Goal: Task Accomplishment & Management: Manage account settings

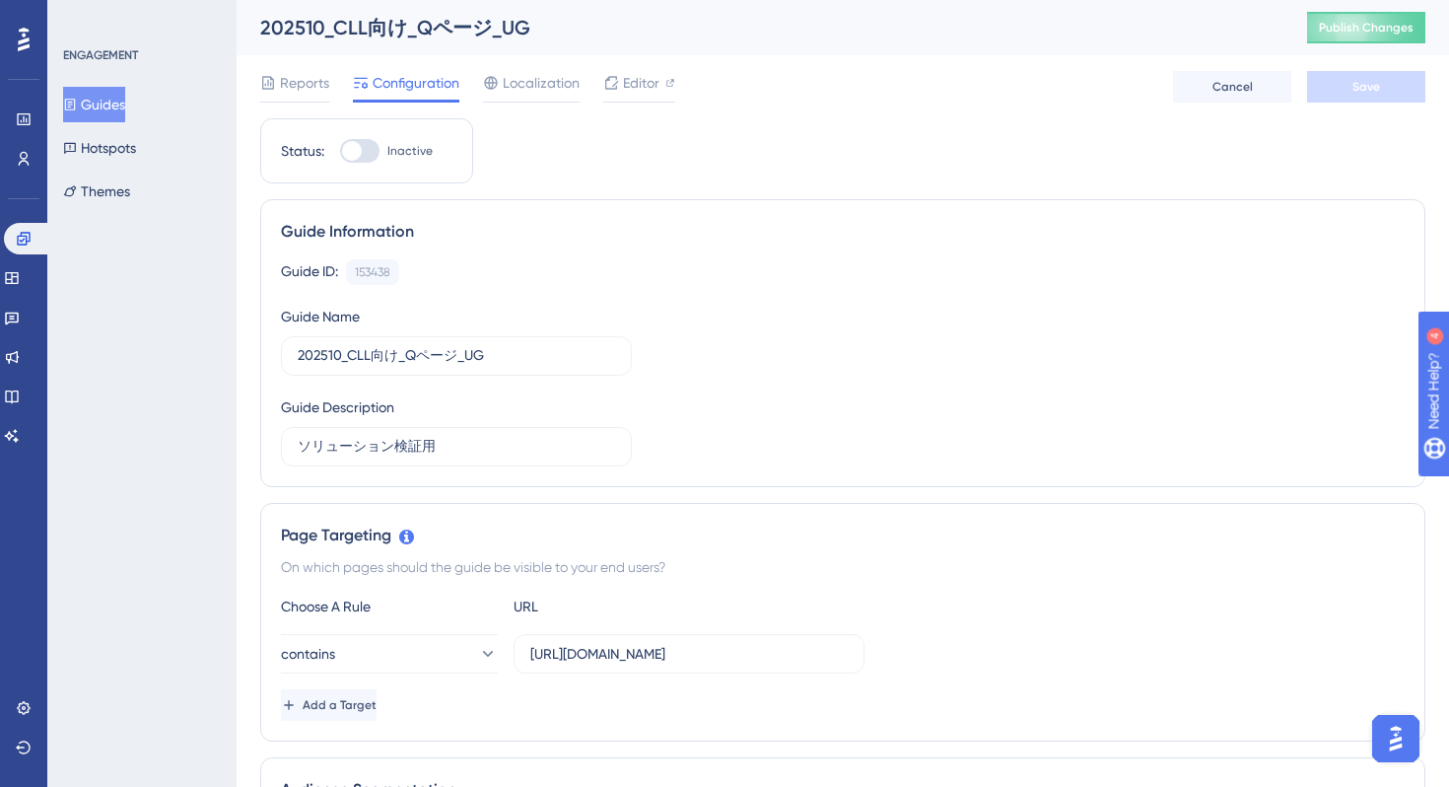
click at [370, 149] on div at bounding box center [359, 151] width 39 height 24
click at [340, 151] on input "Inactive" at bounding box center [339, 151] width 1 height 1
checkbox input "true"
click at [455, 25] on div "202510_CLL向け_Qページ_UG" at bounding box center [759, 28] width 998 height 28
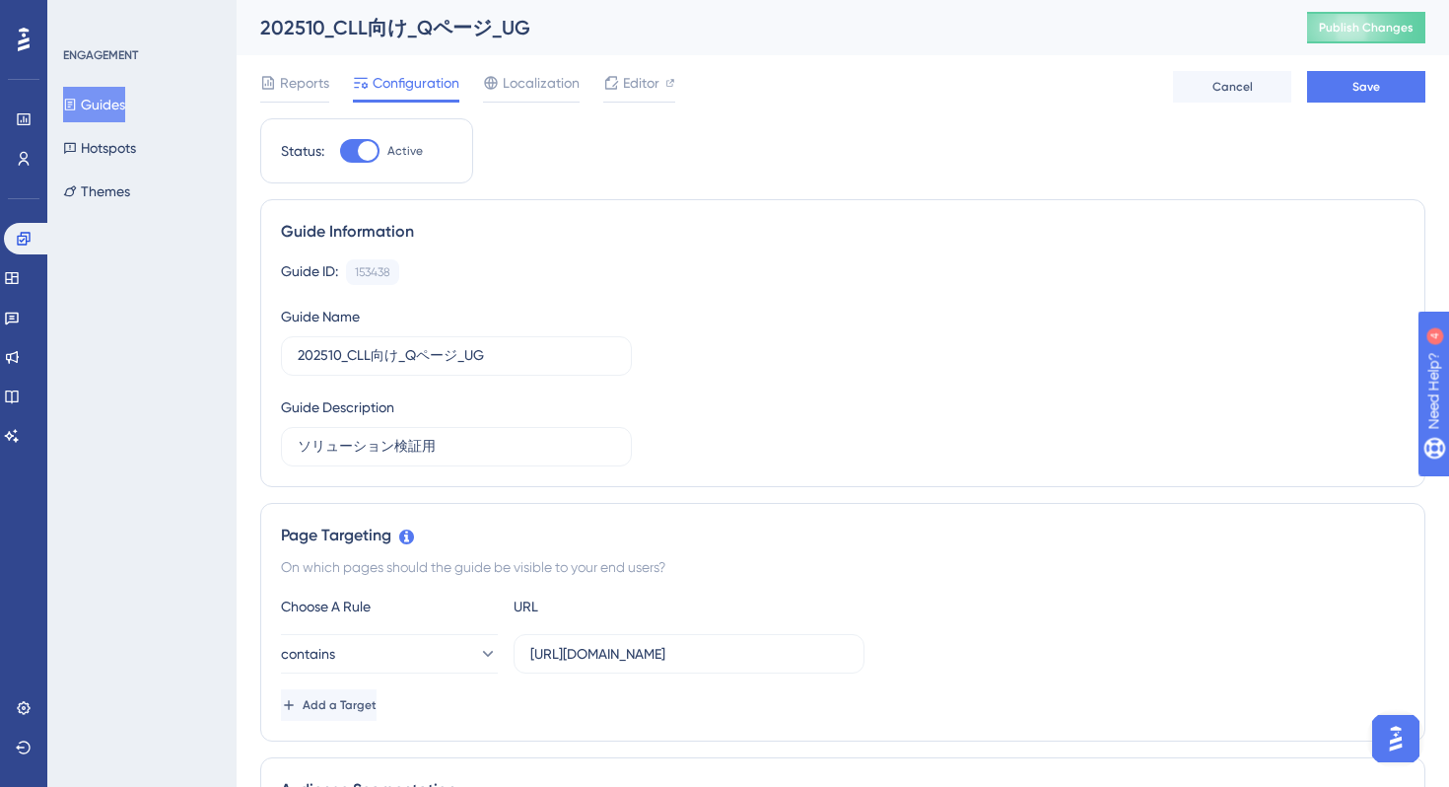
click at [455, 25] on div "202510_CLL向け_Qページ_UG" at bounding box center [759, 28] width 998 height 28
copy div "202510_CLL向け_Qページ_UG"
click at [700, 647] on input "https://stg-e-consult.medii.jp/ai-assistant?utm_source=20251020_nmo_ai_14_cll_s…" at bounding box center [689, 654] width 318 height 22
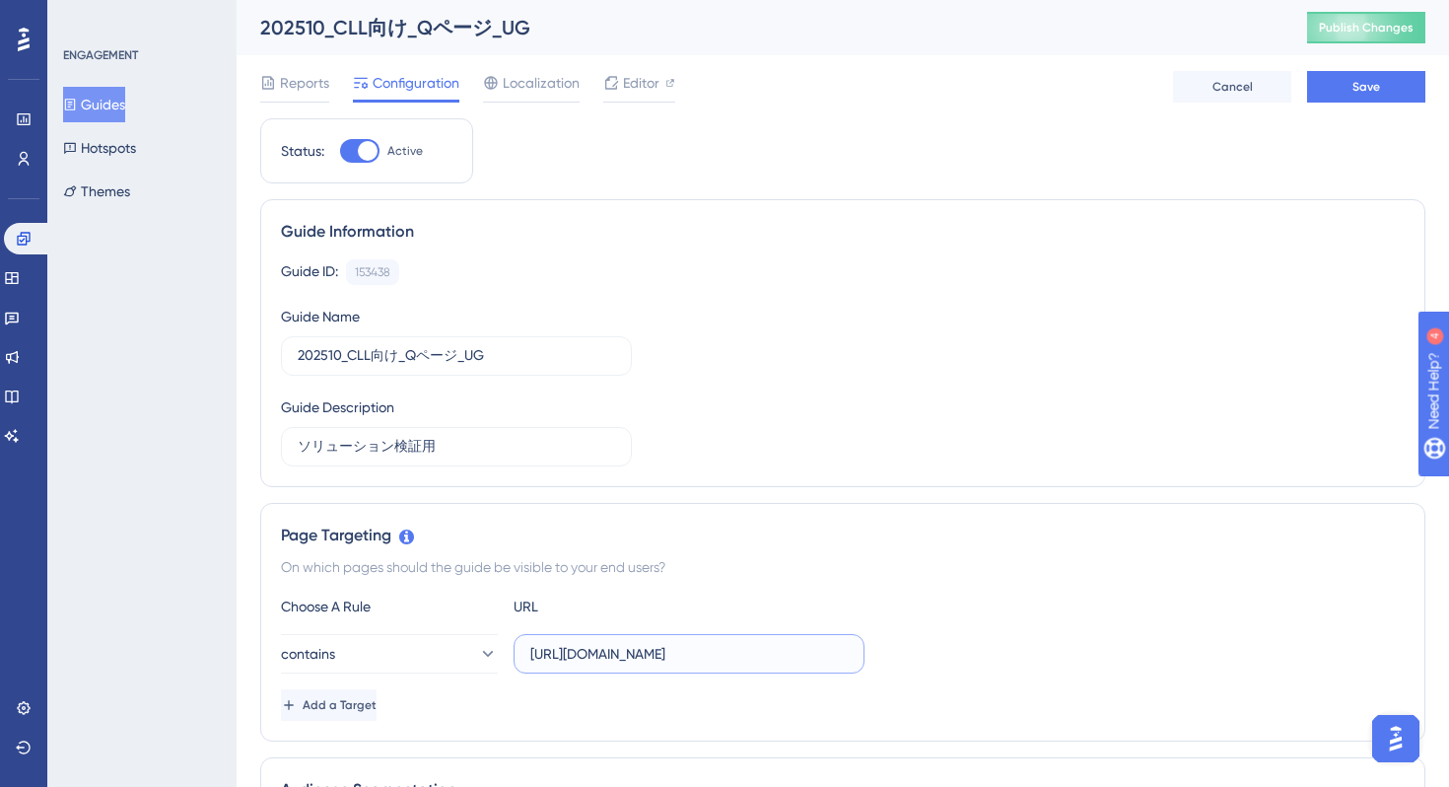
click at [700, 647] on input "https://stg-e-consult.medii.jp/ai-assistant?utm_source=20251020_nmo_ai_14_cll_s…" at bounding box center [689, 654] width 318 height 22
click at [121, 114] on button "Guides" at bounding box center [94, 104] width 62 height 35
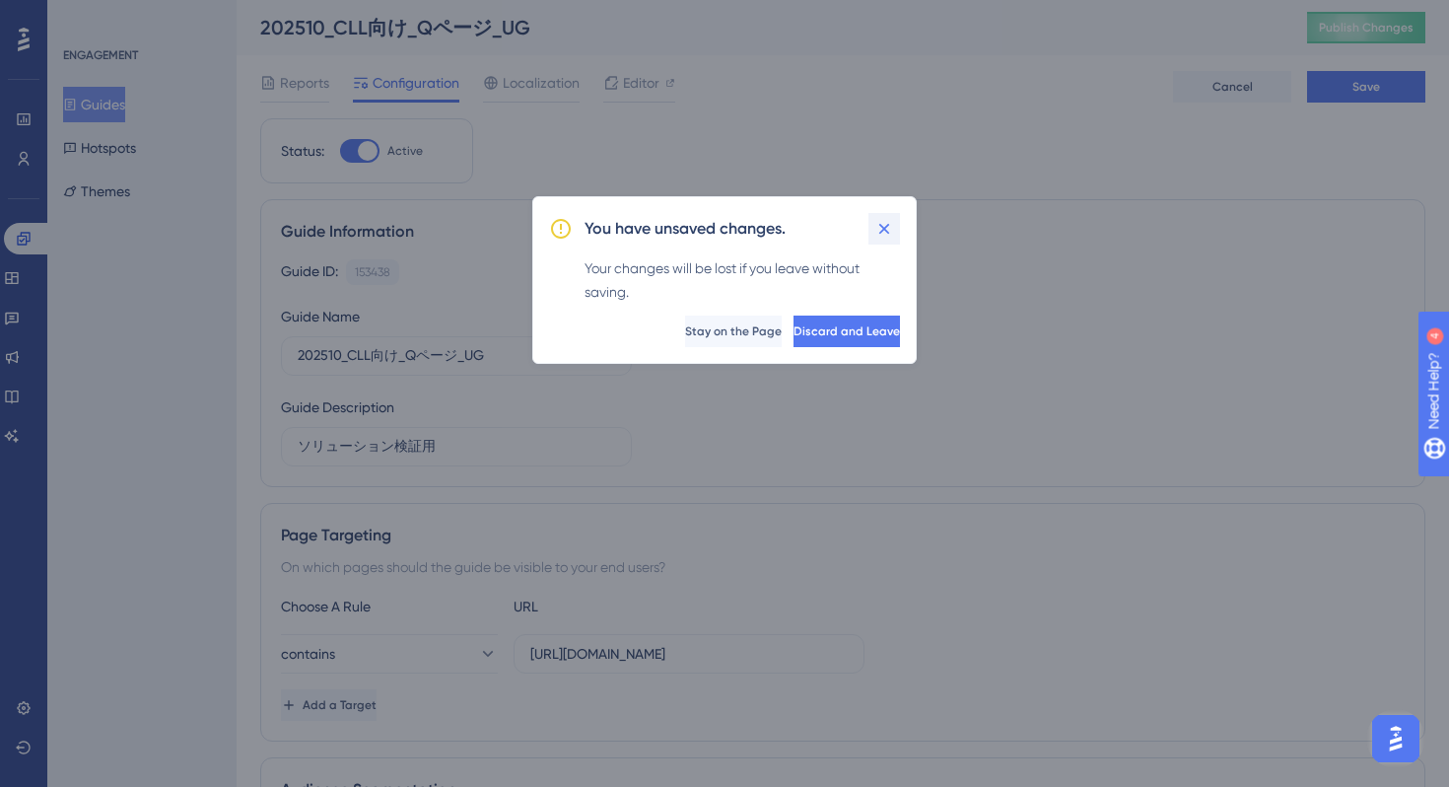
click at [876, 238] on icon at bounding box center [885, 229] width 20 height 20
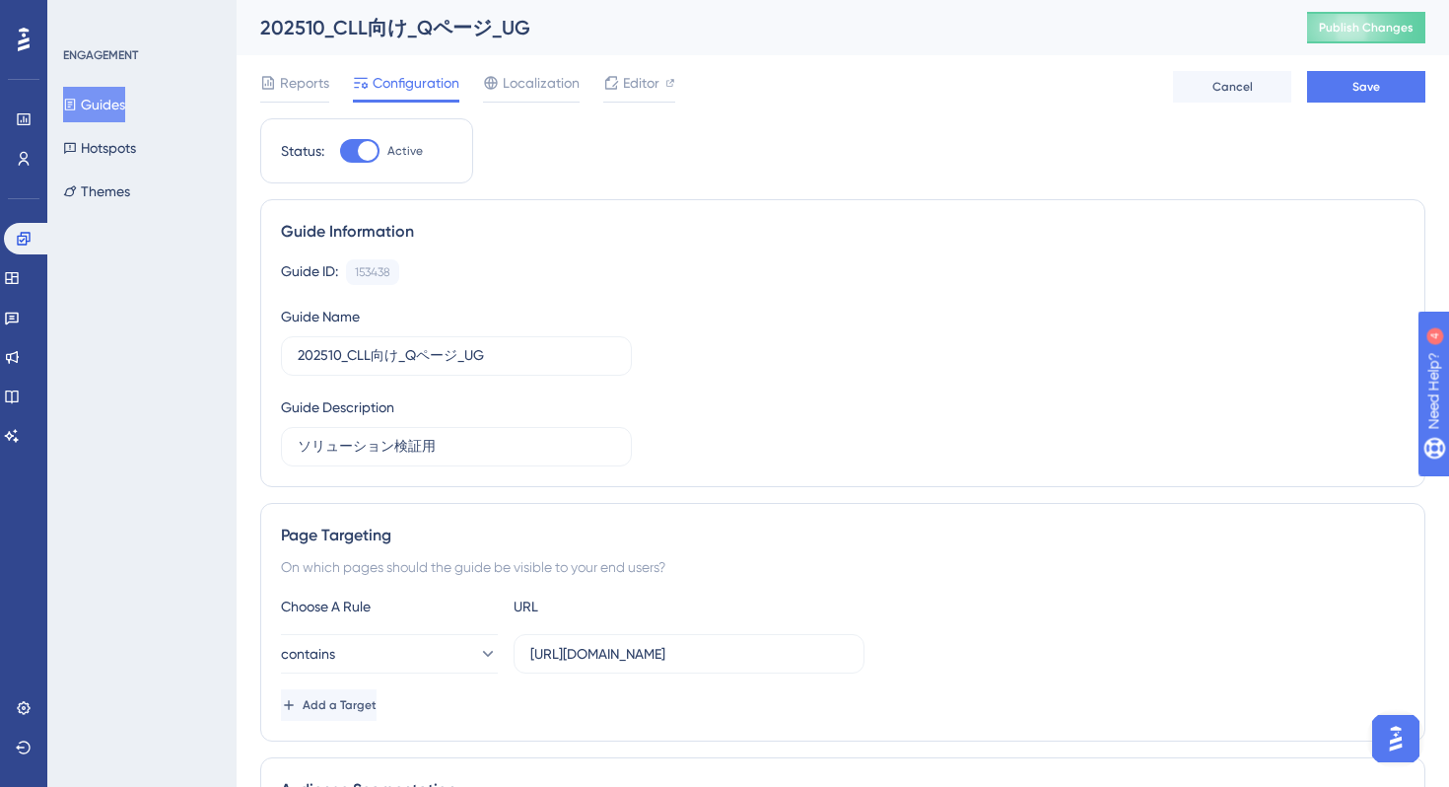
click at [1387, 87] on button "Save" at bounding box center [1366, 87] width 118 height 32
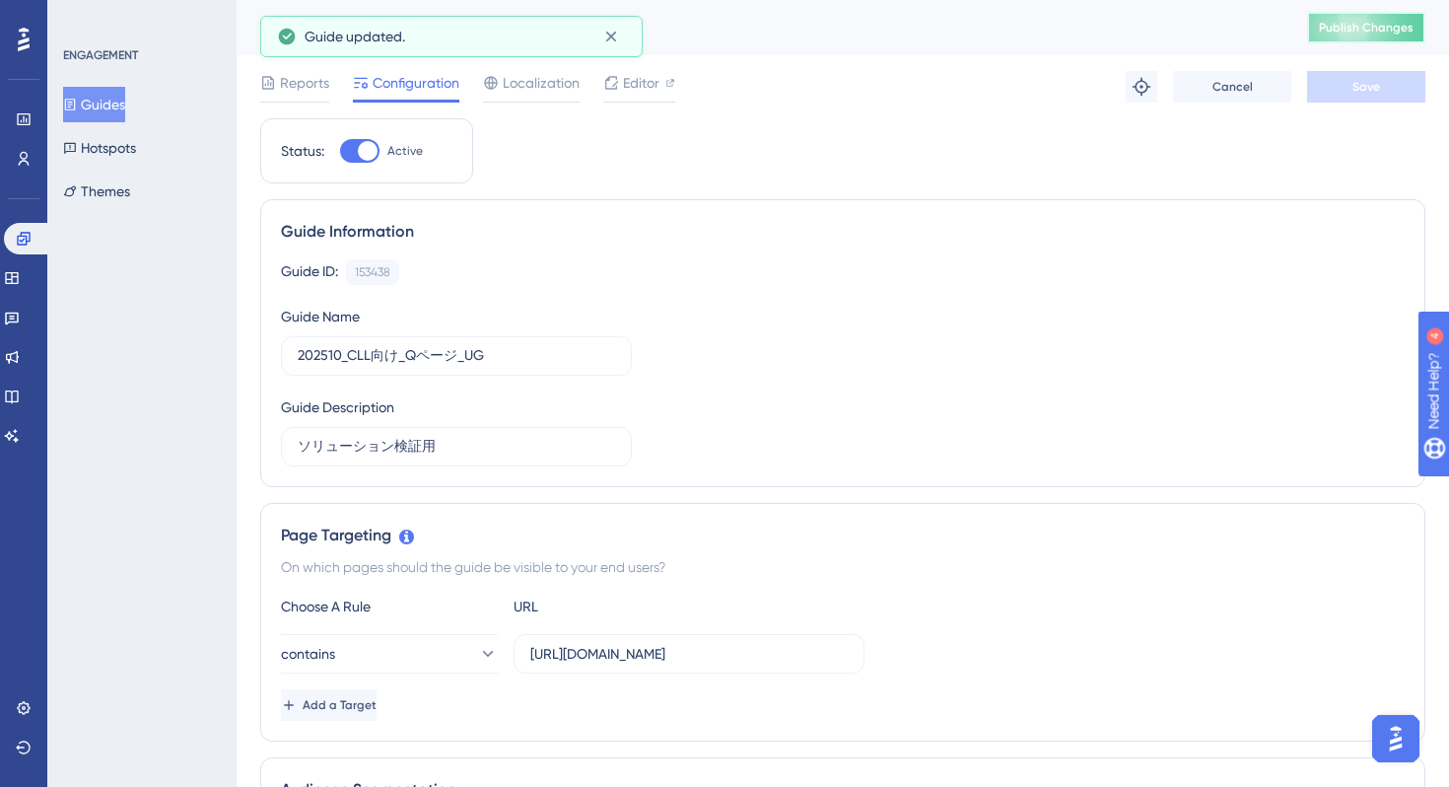
click at [1344, 33] on span "Publish Changes" at bounding box center [1366, 28] width 95 height 16
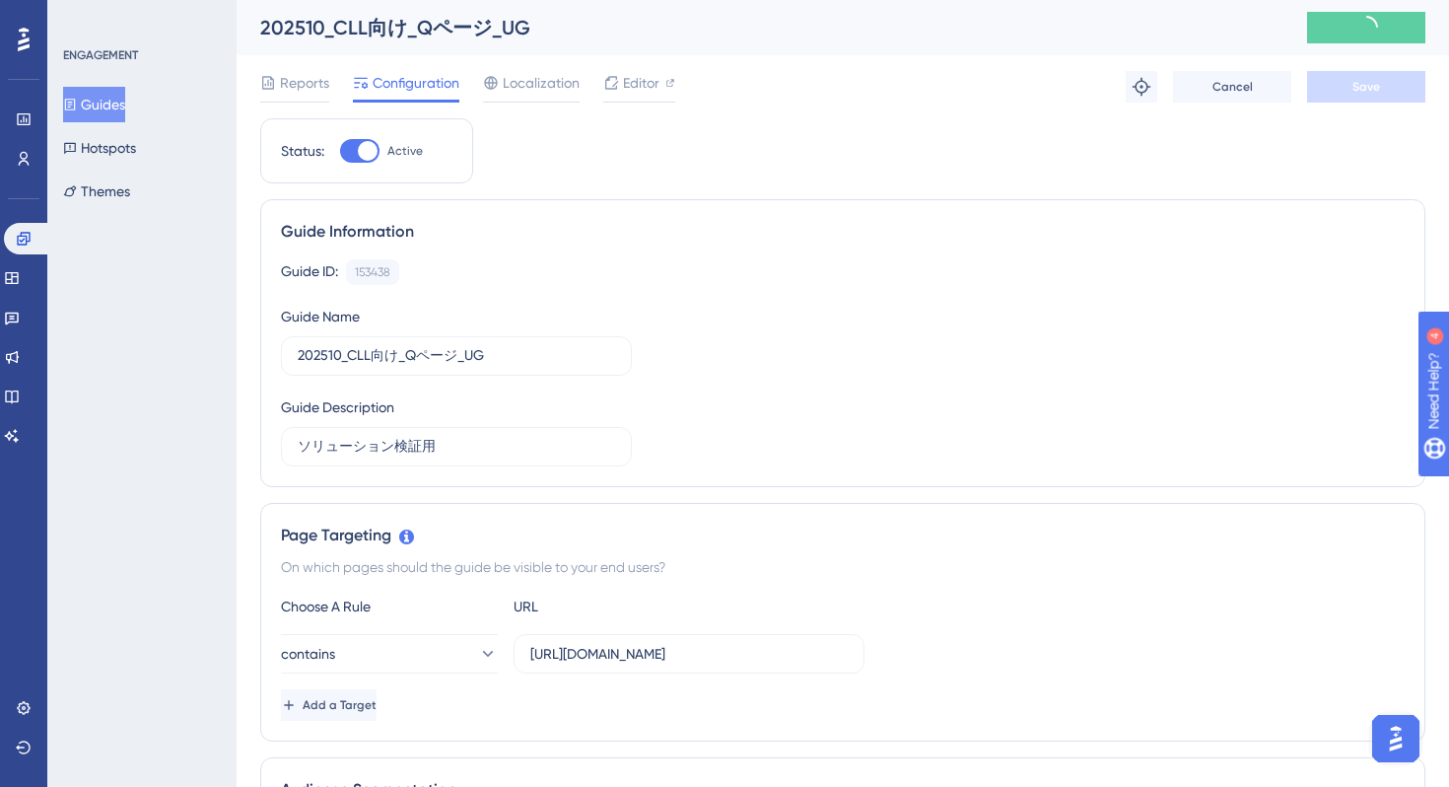
click at [104, 105] on button "Guides" at bounding box center [94, 104] width 62 height 35
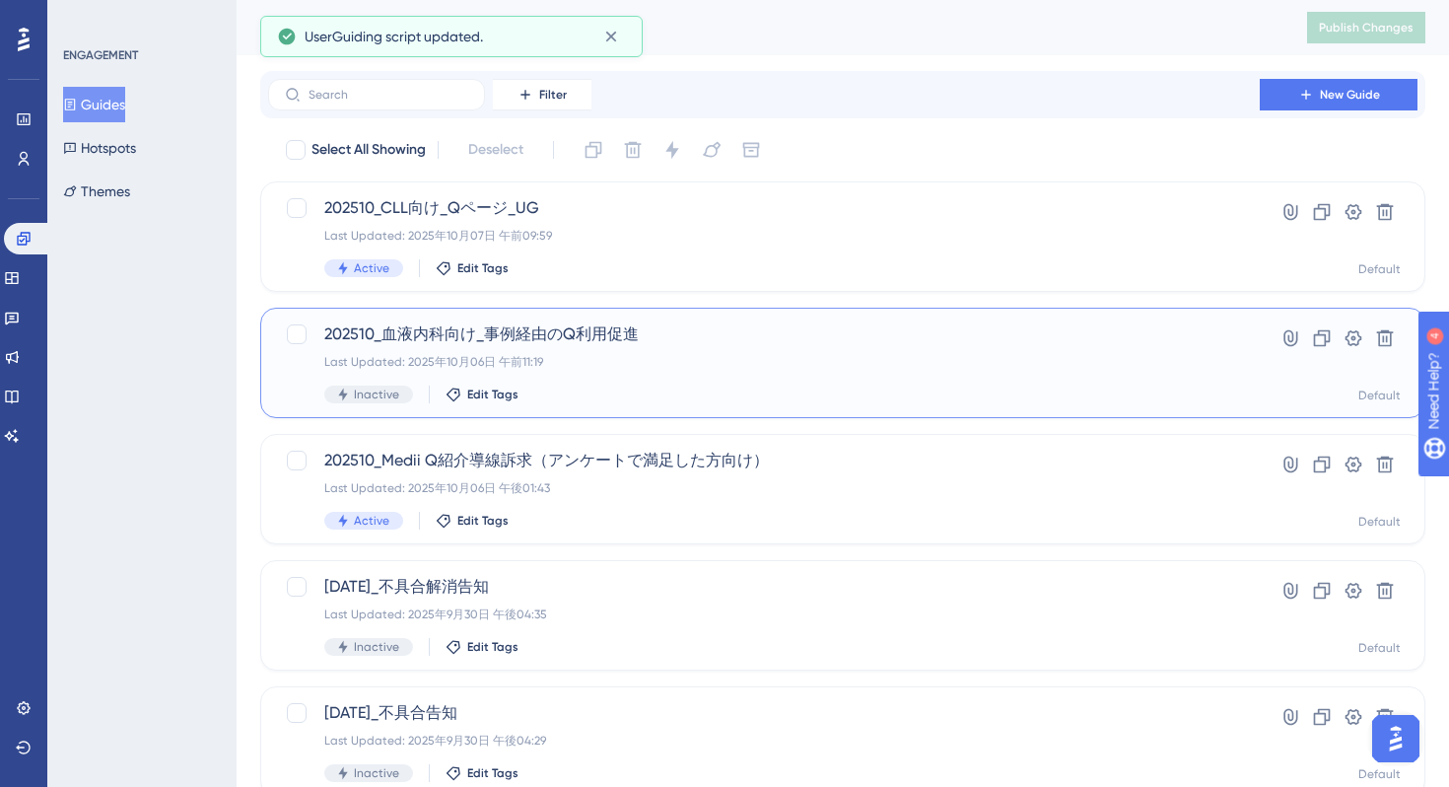
click at [819, 381] on div "202510_血液内科向け_事例経由のQ利用促進 Last Updated: 2025年10月06日 午前11:19 Inactive Edit Tags" at bounding box center [764, 362] width 880 height 81
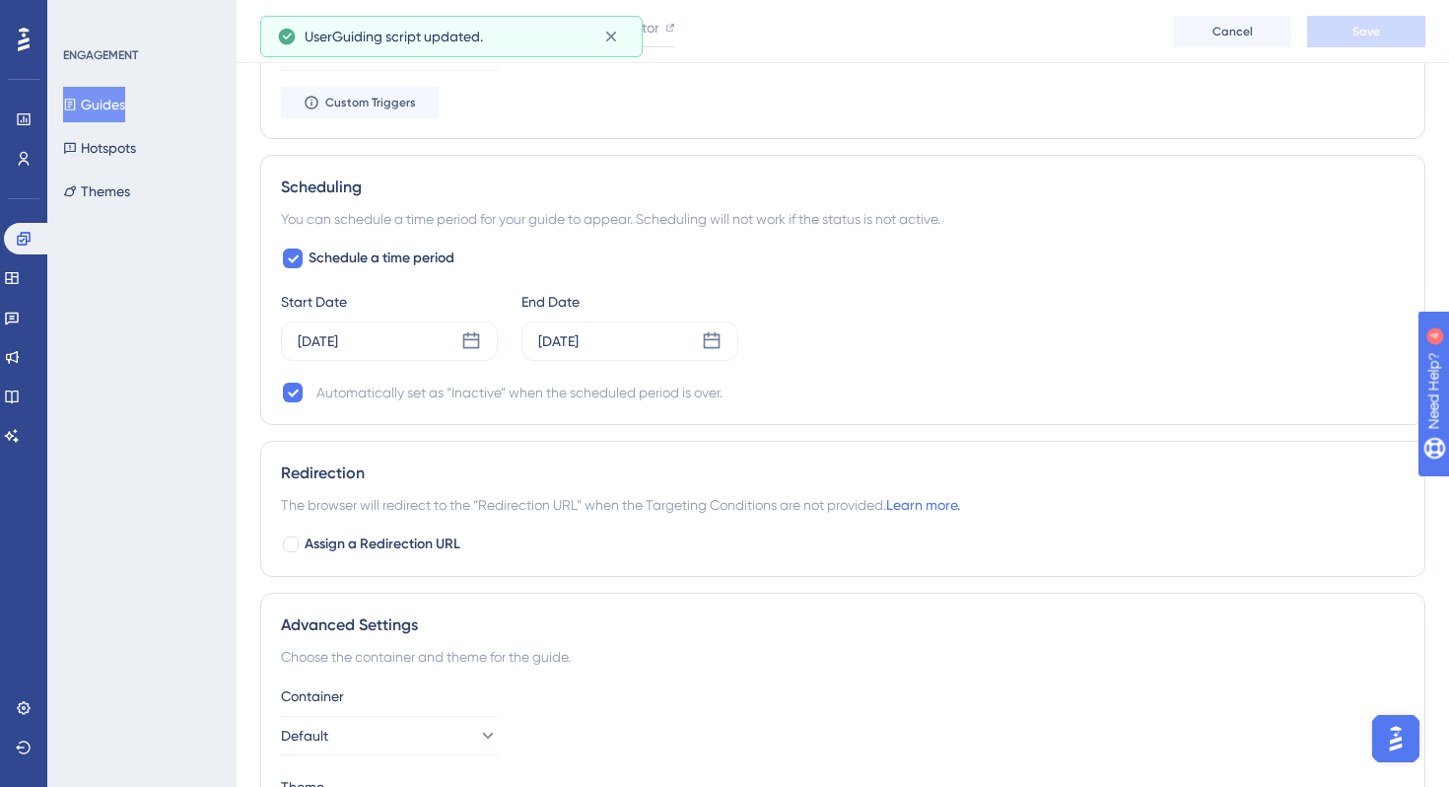
scroll to position [1518, 0]
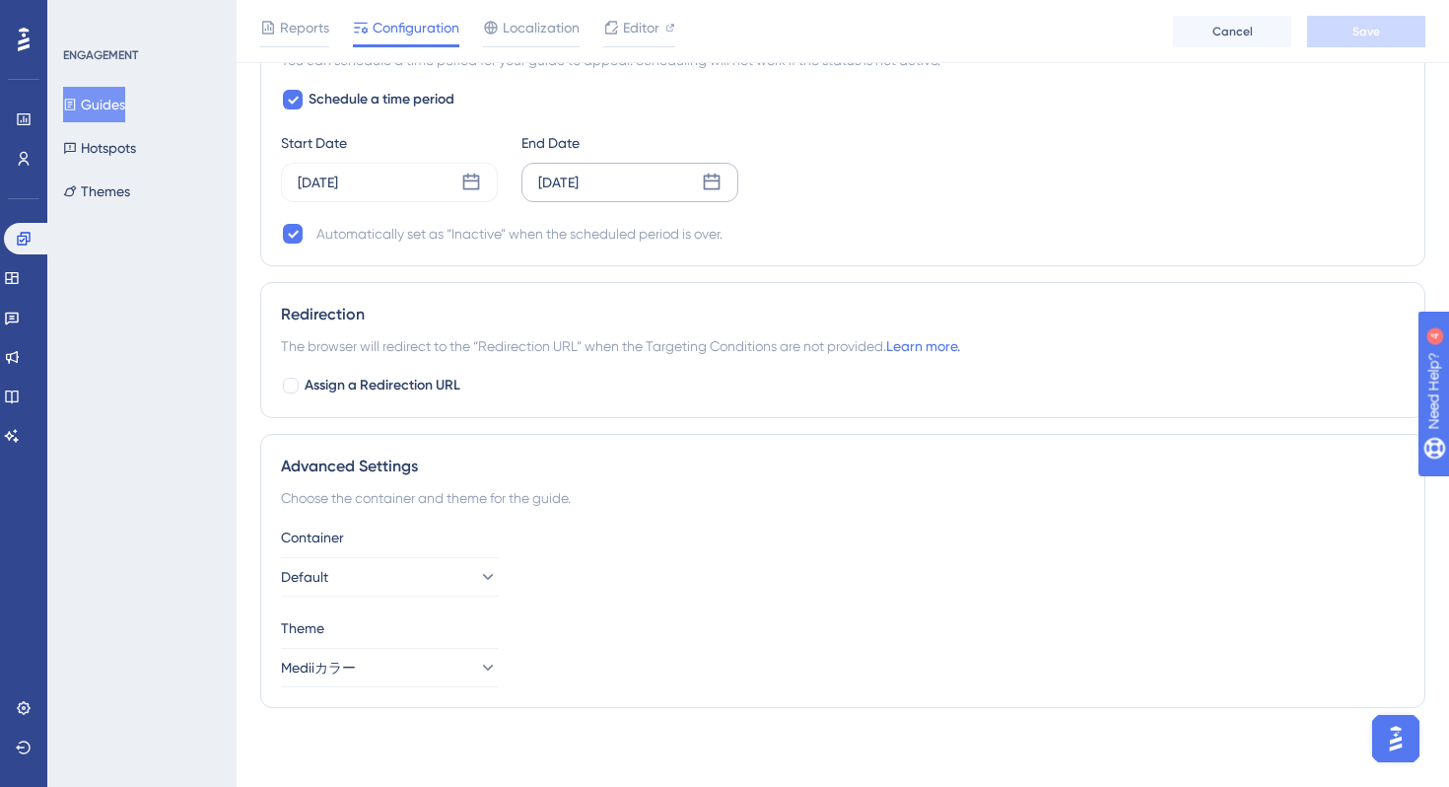
click at [706, 188] on icon at bounding box center [712, 182] width 17 height 17
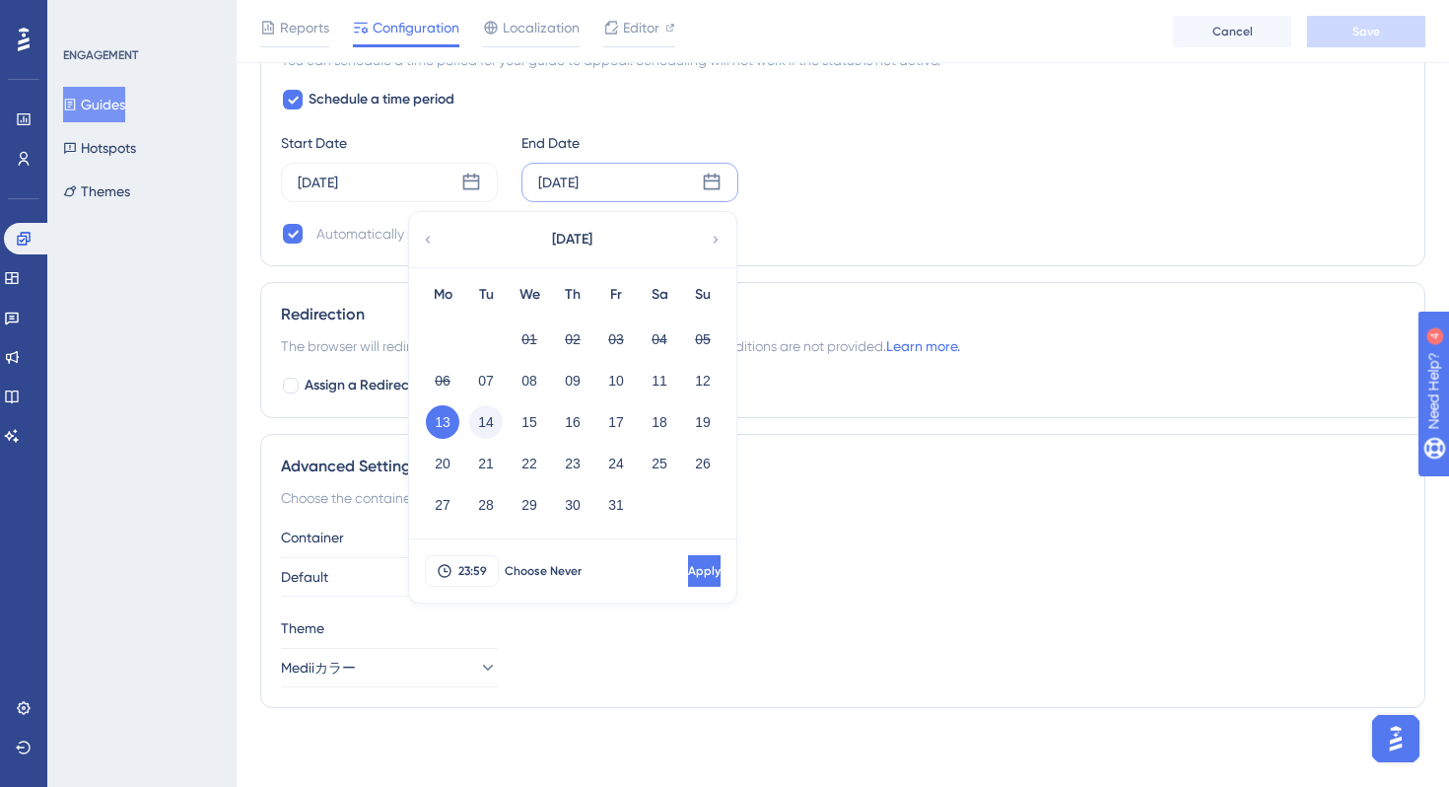
click at [484, 424] on button "14" at bounding box center [486, 422] width 34 height 34
click at [688, 573] on button "Apply" at bounding box center [704, 571] width 33 height 32
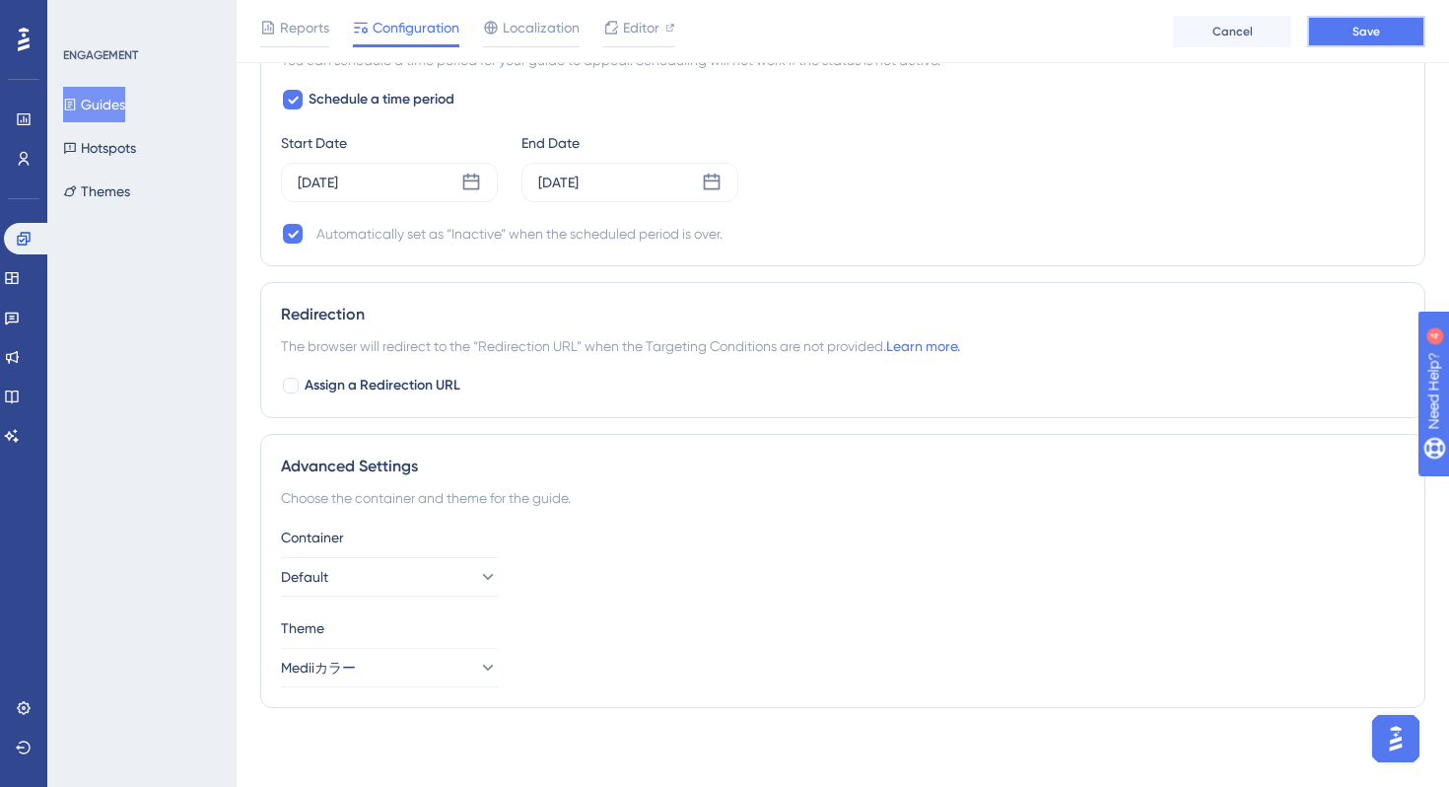
click at [1369, 38] on span "Save" at bounding box center [1367, 32] width 28 height 16
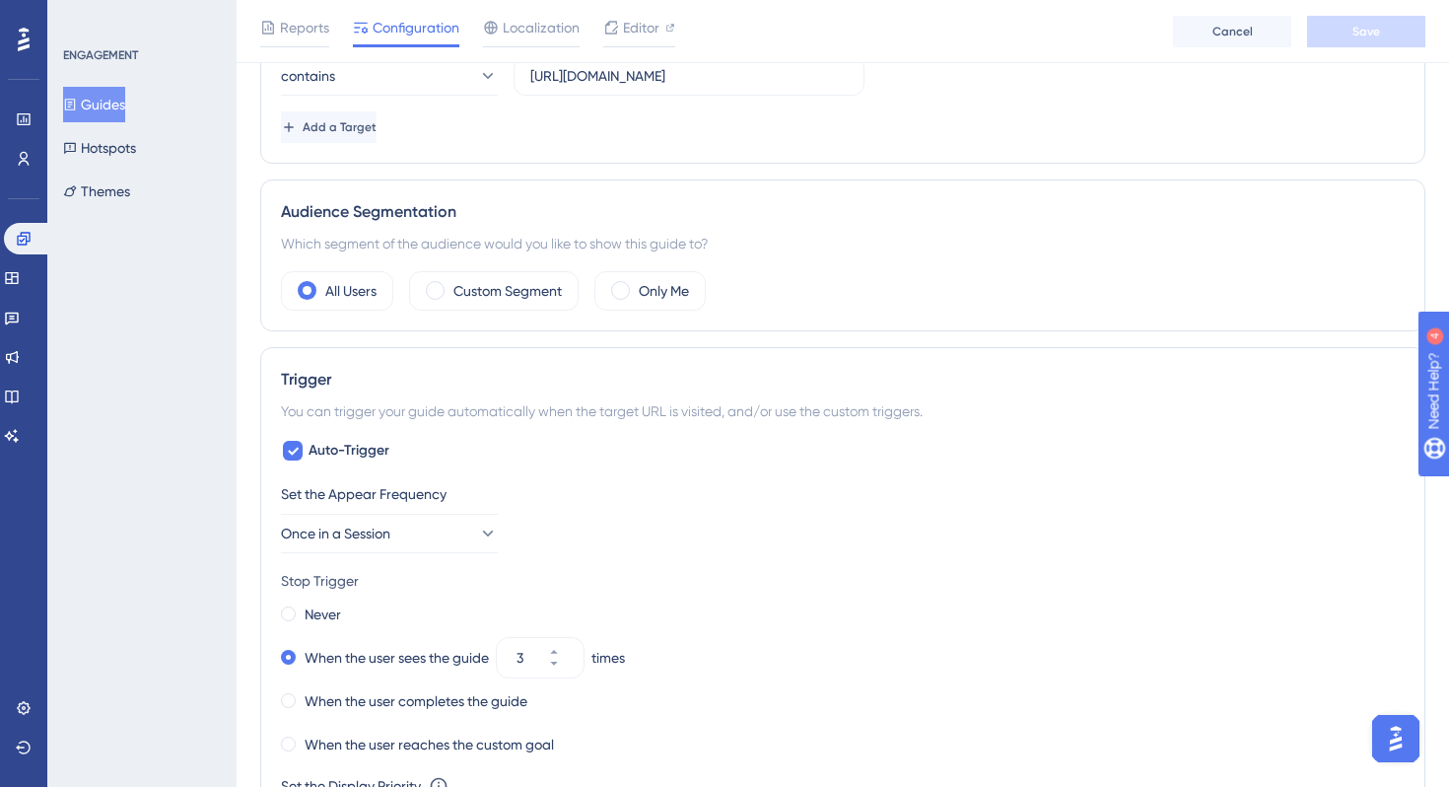
scroll to position [425, 0]
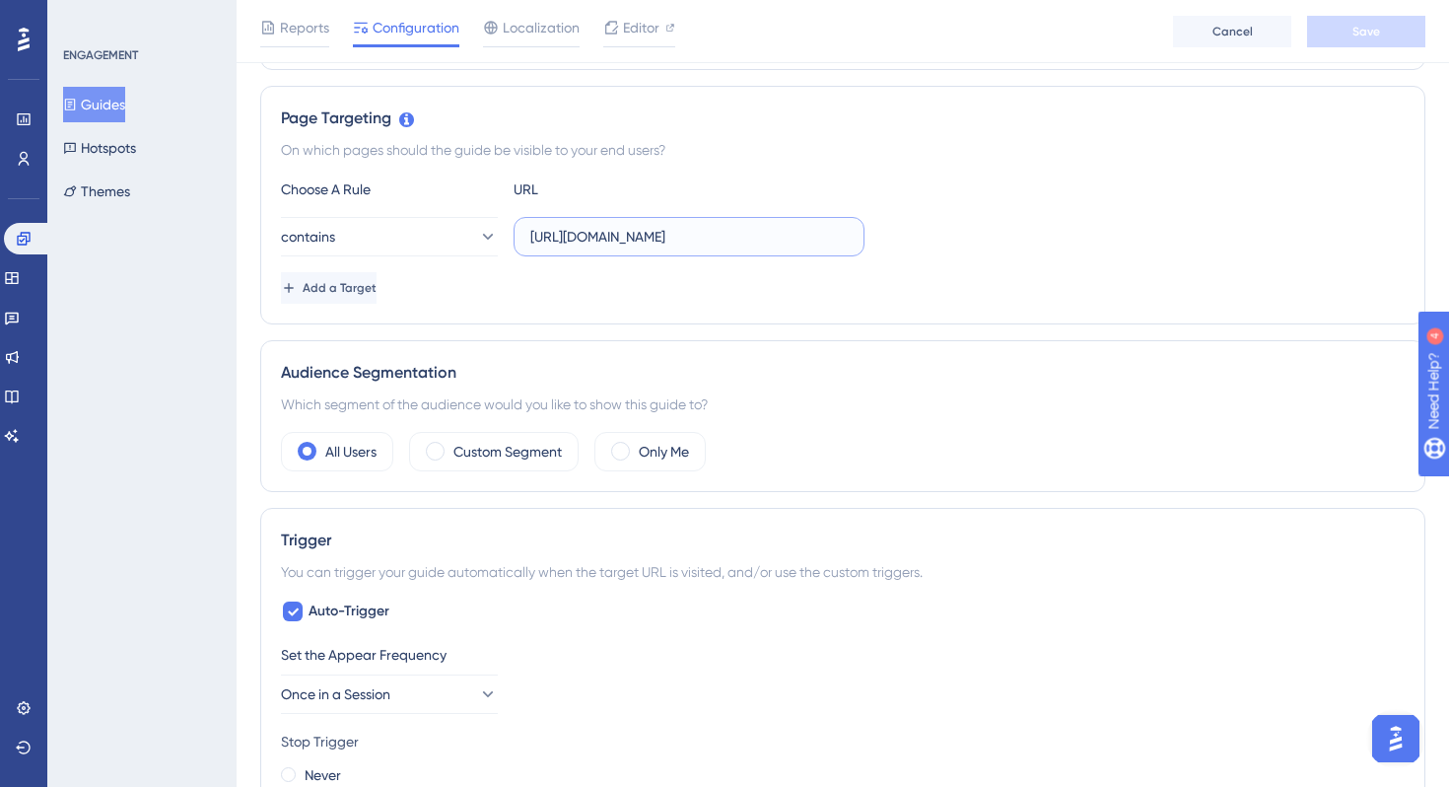
drag, startPoint x: 797, startPoint y: 246, endPoint x: 924, endPoint y: 237, distance: 127.5
click at [927, 238] on div "contains https://e-consult.medii.jp/example/0076b9c7-ff49-4156-a675-d871b355183d" at bounding box center [843, 236] width 1124 height 39
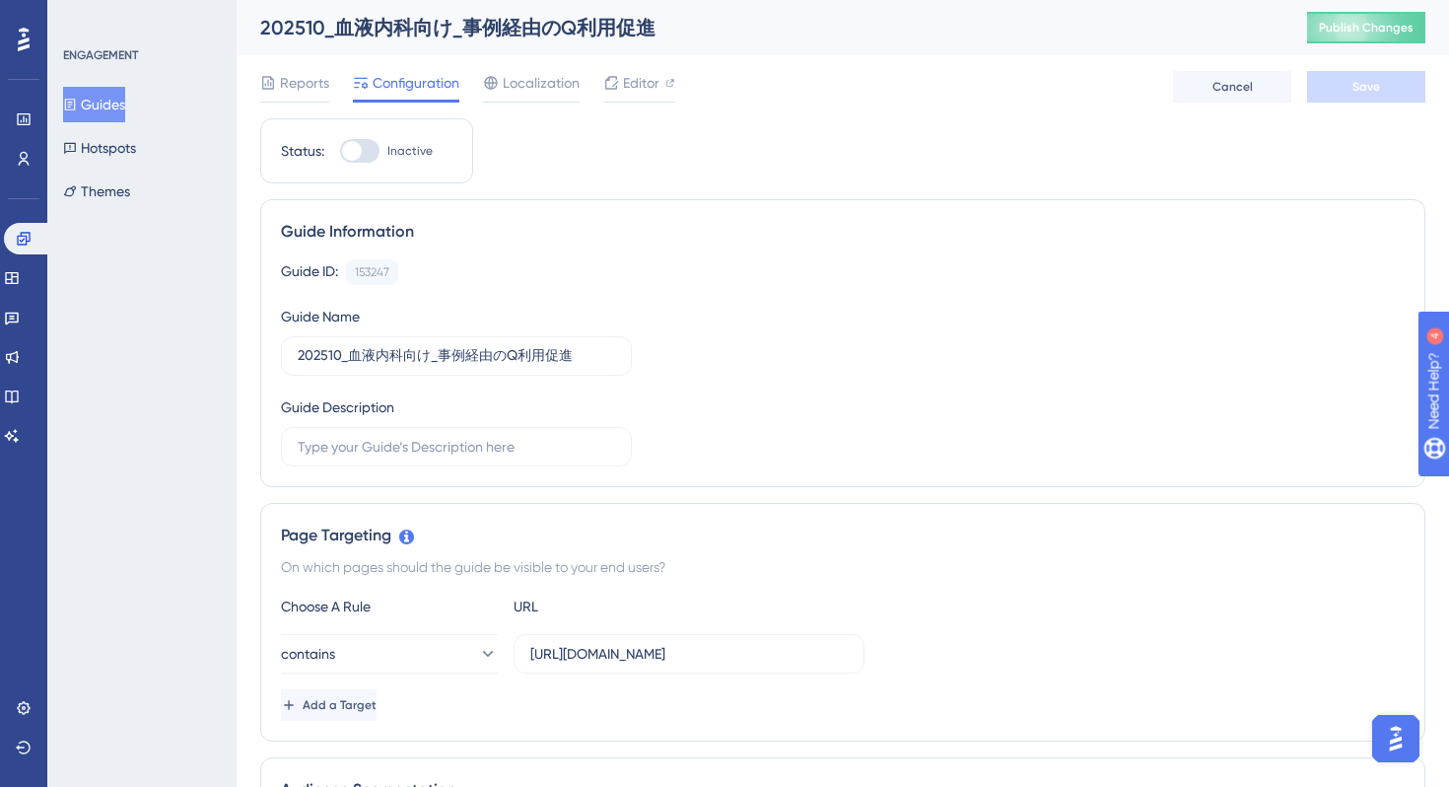
click at [368, 149] on div at bounding box center [359, 151] width 39 height 24
click at [340, 151] on input "Inactive" at bounding box center [339, 151] width 1 height 1
checkbox input "true"
click at [1389, 86] on button "Save" at bounding box center [1366, 87] width 118 height 32
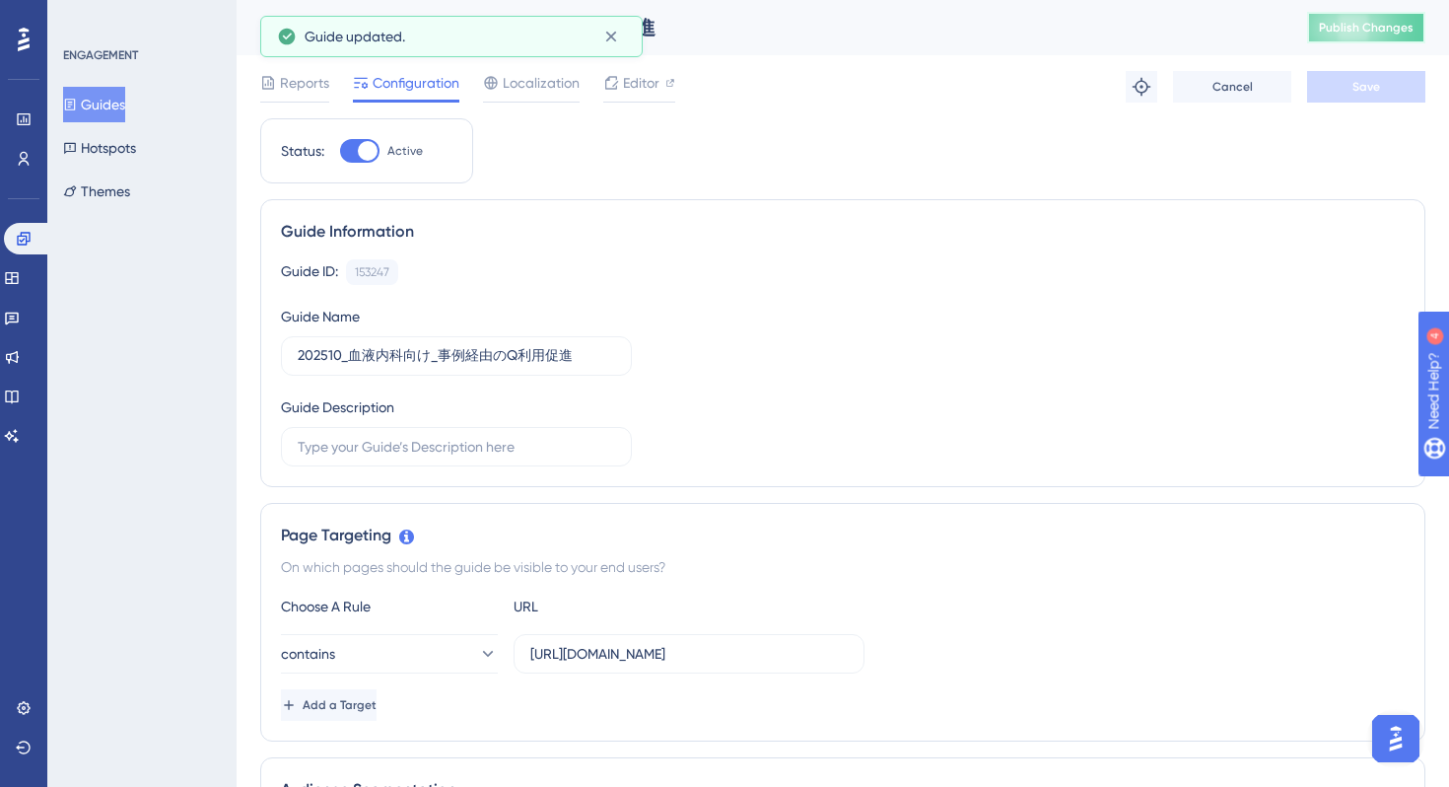
click at [1357, 35] on button "Publish Changes" at bounding box center [1366, 28] width 118 height 32
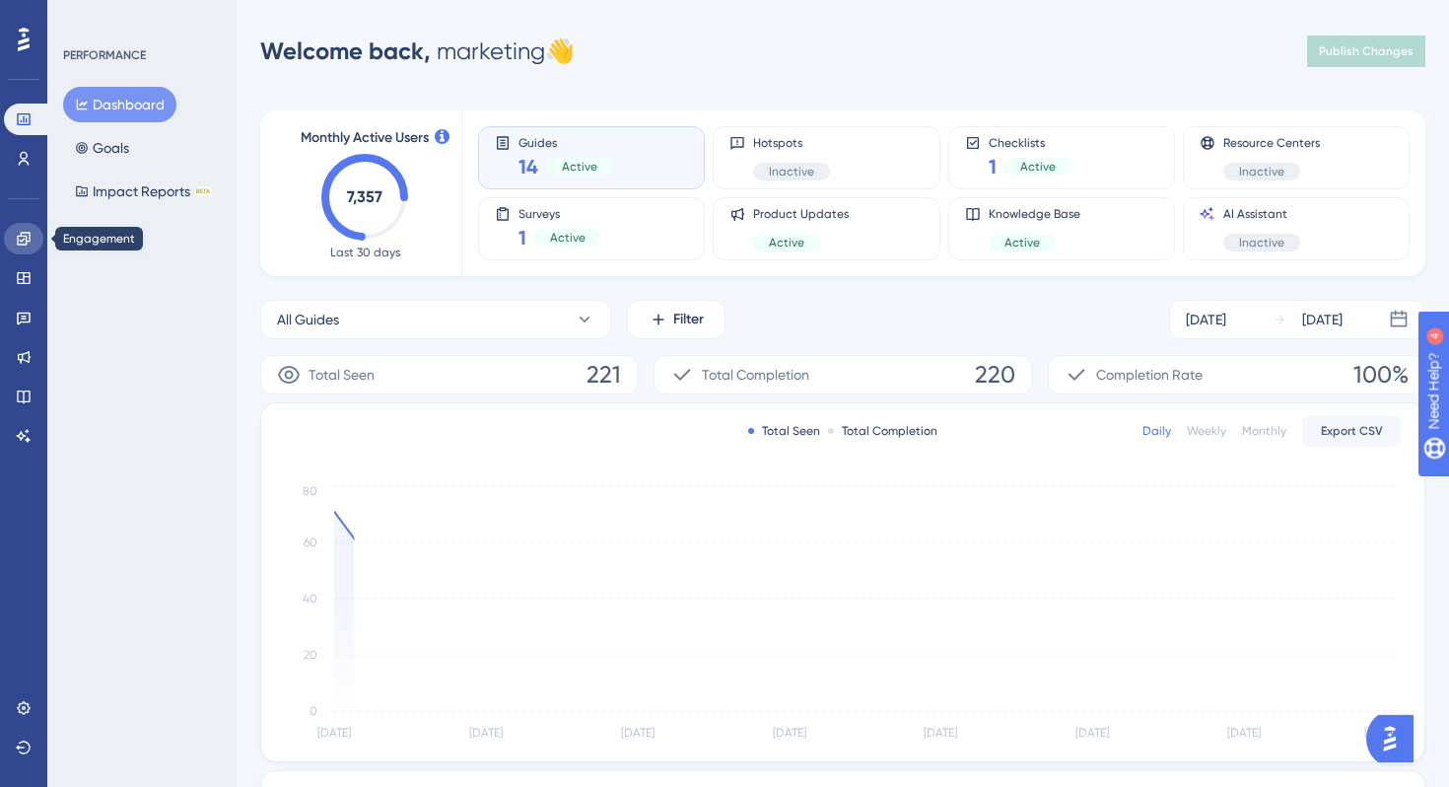
click at [27, 233] on icon at bounding box center [23, 238] width 13 height 13
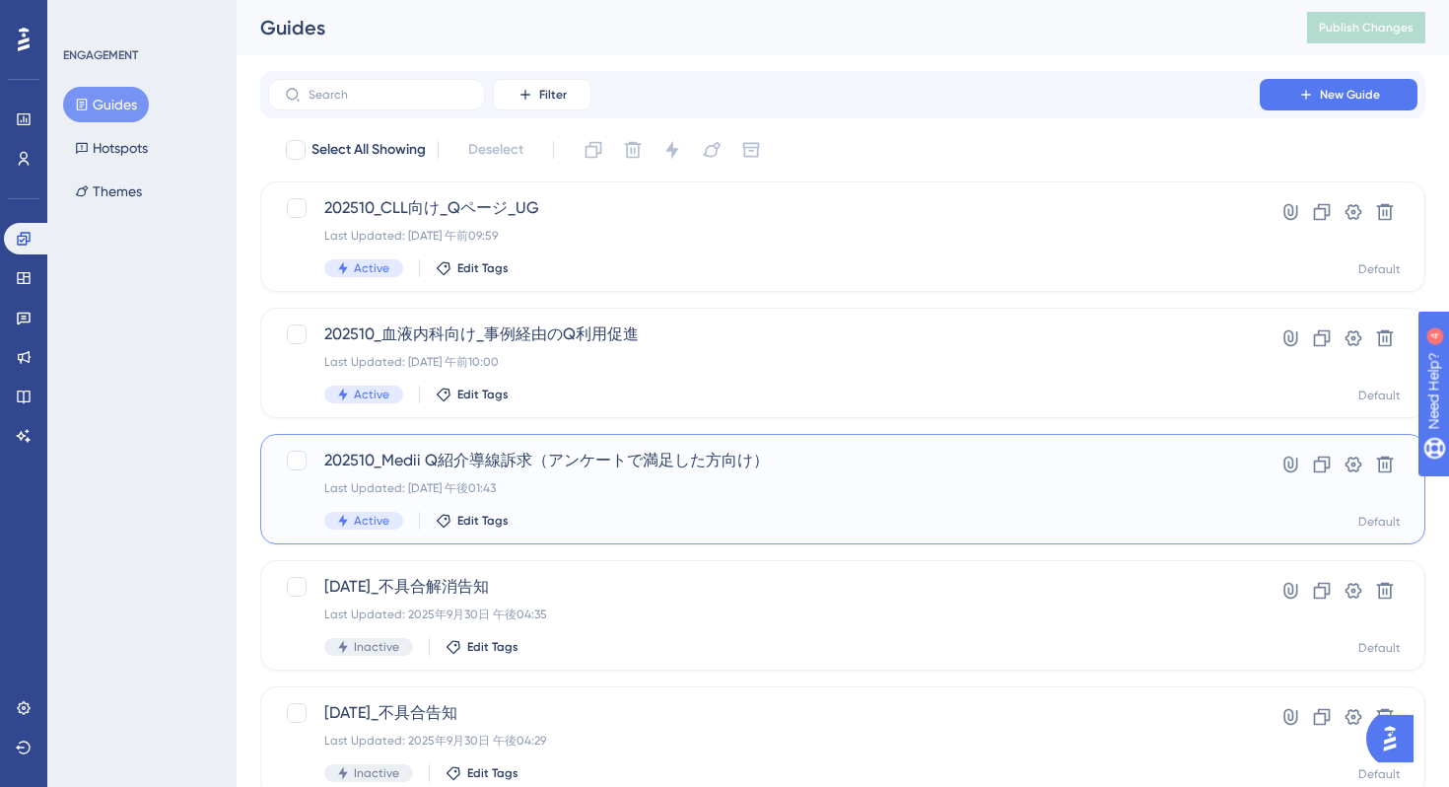
click at [753, 450] on span "202510_Medii Q紹介導線訴求（アンケートで満足した方向け）" at bounding box center [764, 461] width 880 height 24
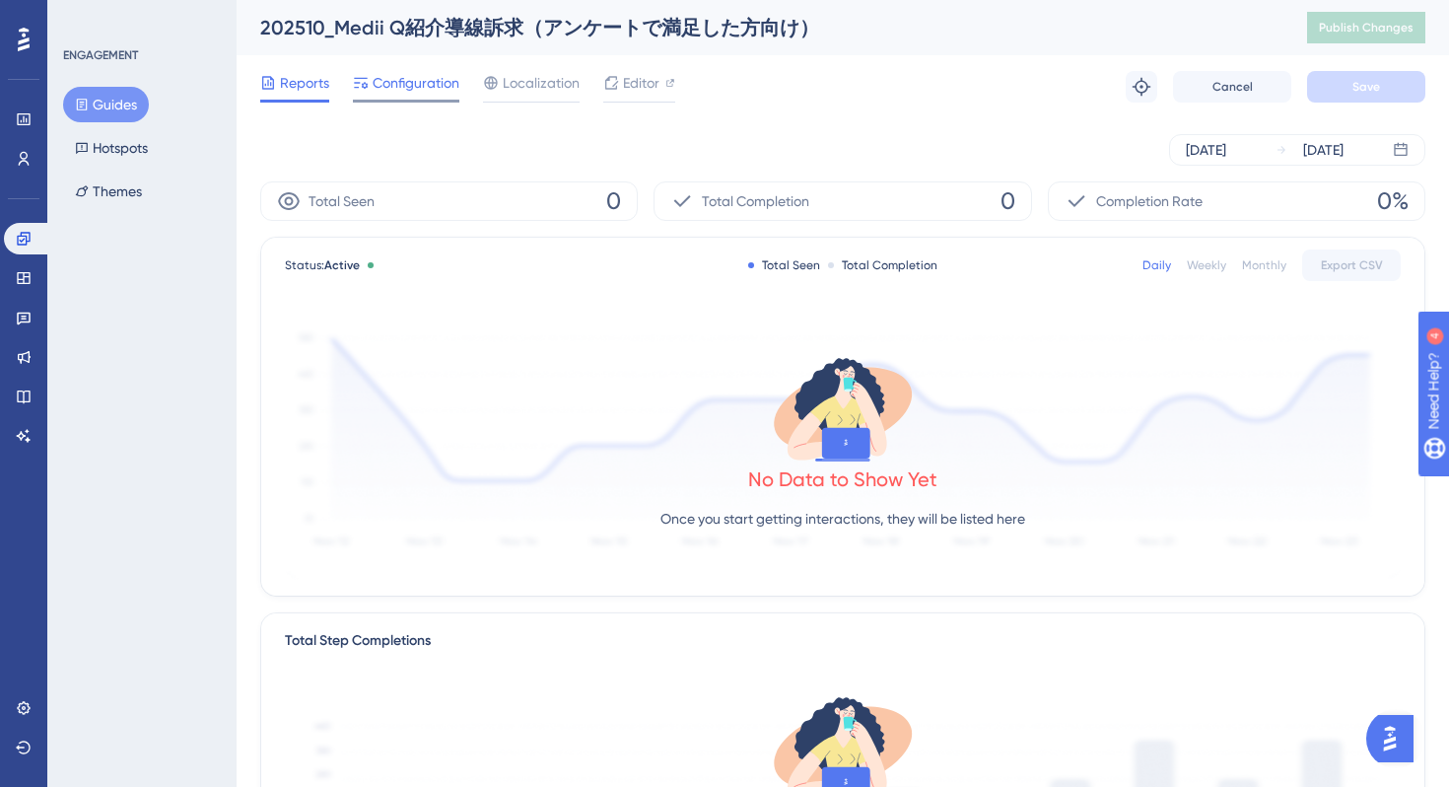
click at [405, 94] on span "Configuration" at bounding box center [416, 83] width 87 height 24
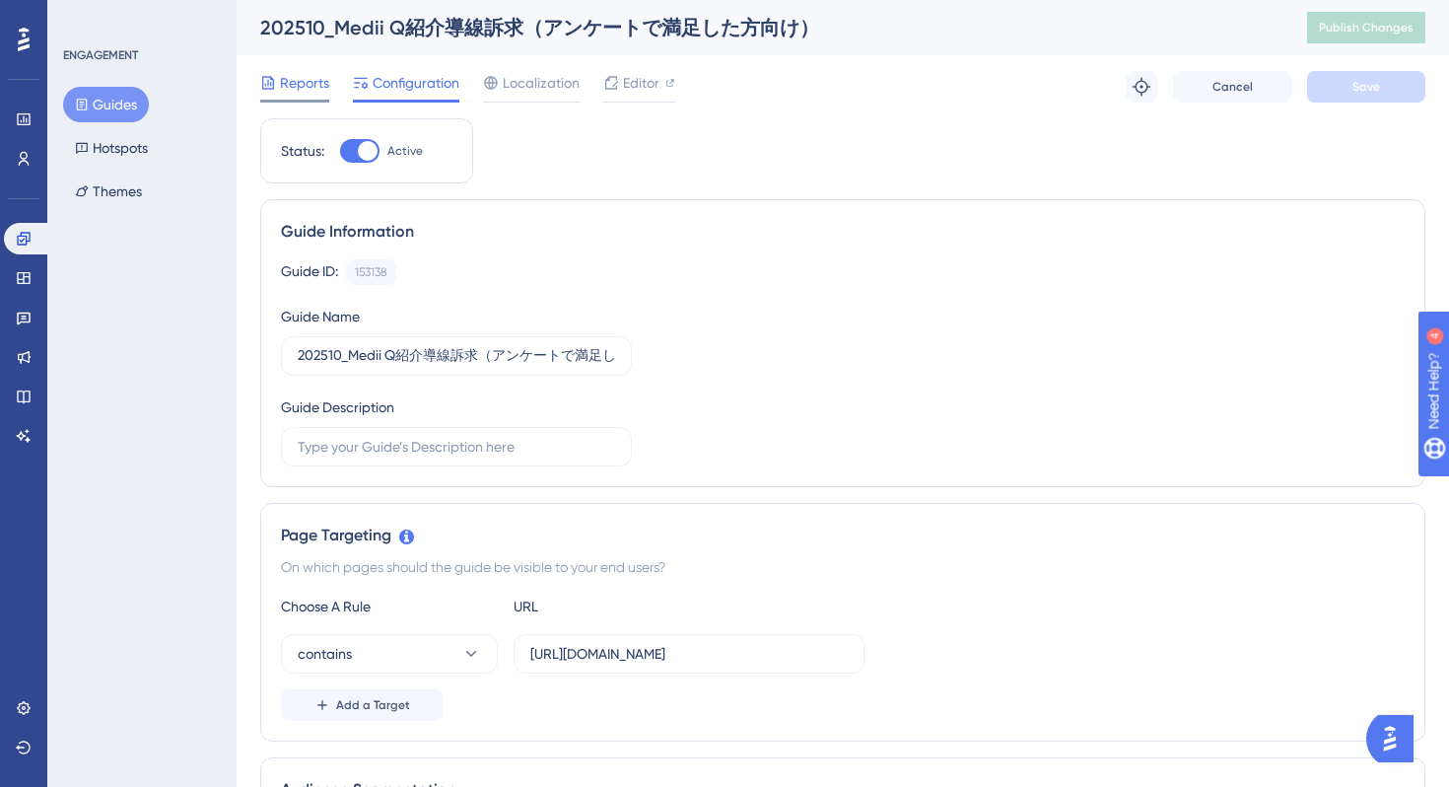
click at [308, 85] on span "Reports" at bounding box center [304, 83] width 49 height 24
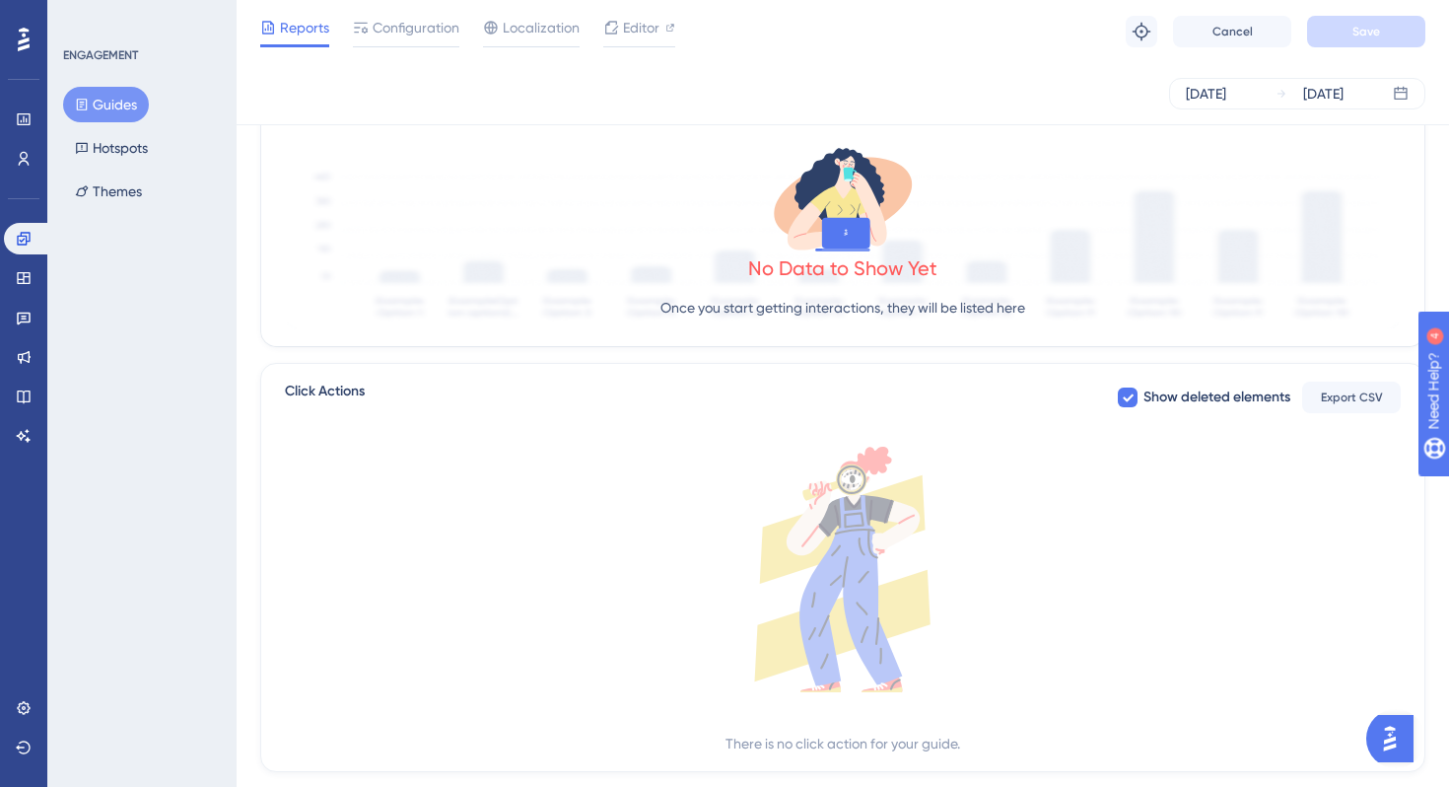
scroll to position [574, 0]
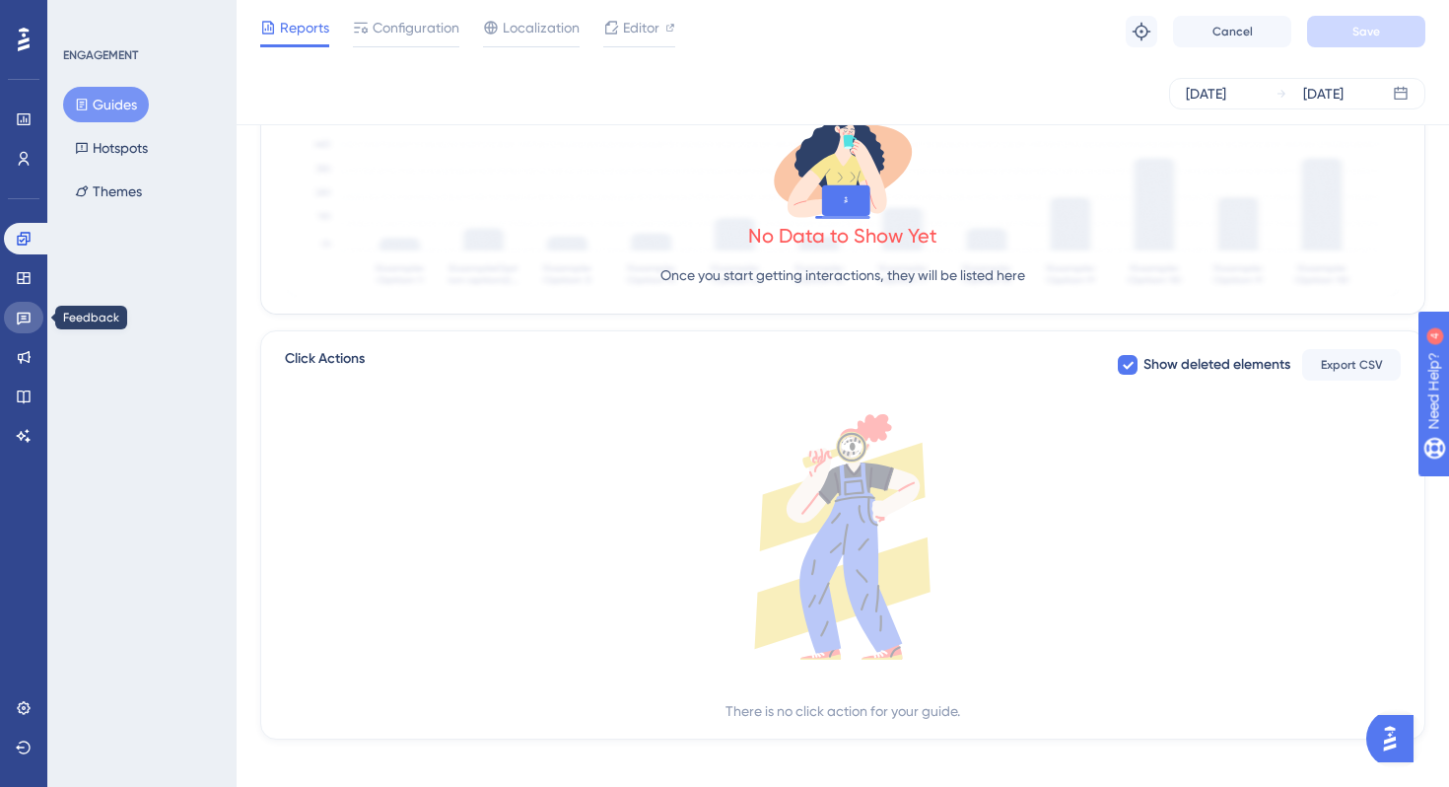
click at [20, 318] on icon at bounding box center [24, 318] width 16 height 16
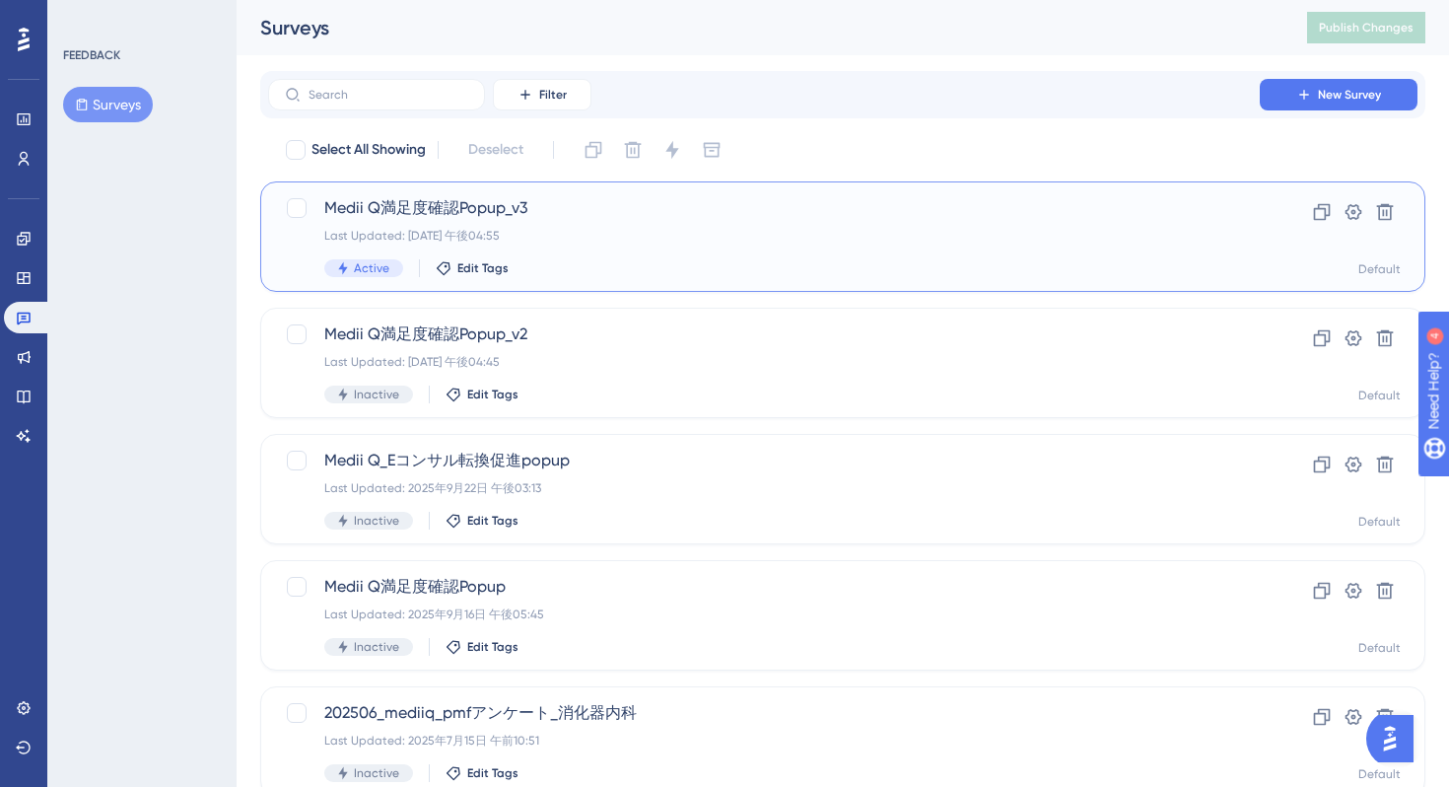
click at [714, 251] on div "Medii Q満足度確認Popup_v3 Last Updated: [DATE] 午後04:55 Active Edit Tags" at bounding box center [764, 236] width 880 height 81
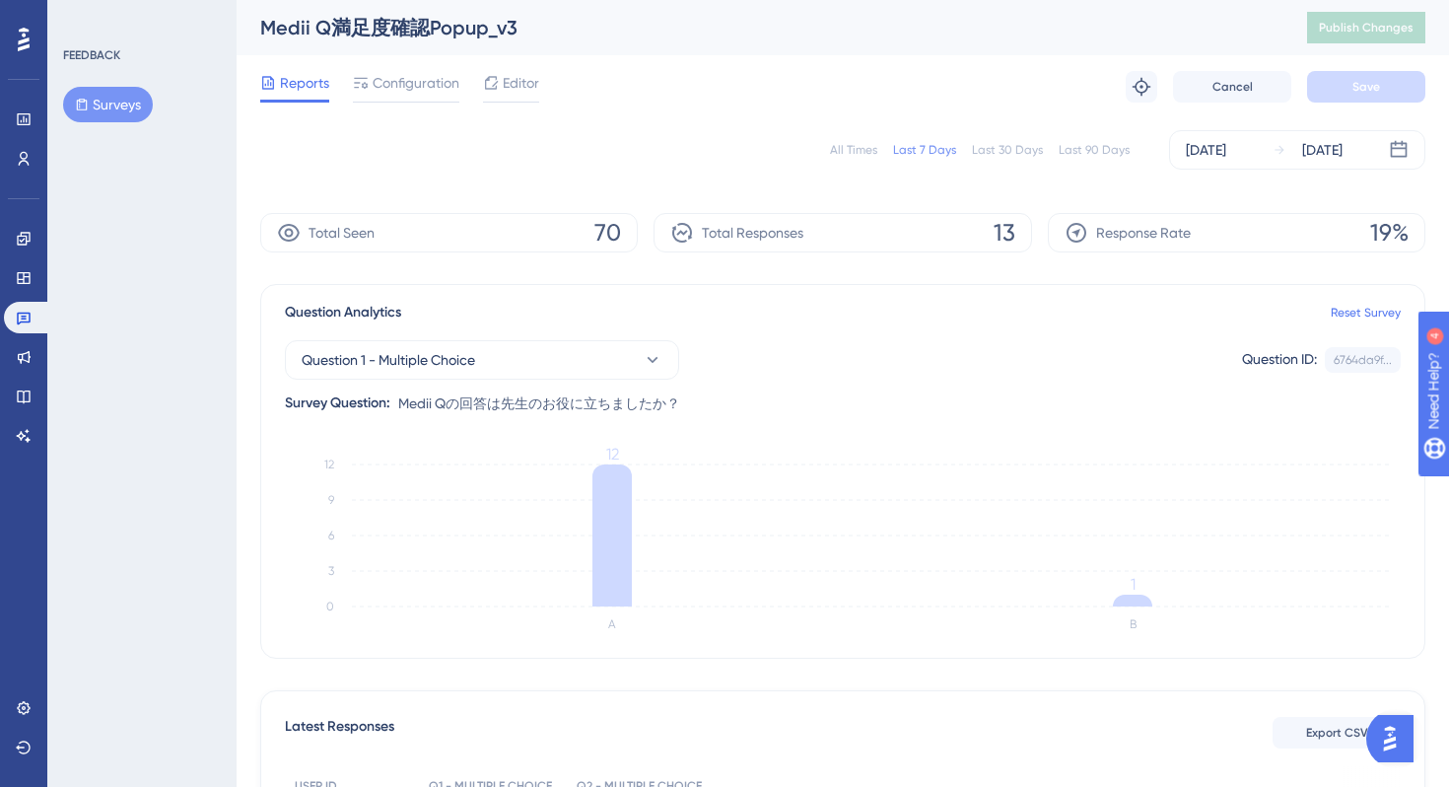
click at [732, 176] on div "All Times Last 7 Days Last 30 Days Last 90 Days [DATE] [DATE]" at bounding box center [842, 149] width 1165 height 63
click at [520, 80] on span "Editor" at bounding box center [521, 83] width 36 height 24
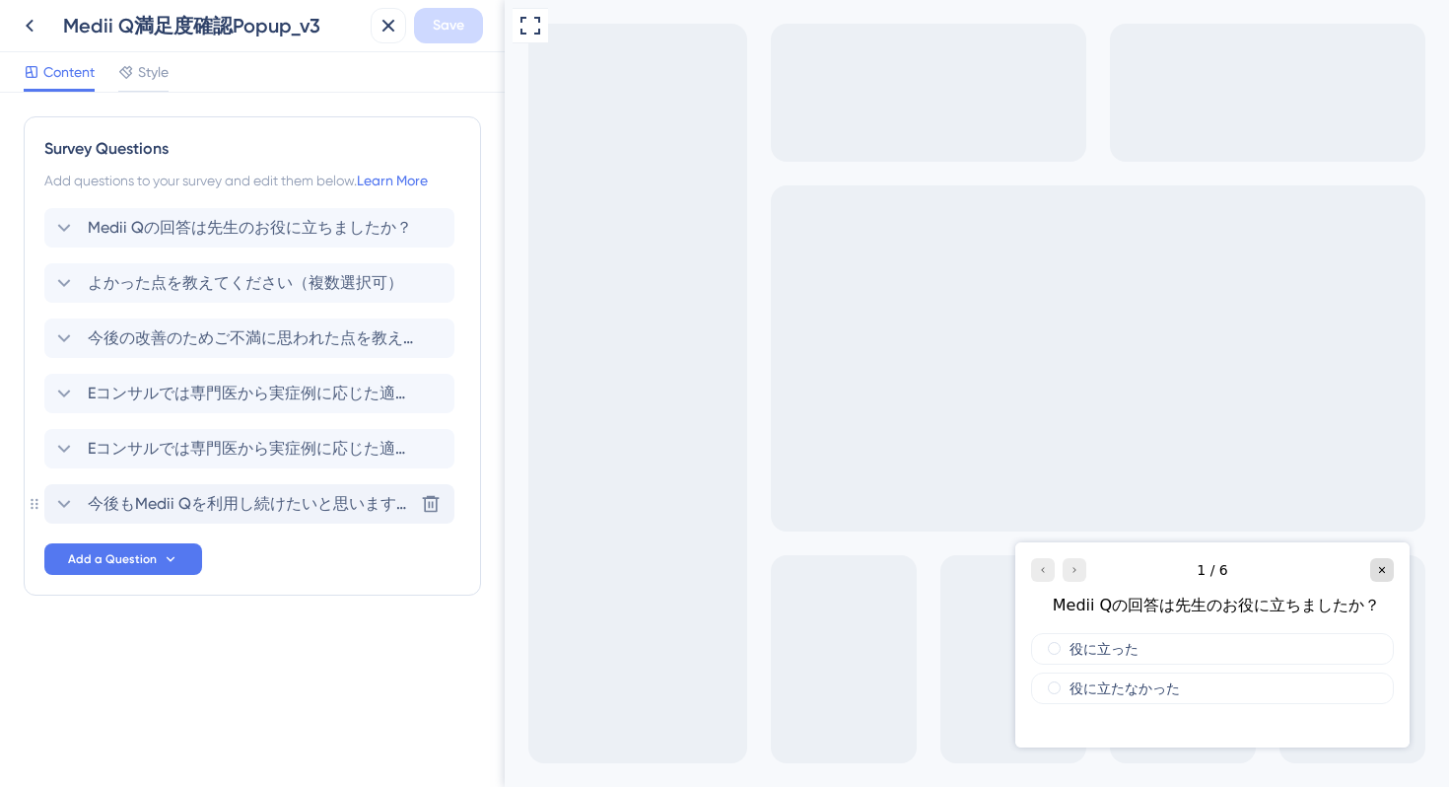
click at [272, 511] on span "今後もMedii Qを利用し続けたいと思いますか？ 10段階でご評価ください" at bounding box center [250, 504] width 325 height 24
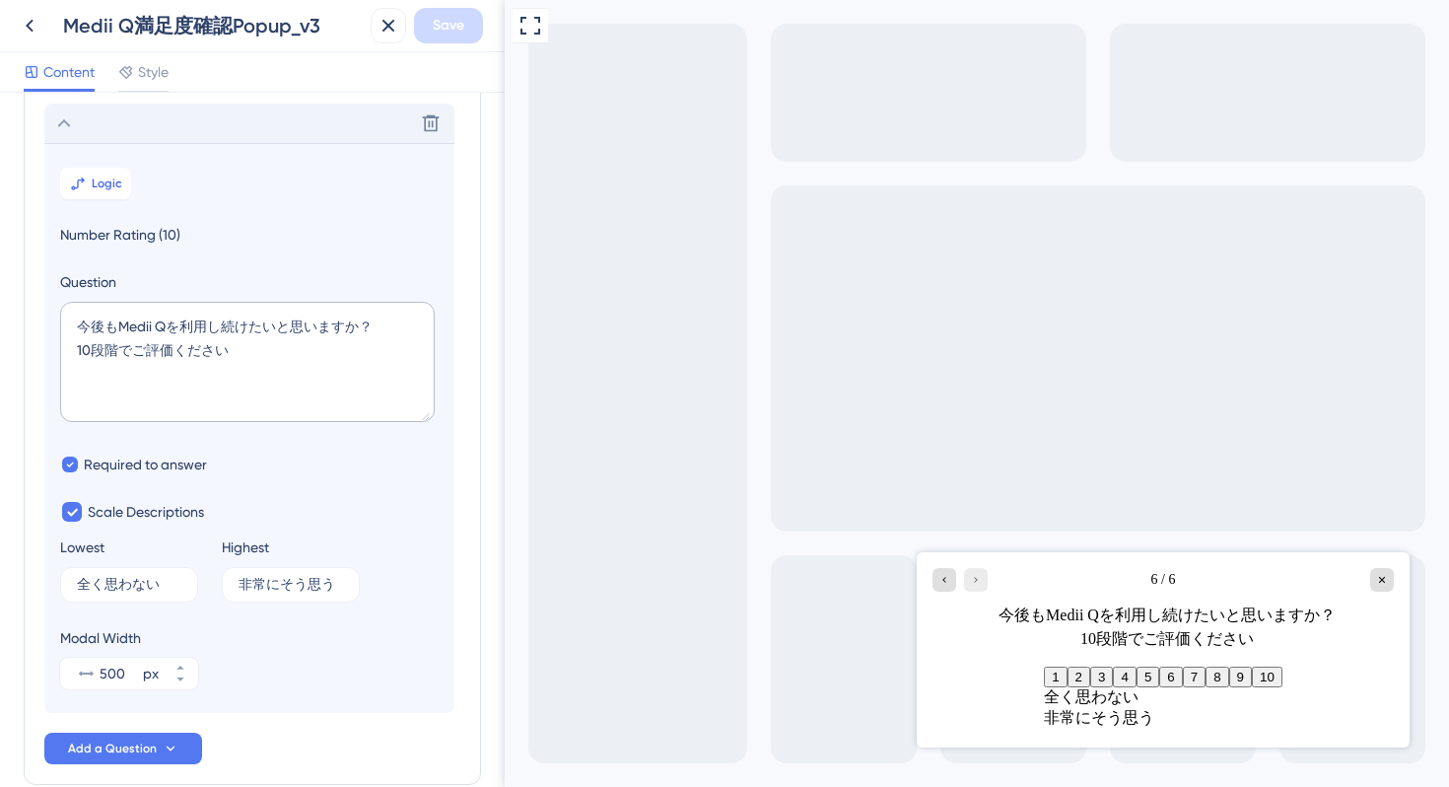
scroll to position [391, 0]
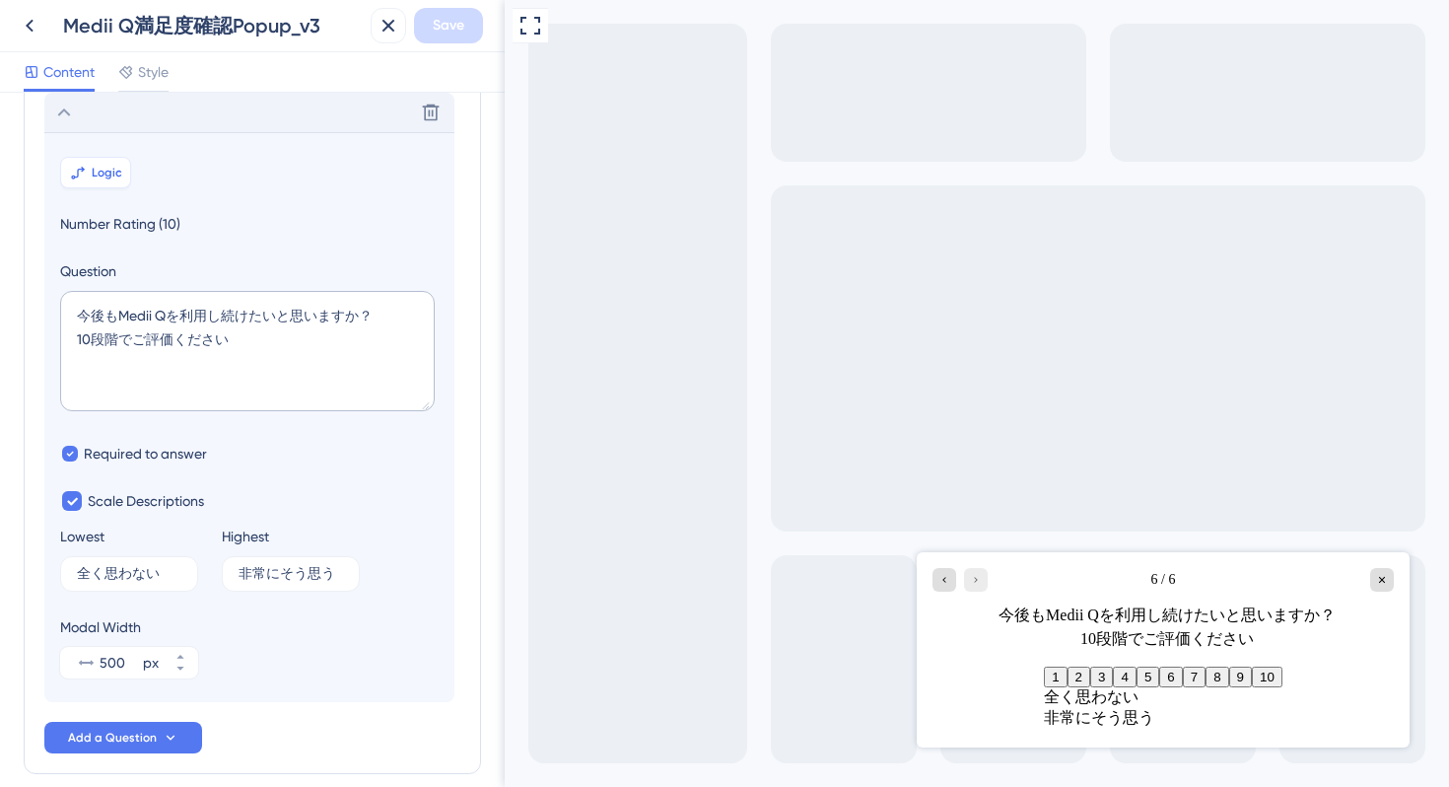
click at [107, 178] on span "Logic" at bounding box center [107, 173] width 31 height 16
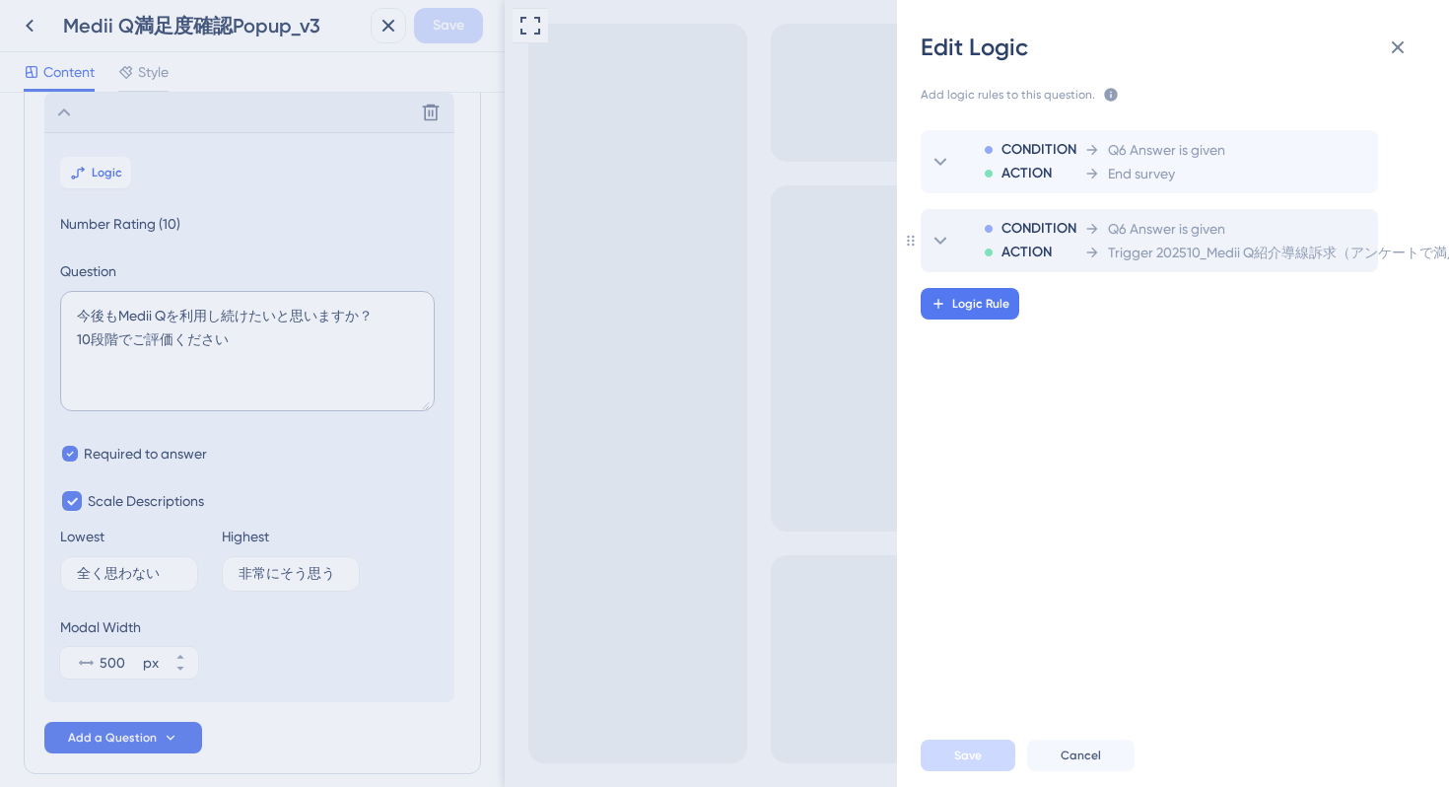
click at [1132, 255] on span "Trigger 202510_Medii Q紹介導線訴求（アンケートで満足した方向け）" at bounding box center [1326, 253] width 436 height 24
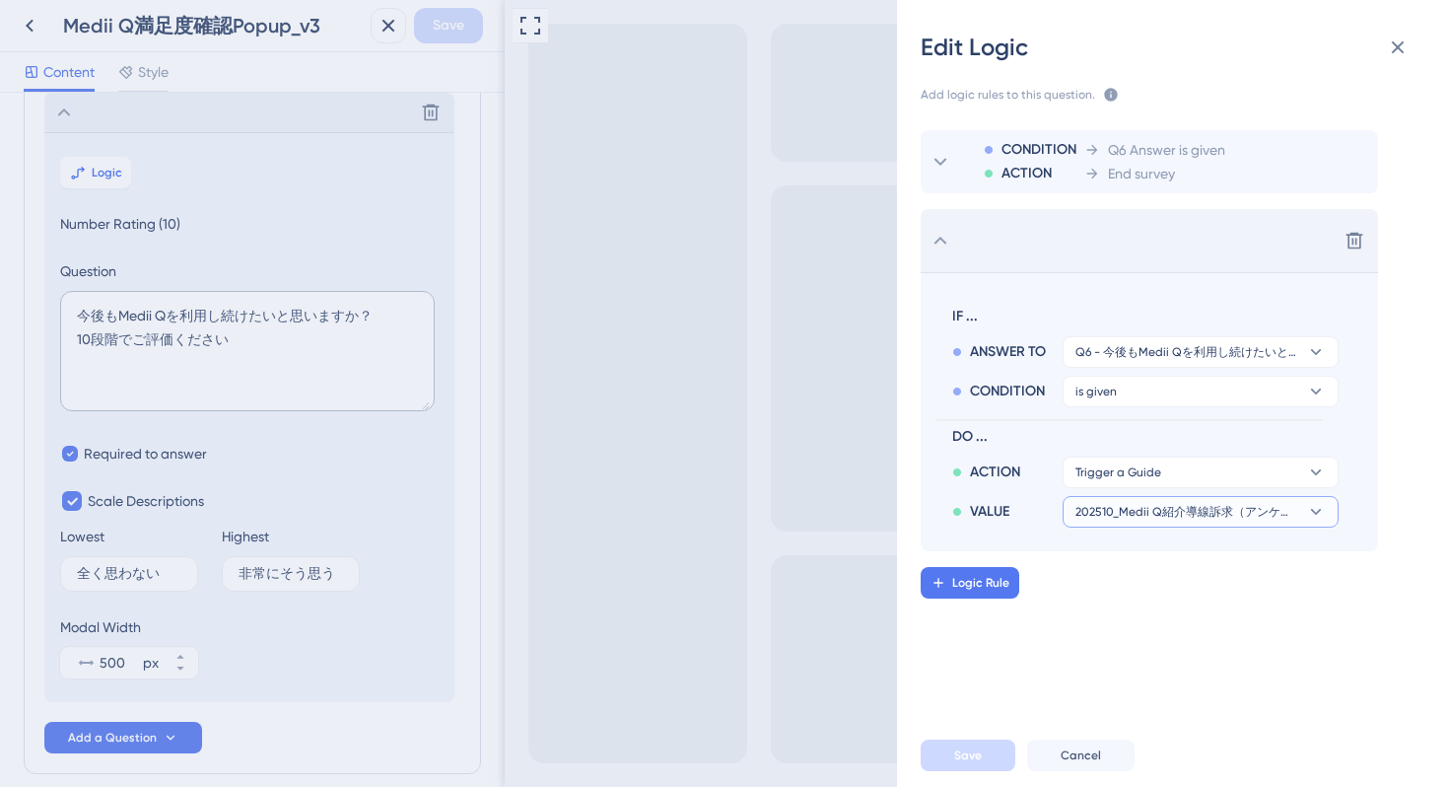
click at [1168, 513] on span "202510_Medii Q紹介導線訴求（アンケートで満足した方向け）" at bounding box center [1187, 512] width 223 height 16
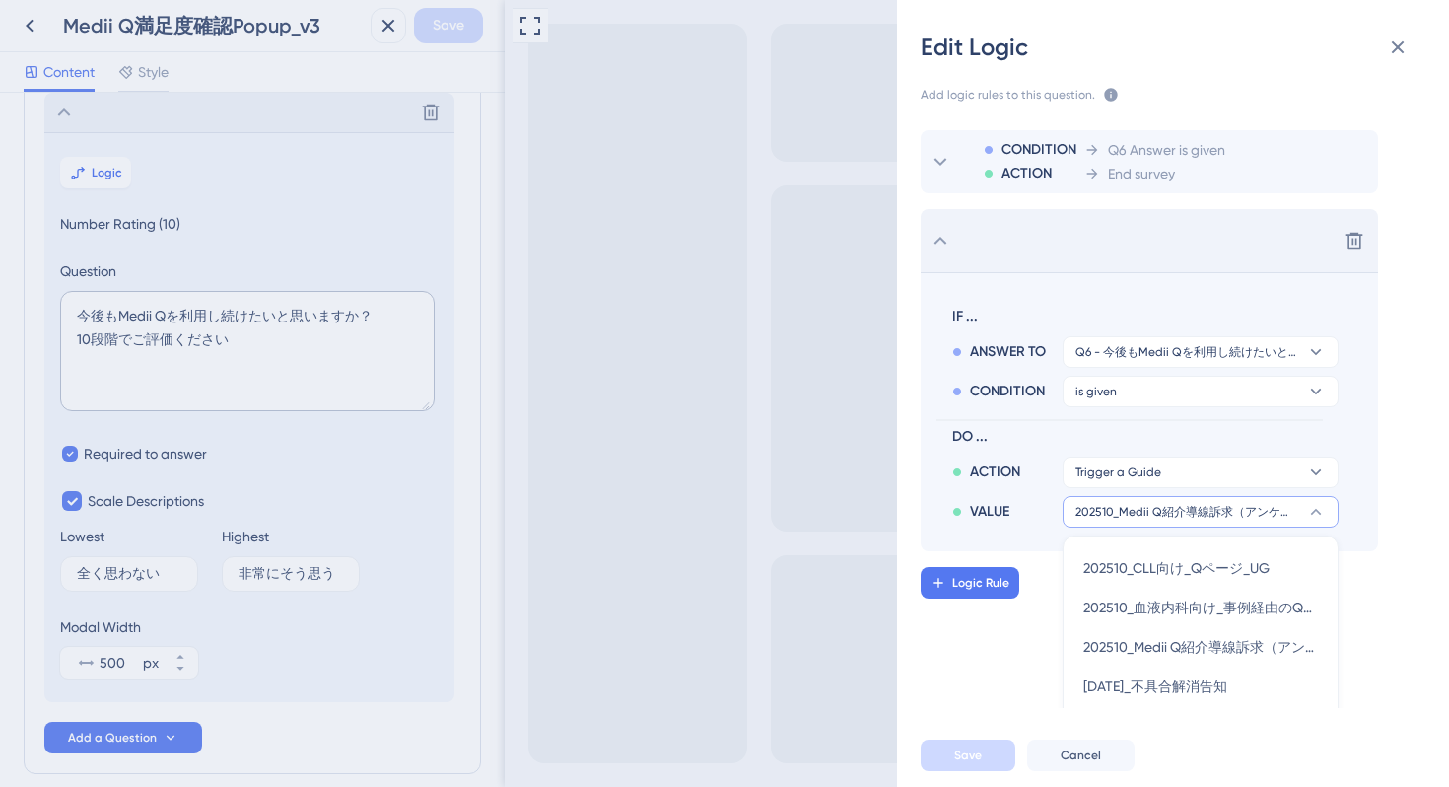
scroll to position [243, 0]
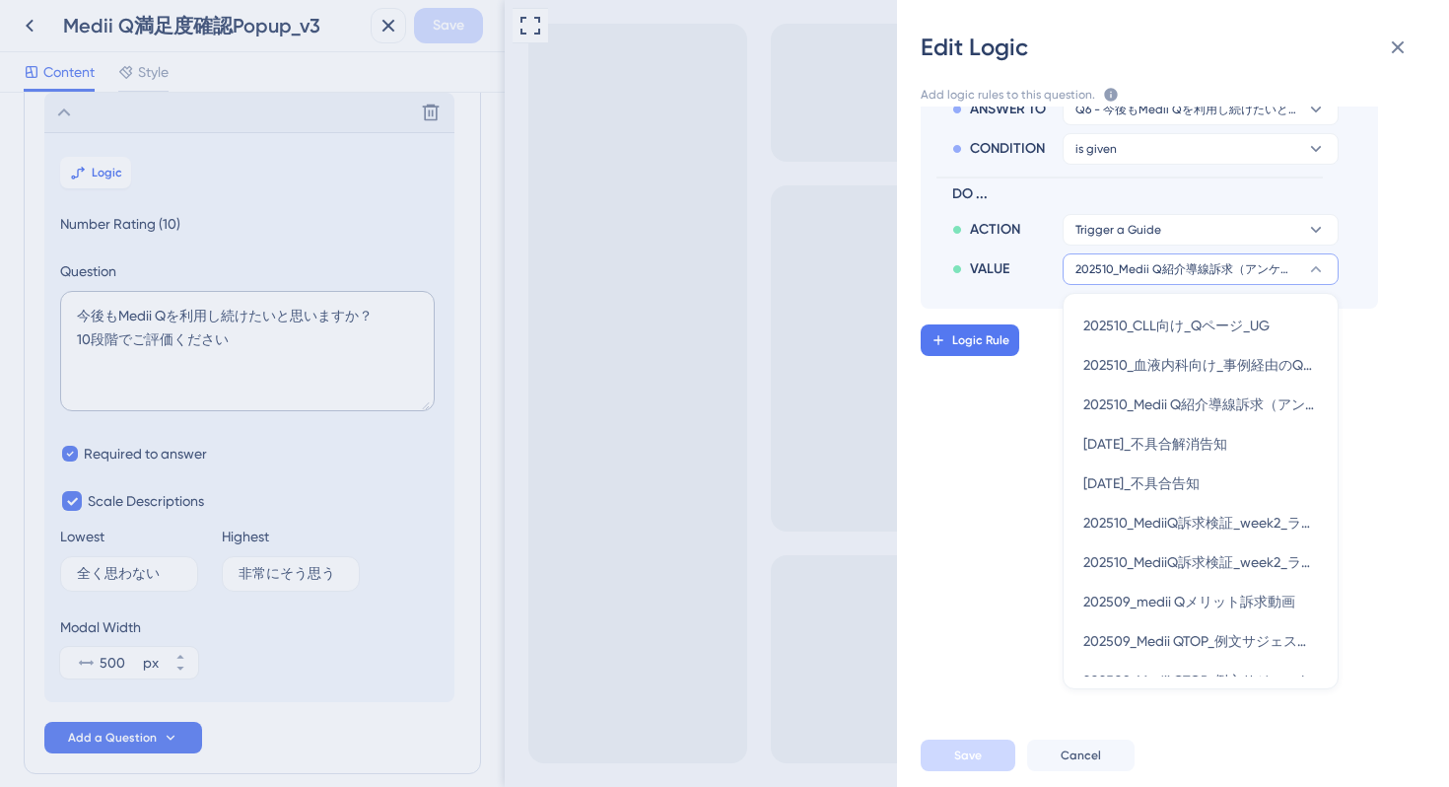
click at [983, 507] on div "CONDITION ACTION Q6 Answer is given End survey Delete IF ... ANSWER TO Q6 - 今後も…" at bounding box center [1181, 406] width 584 height 601
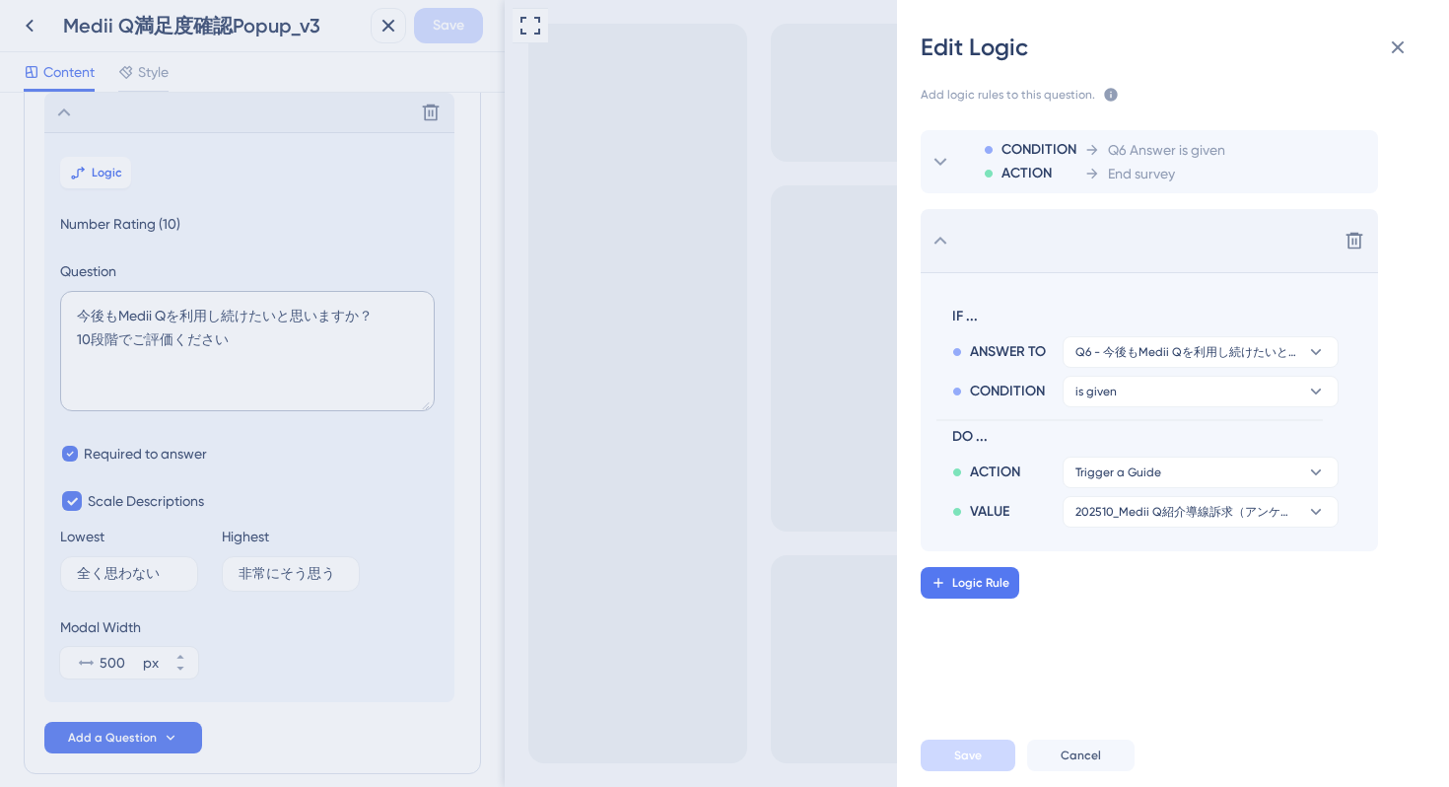
click at [1112, 603] on div "CONDITION ACTION Q6 Answer is given End survey Delete IF ... ANSWER TO Q6 - 今後も…" at bounding box center [1181, 406] width 584 height 601
click at [1194, 166] on div "End survey" at bounding box center [1155, 174] width 141 height 24
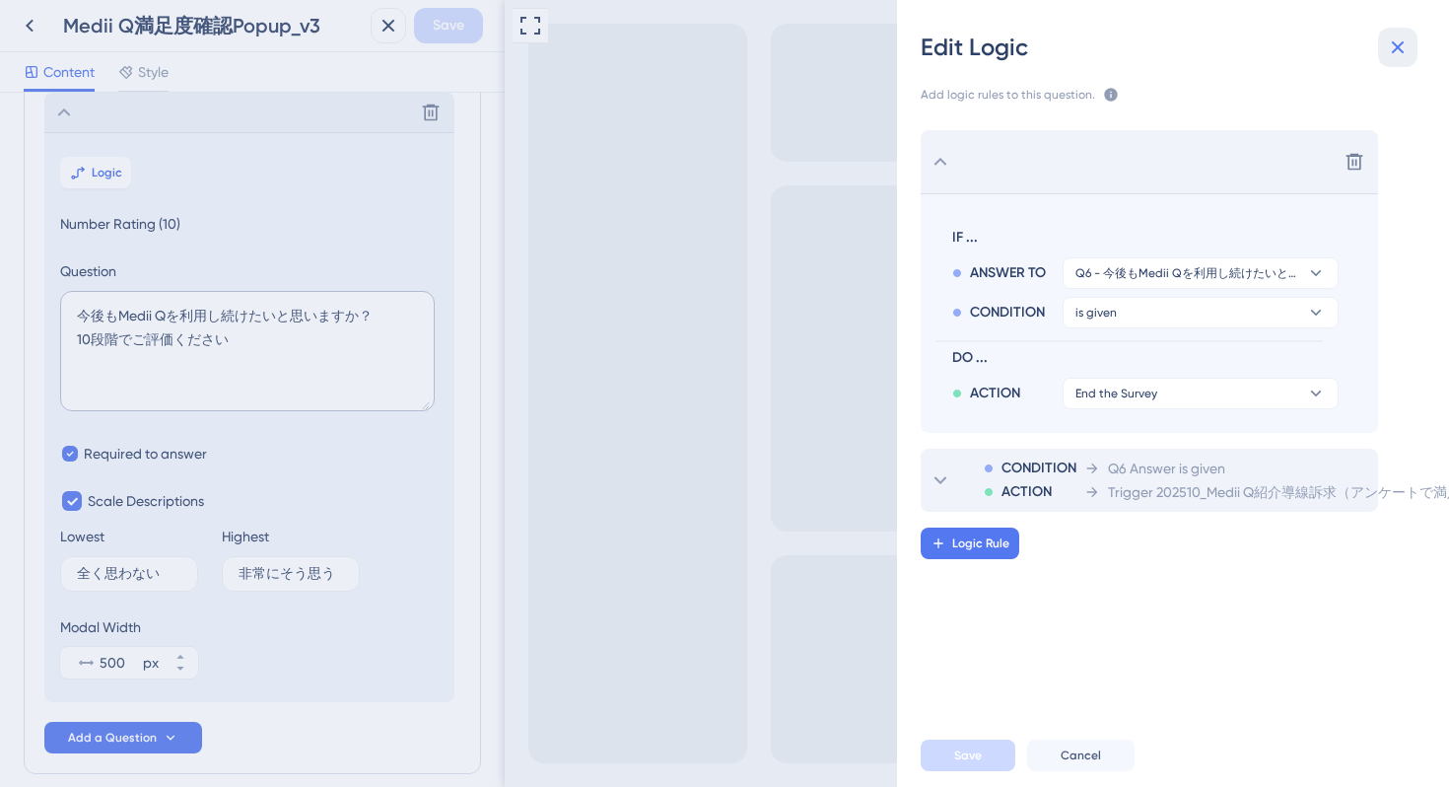
click at [1402, 50] on icon at bounding box center [1398, 47] width 13 height 13
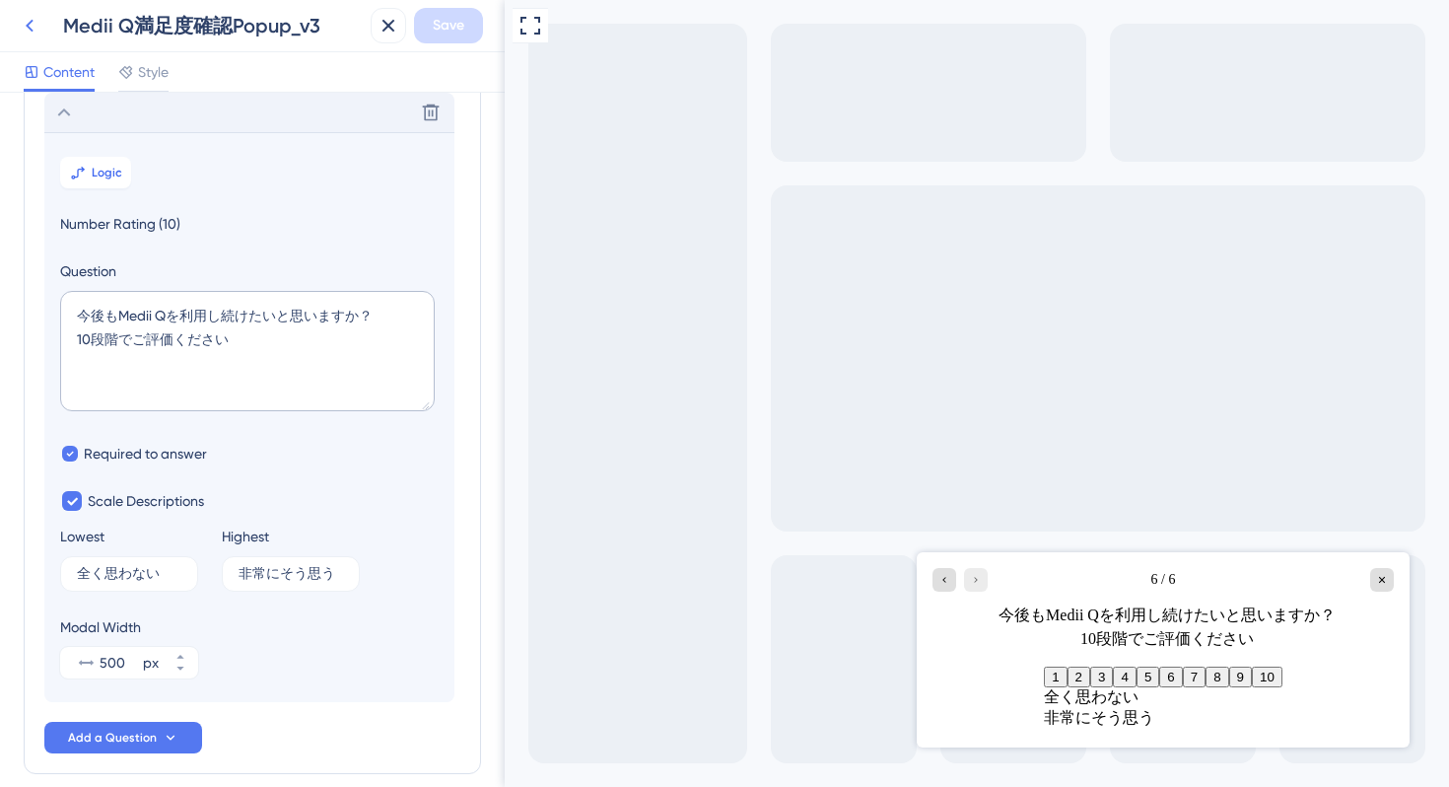
click at [35, 34] on icon at bounding box center [30, 26] width 24 height 24
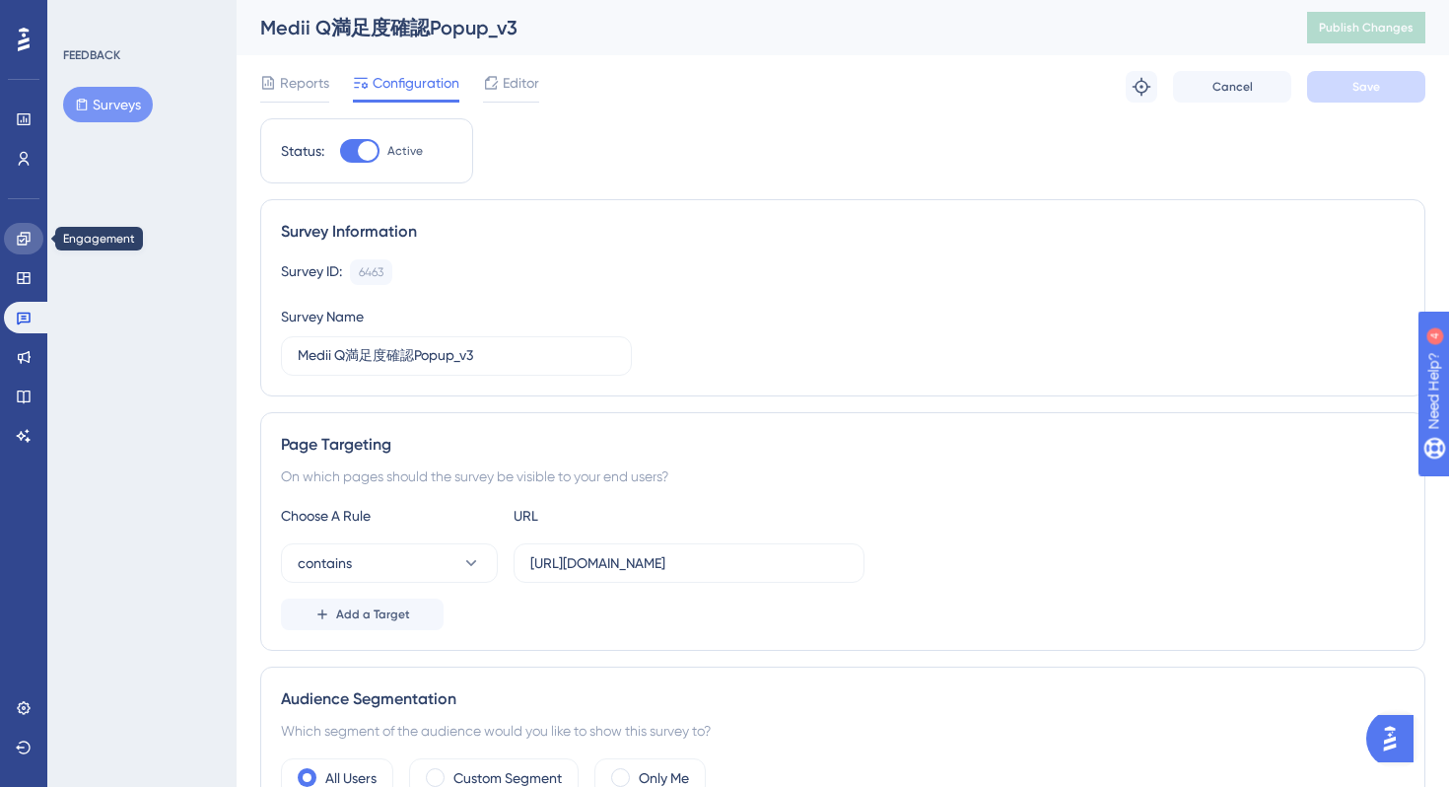
click at [18, 244] on icon at bounding box center [23, 238] width 13 height 13
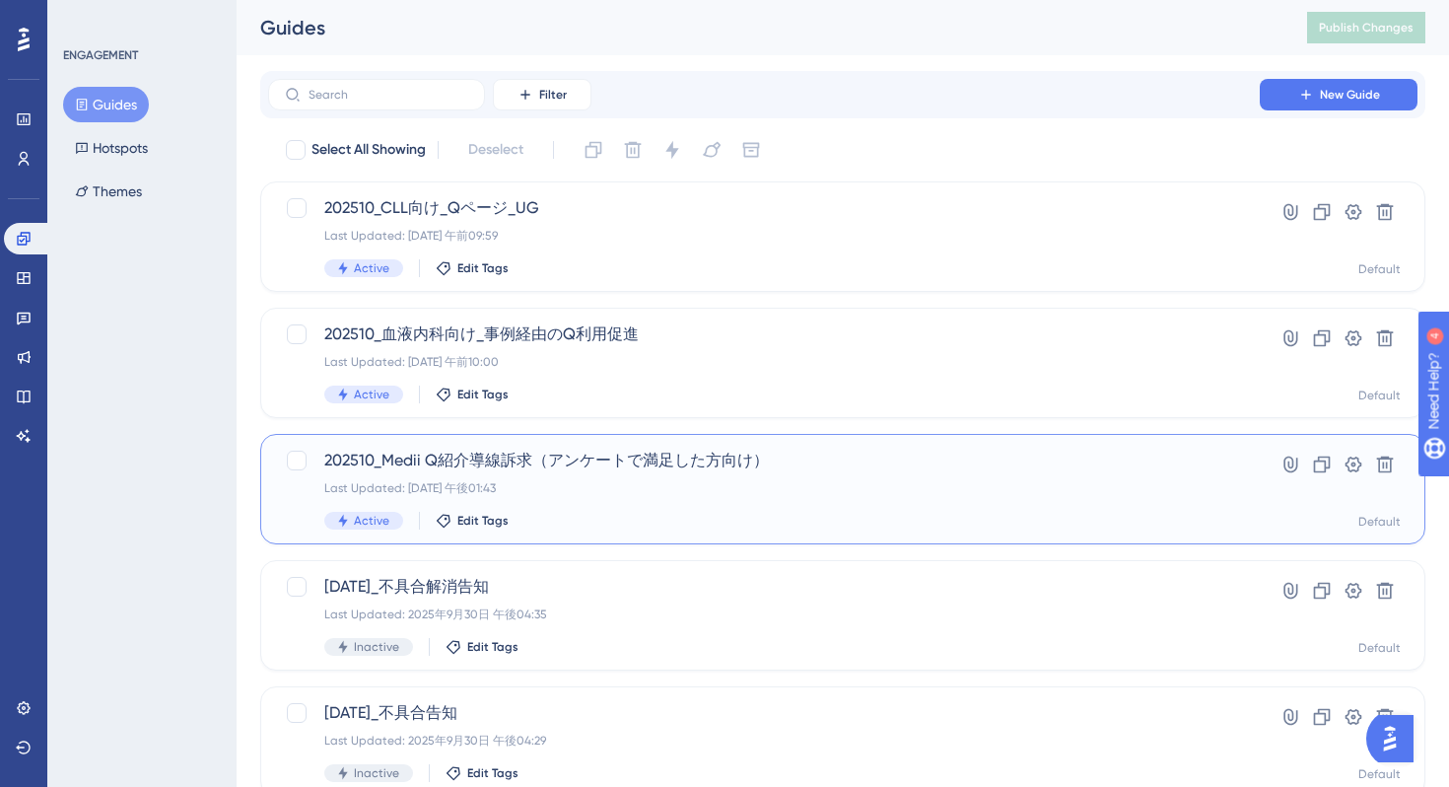
click at [734, 449] on span "202510_Medii Q紹介導線訴求（アンケートで満足した方向け）" at bounding box center [764, 461] width 880 height 24
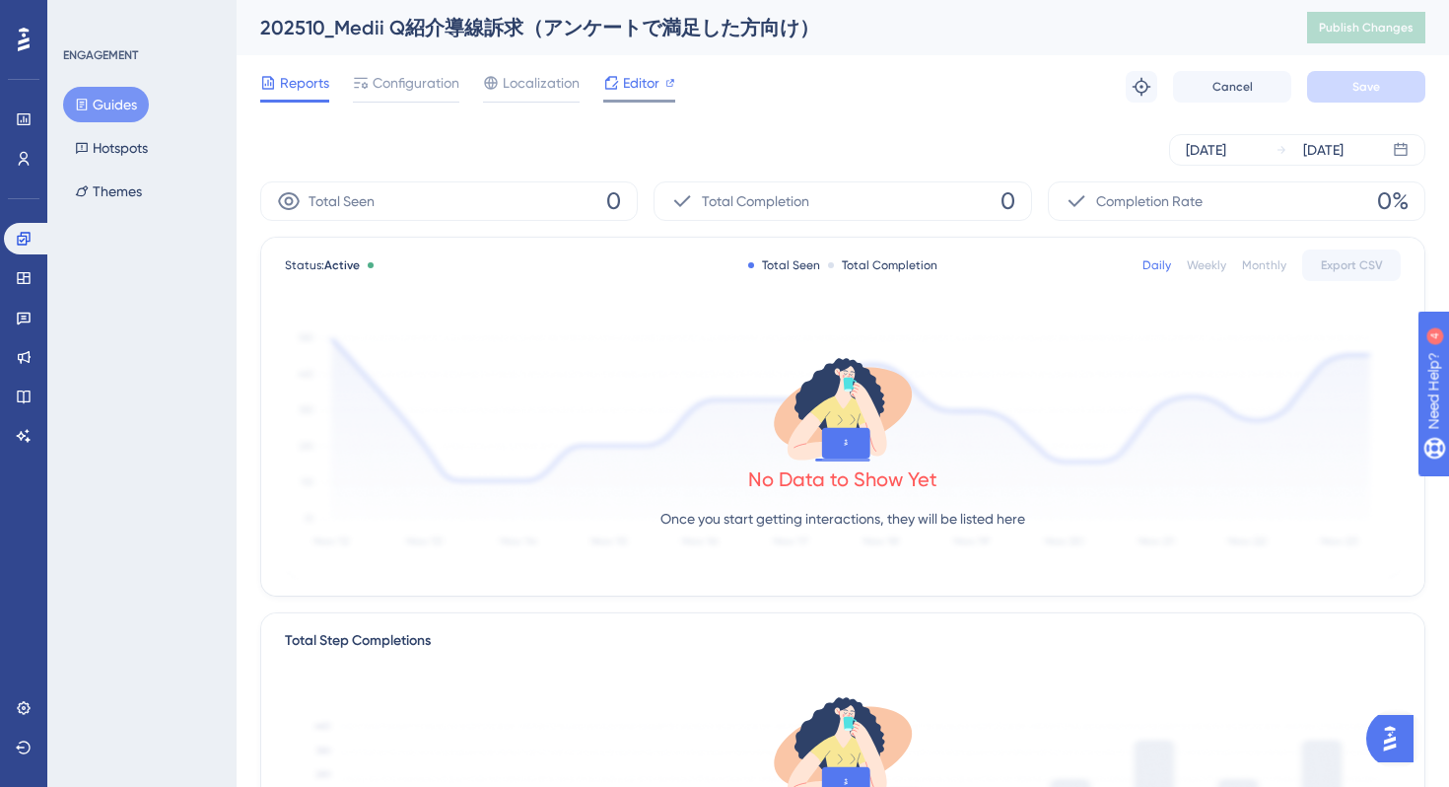
click at [636, 84] on span "Editor" at bounding box center [641, 83] width 36 height 24
click at [404, 73] on span "Configuration" at bounding box center [416, 83] width 87 height 24
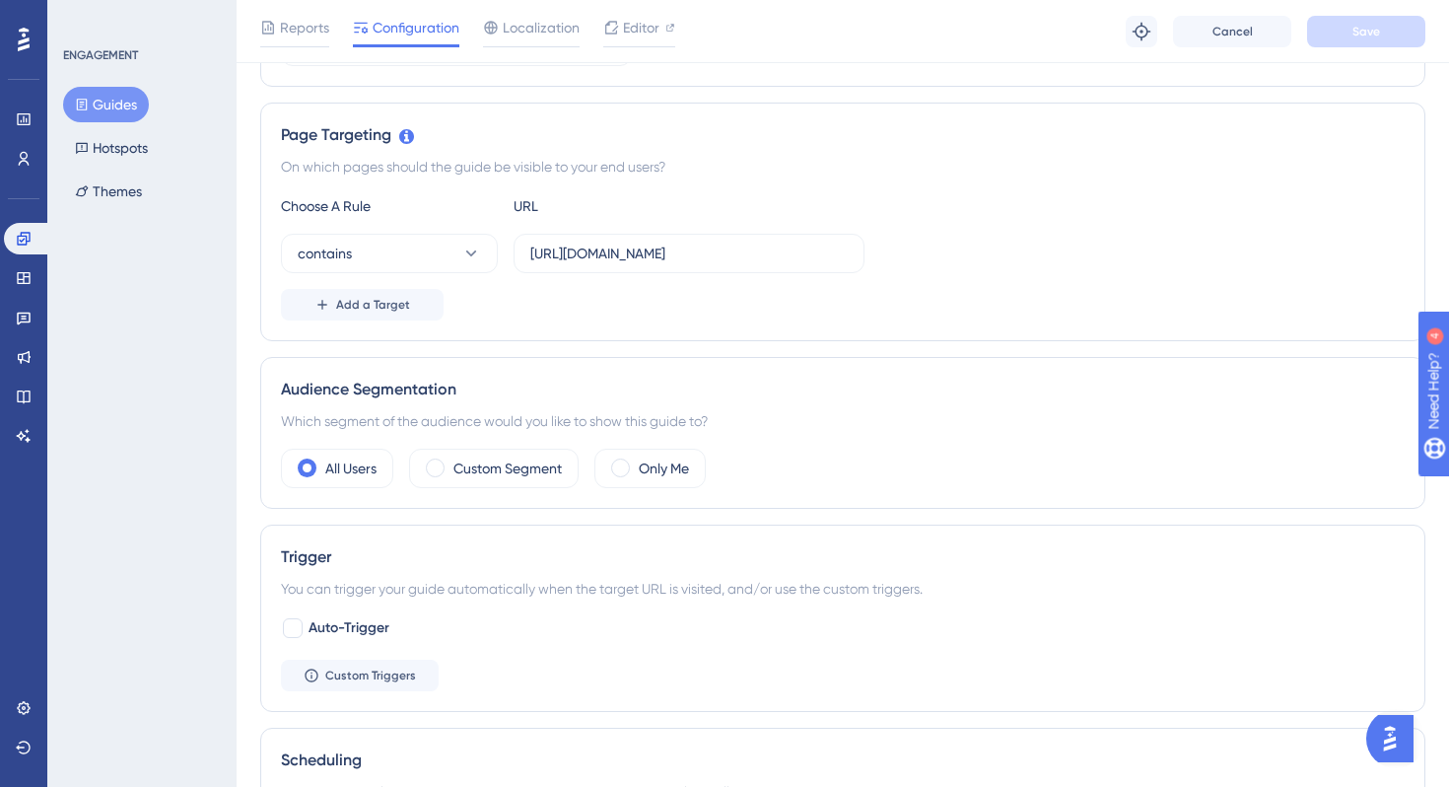
scroll to position [413, 0]
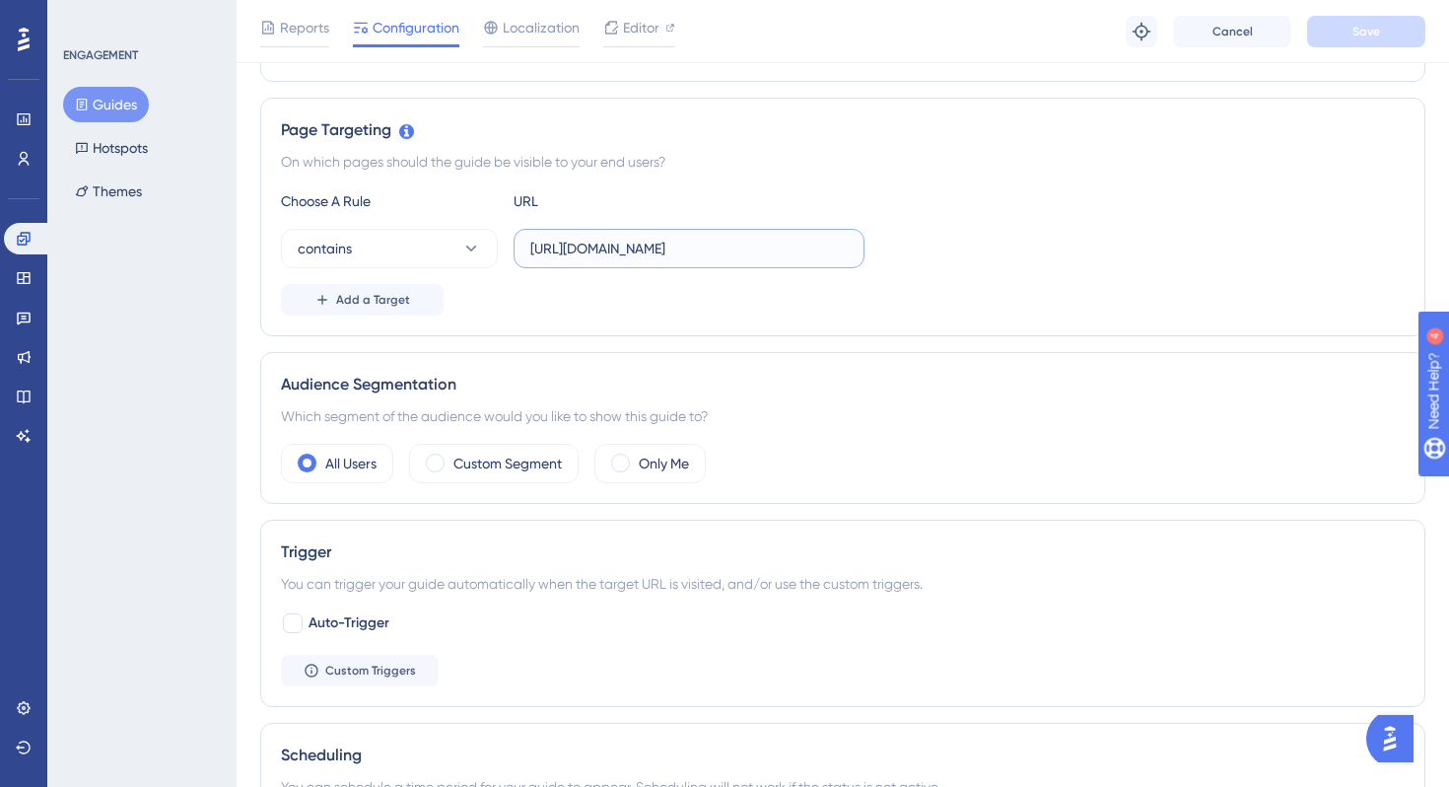
drag, startPoint x: 629, startPoint y: 249, endPoint x: 804, endPoint y: 256, distance: 174.7
click at [804, 256] on input "[URL][DOMAIN_NAME]" at bounding box center [689, 249] width 318 height 22
click at [773, 308] on div "Add a Target" at bounding box center [843, 300] width 1124 height 32
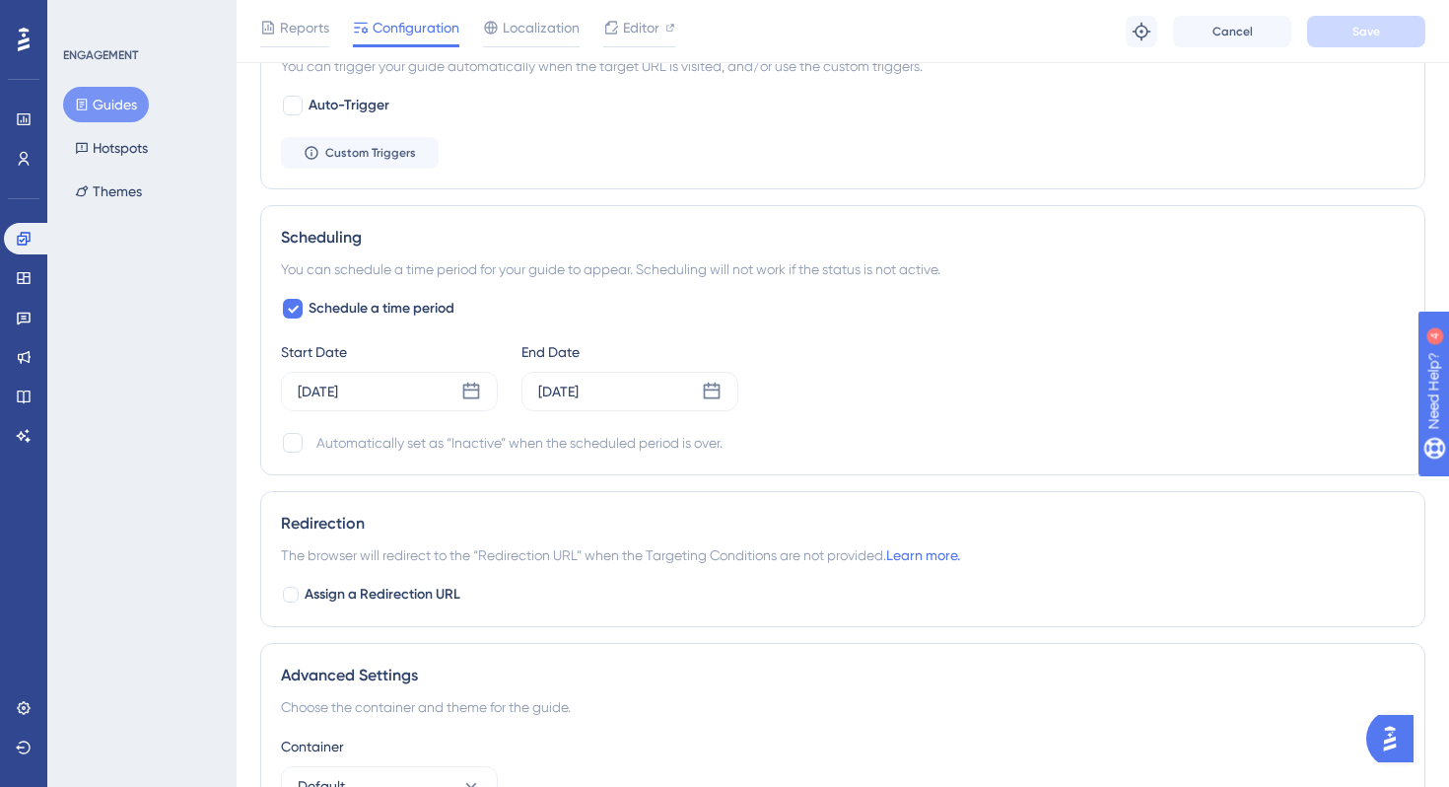
scroll to position [938, 0]
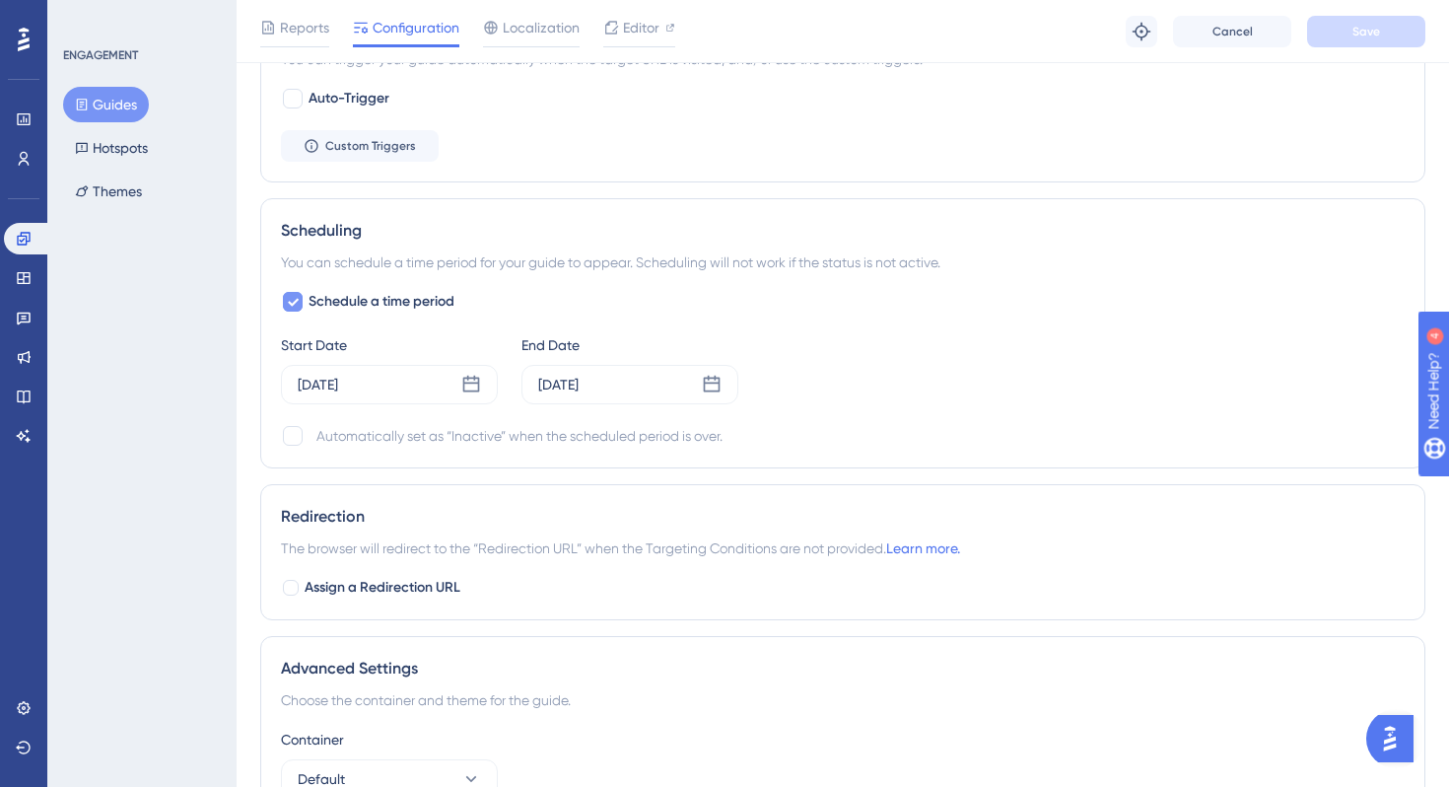
click at [297, 300] on icon at bounding box center [293, 303] width 11 height 8
checkbox input "false"
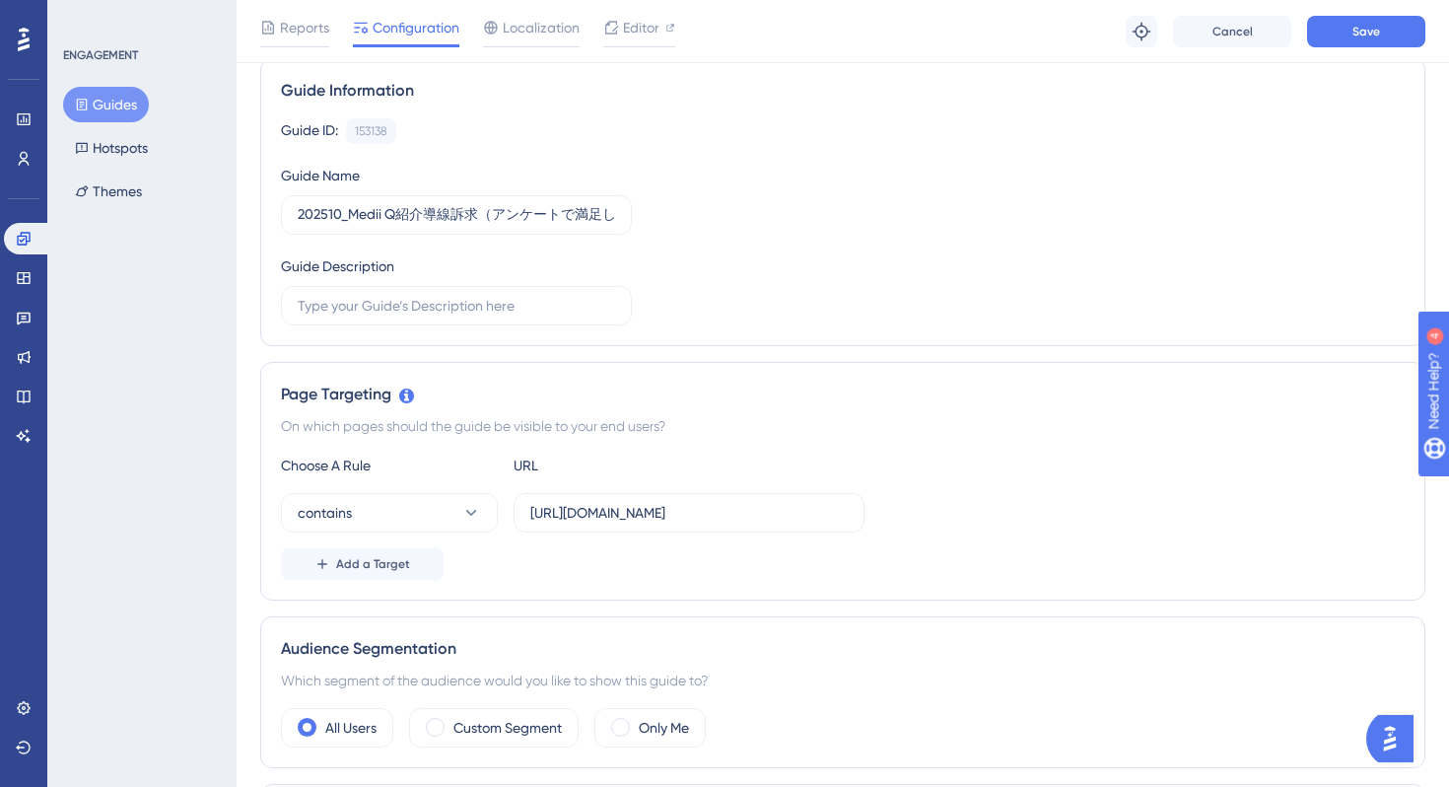
scroll to position [0, 0]
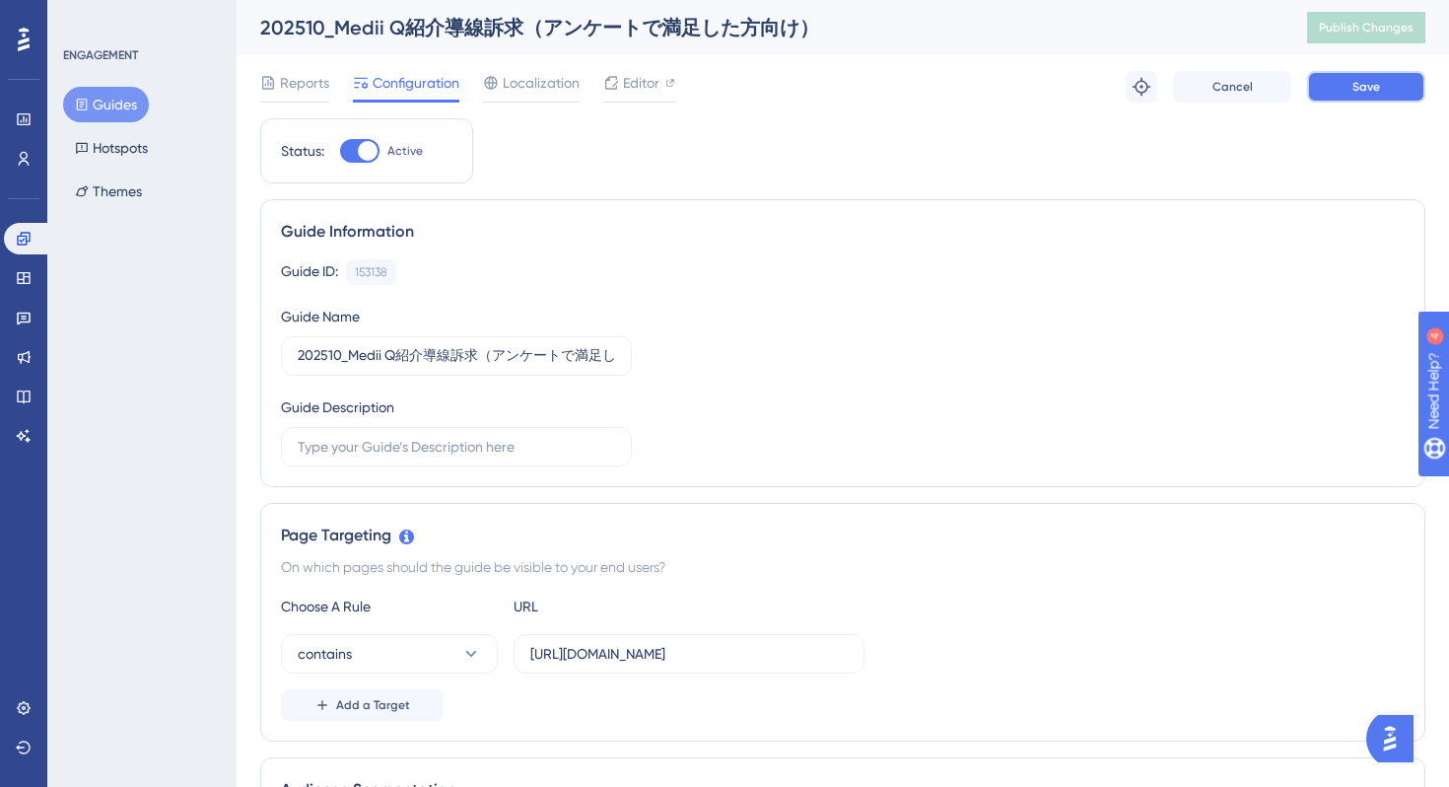
click at [1324, 98] on button "Save" at bounding box center [1366, 87] width 118 height 32
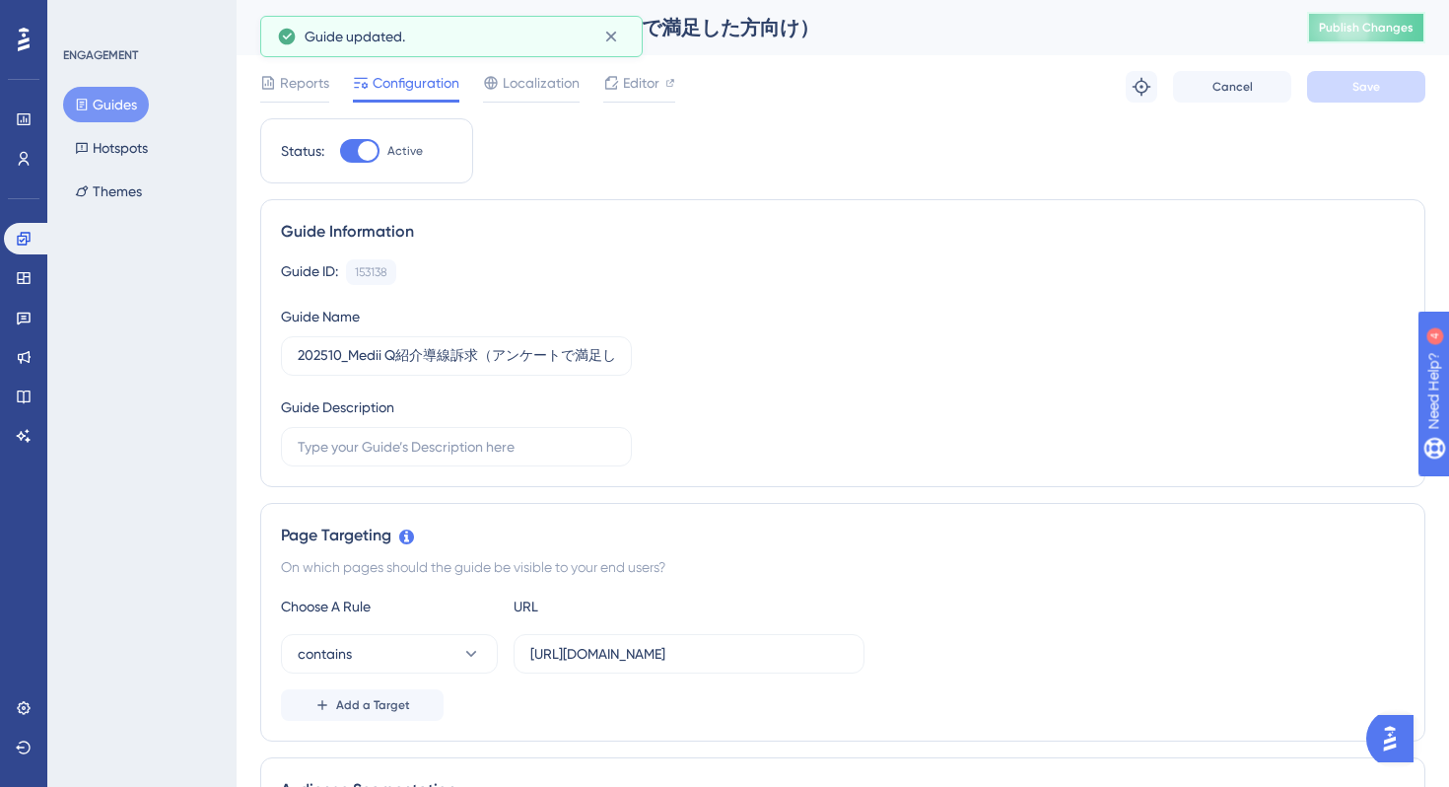
click at [1335, 36] on button "Publish Changes" at bounding box center [1366, 28] width 118 height 32
click at [613, 35] on icon at bounding box center [611, 37] width 20 height 20
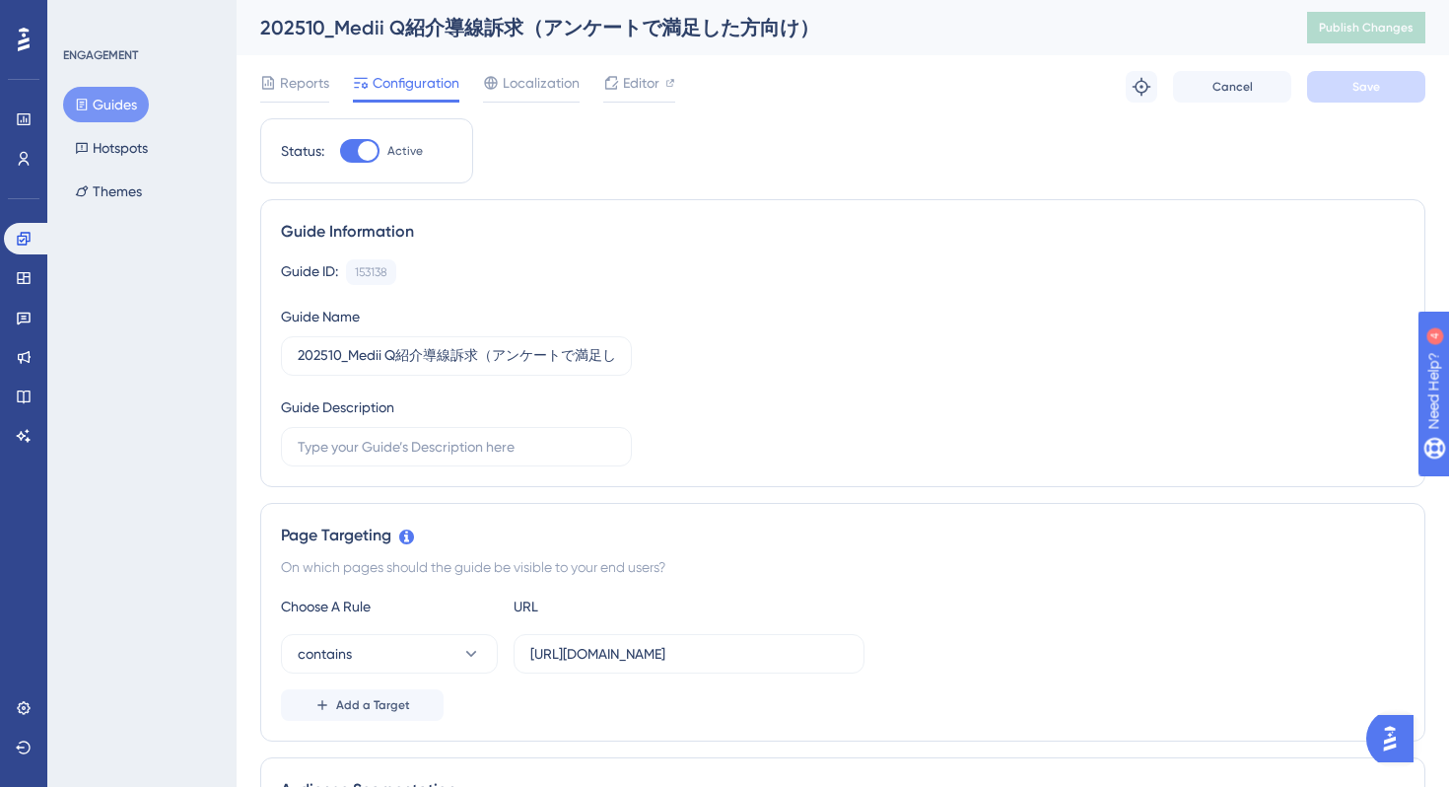
click at [307, 93] on span "Reports" at bounding box center [304, 83] width 49 height 24
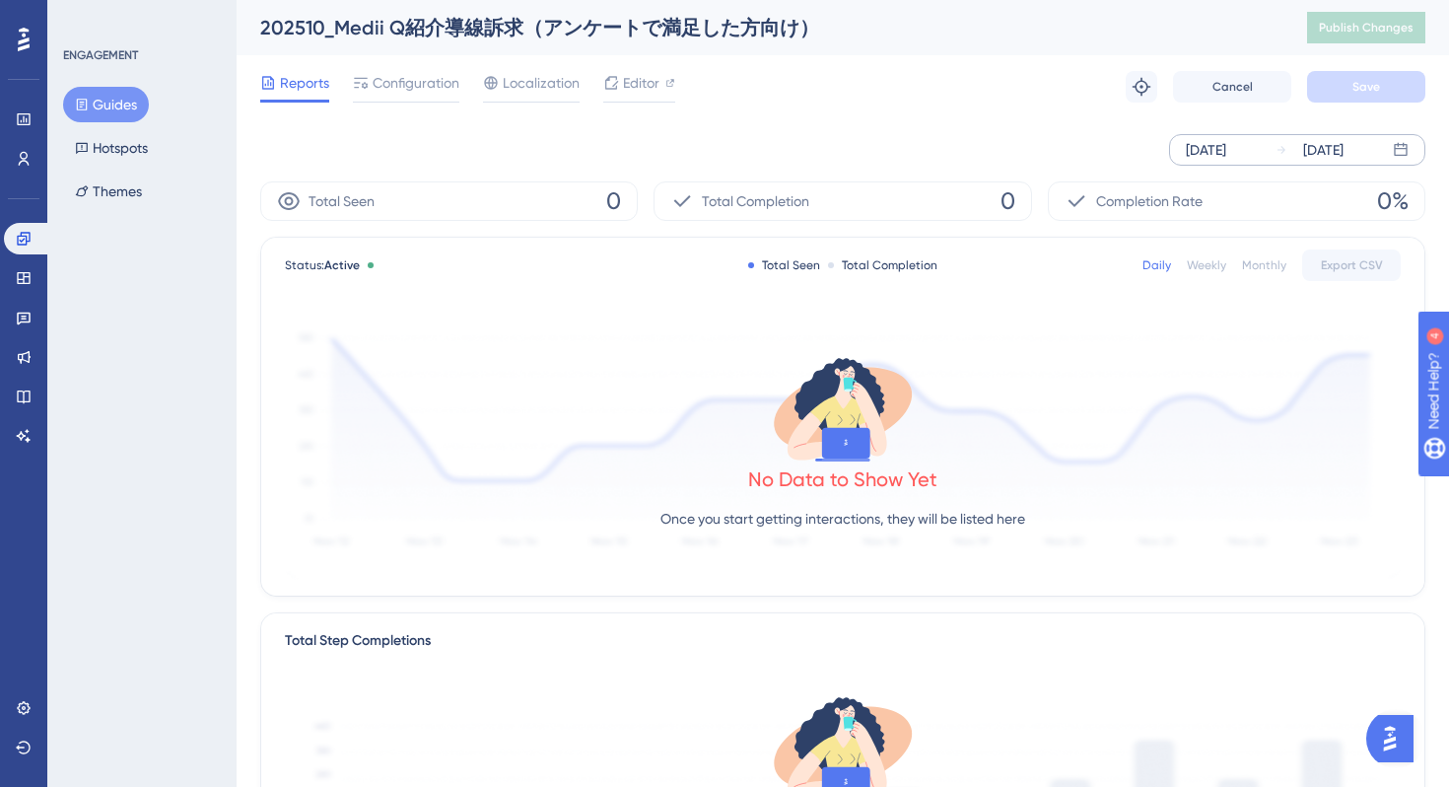
click at [1210, 165] on div "[DATE] [DATE]" at bounding box center [1297, 150] width 256 height 32
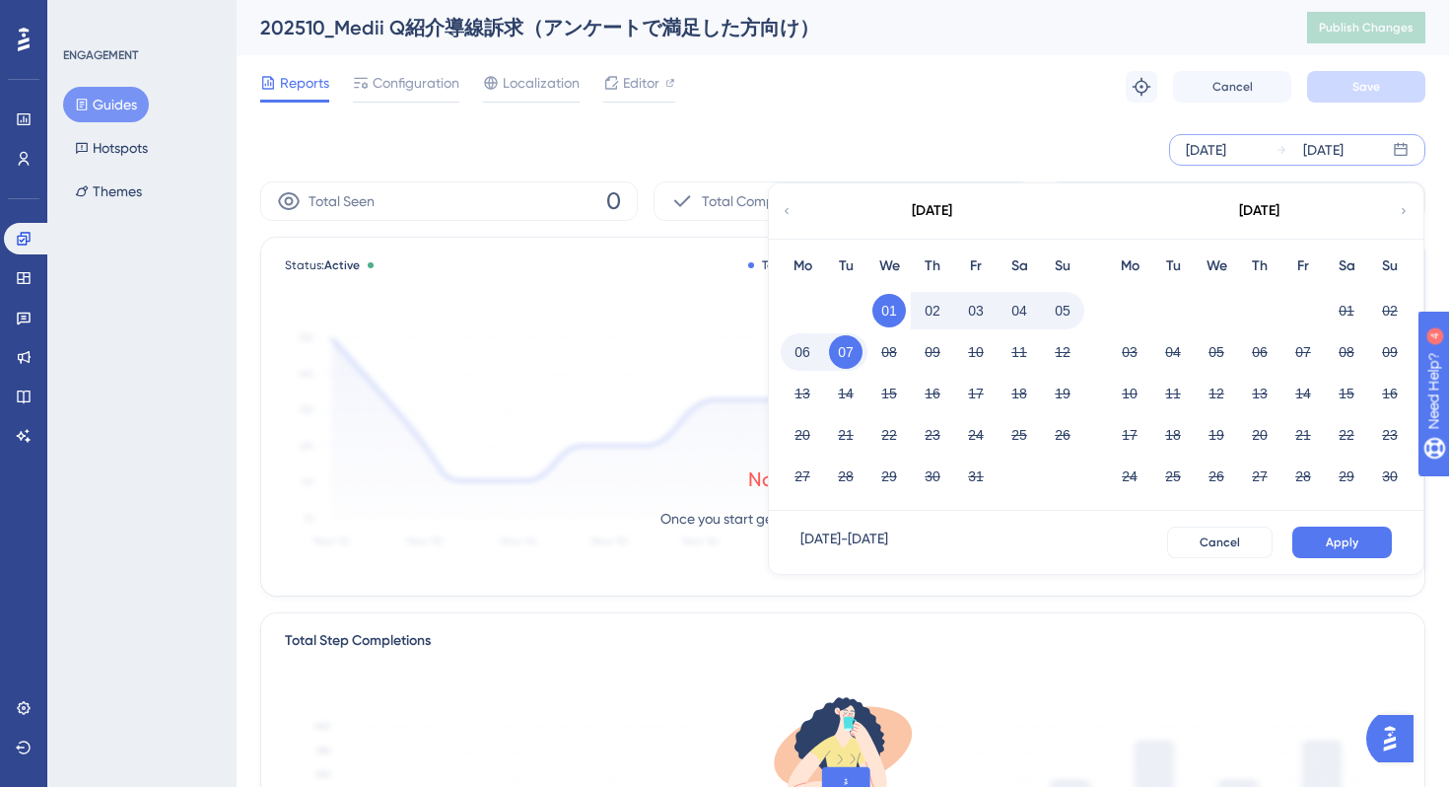
click at [789, 214] on icon at bounding box center [787, 211] width 12 height 18
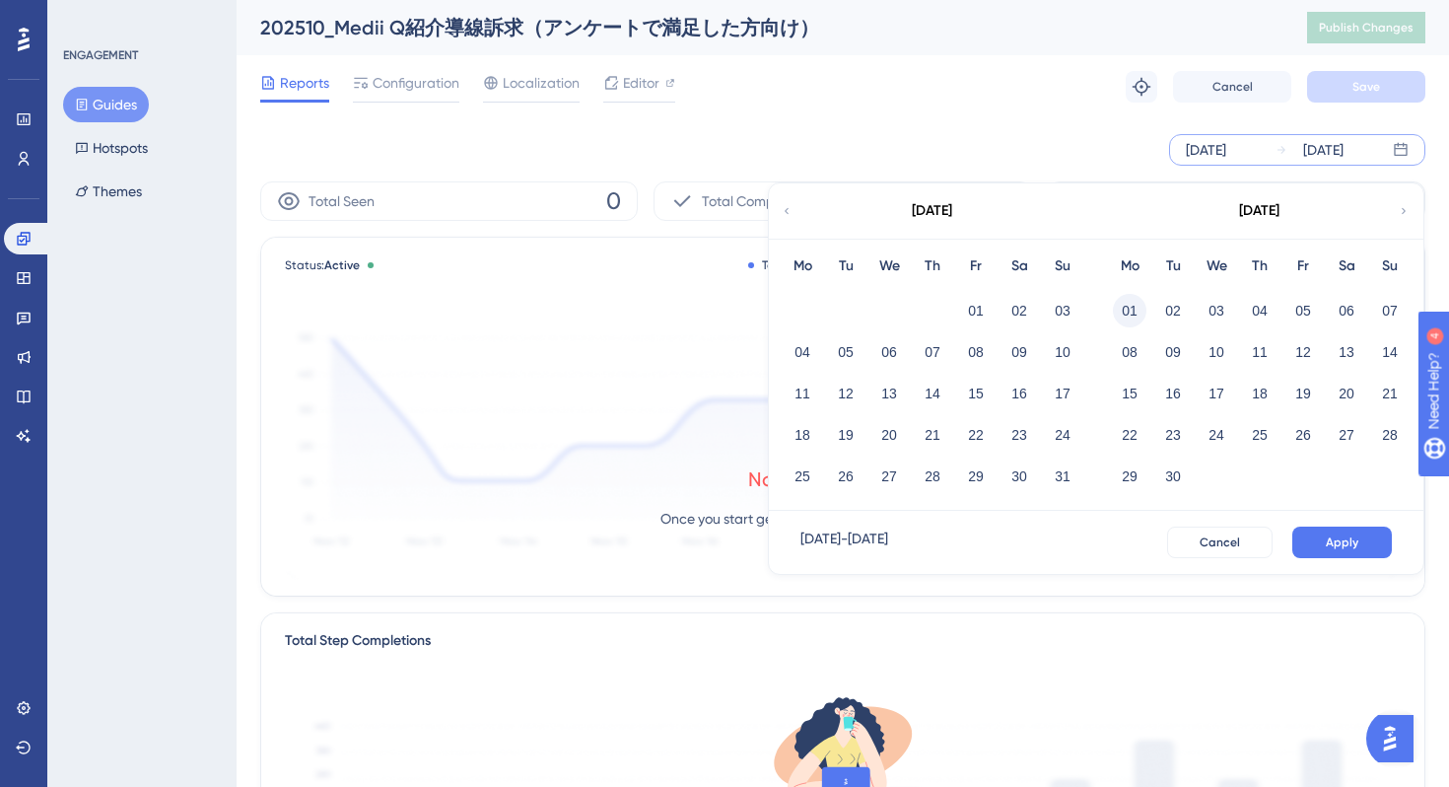
click at [1124, 310] on button "01" at bounding box center [1130, 311] width 34 height 34
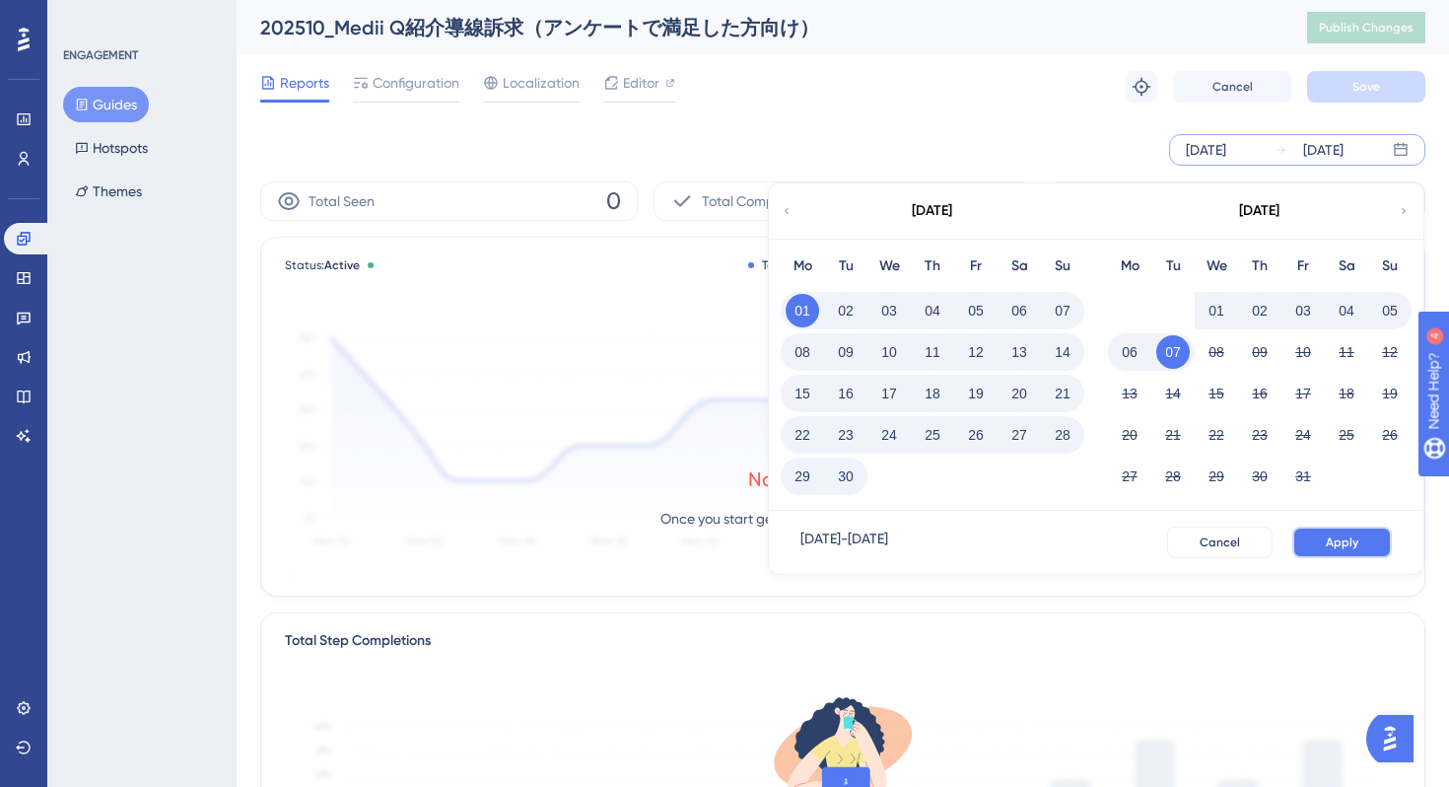
click at [1306, 535] on button "Apply" at bounding box center [1343, 543] width 100 height 32
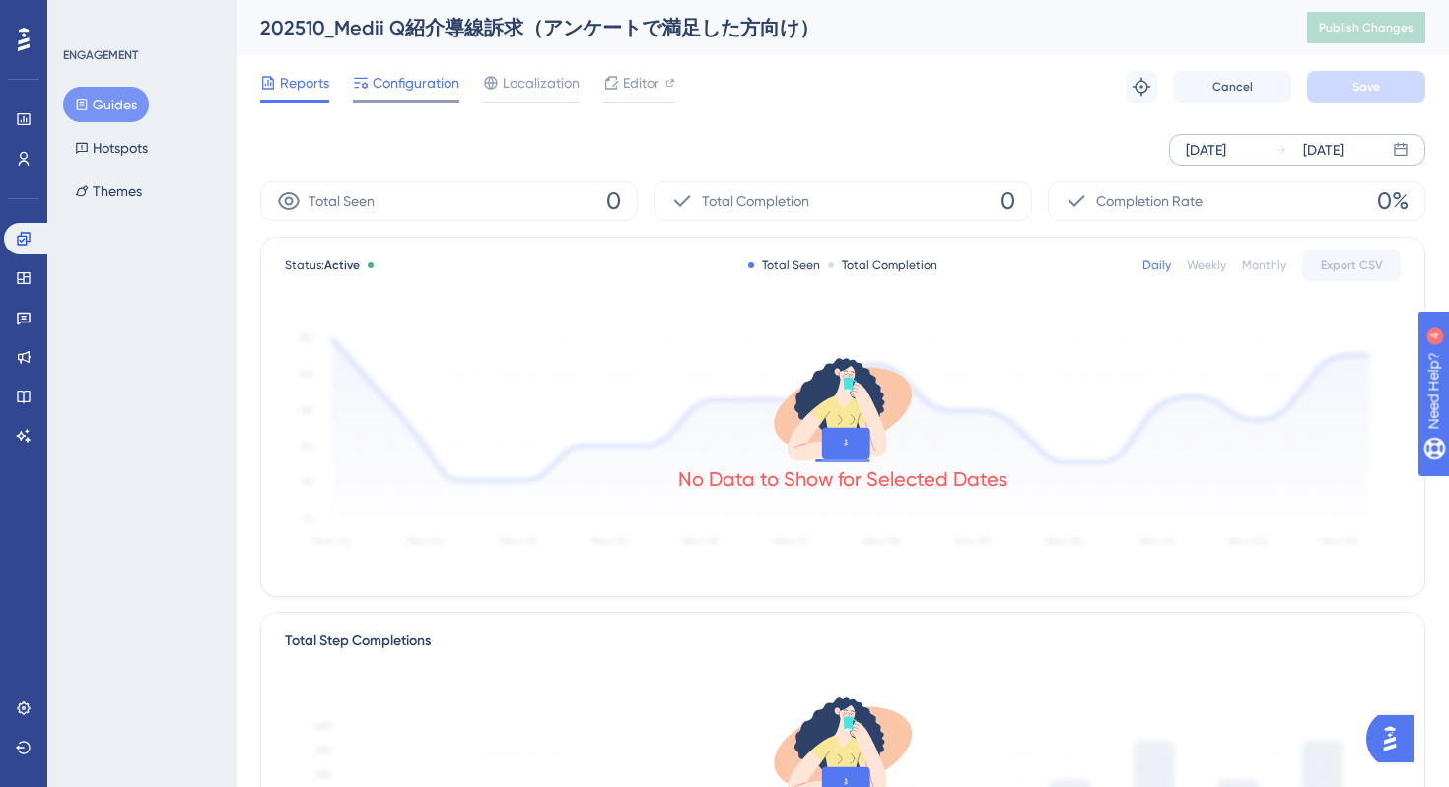
click at [429, 84] on span "Configuration" at bounding box center [416, 83] width 87 height 24
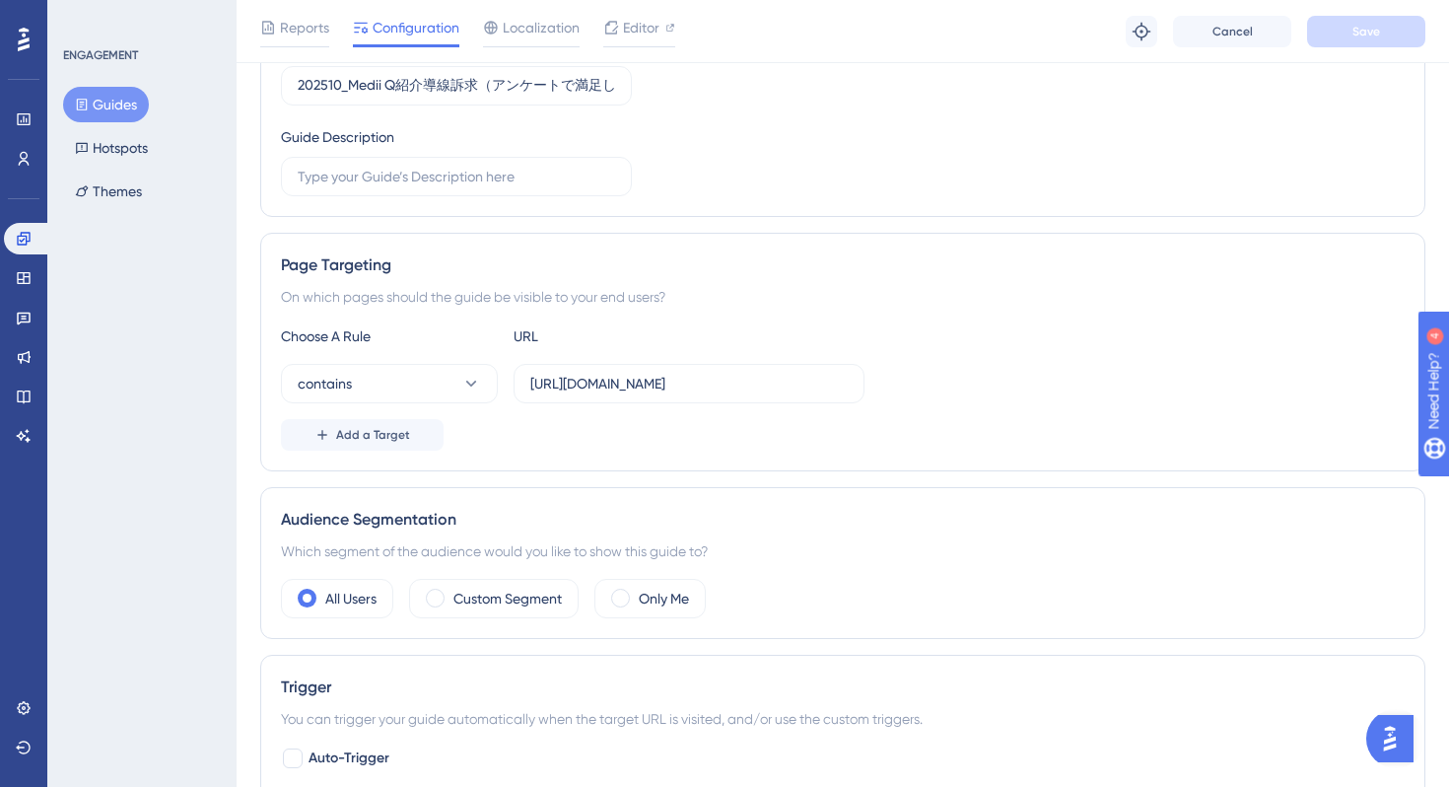
scroll to position [259, 0]
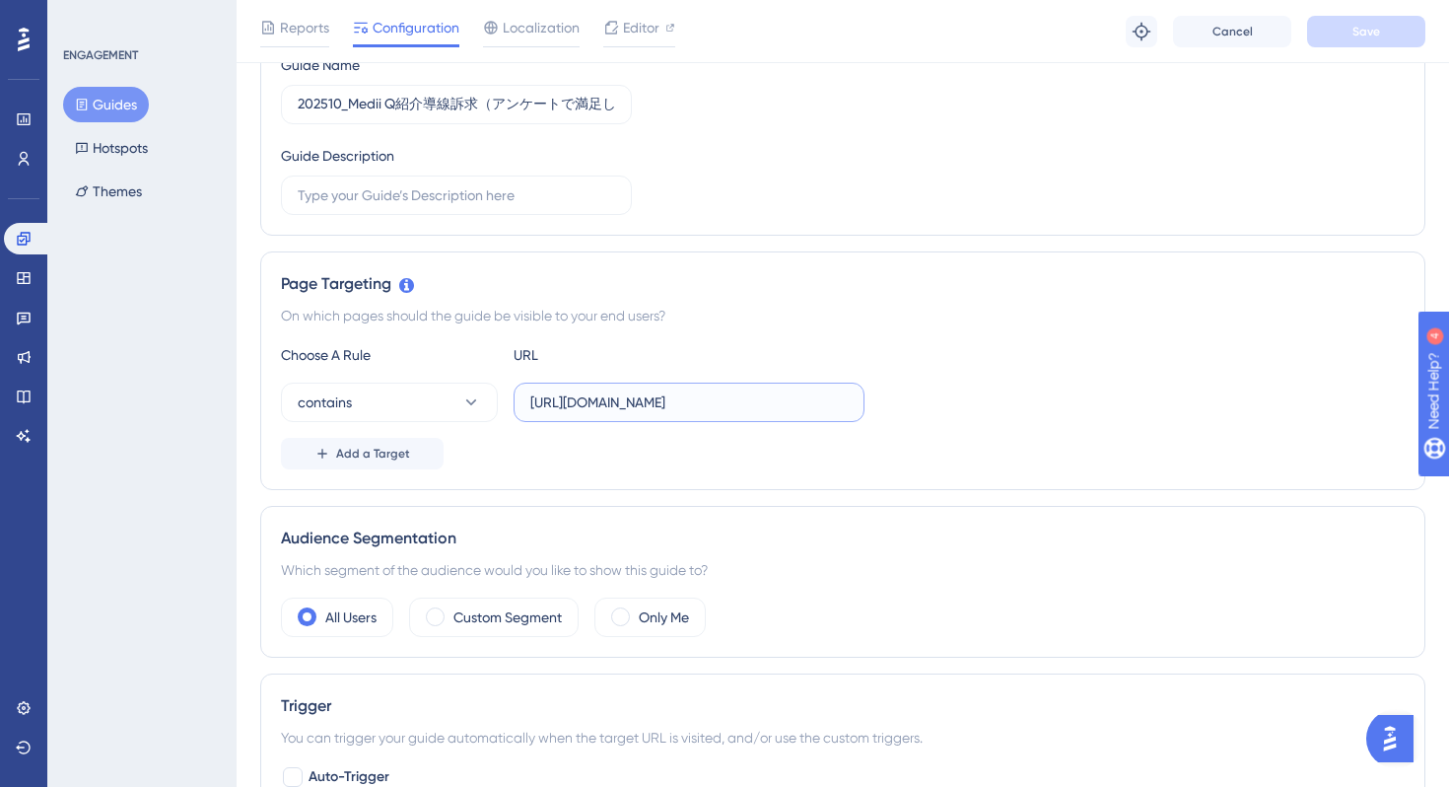
drag, startPoint x: 613, startPoint y: 405, endPoint x: 800, endPoint y: 403, distance: 186.4
click at [808, 403] on input "[URL][DOMAIN_NAME]" at bounding box center [689, 402] width 318 height 22
click at [809, 482] on div "Page Targeting On which pages should the guide be visible to your end users? Ch…" at bounding box center [842, 370] width 1165 height 239
click at [643, 409] on input "[URL][DOMAIN_NAME]" at bounding box center [689, 402] width 318 height 22
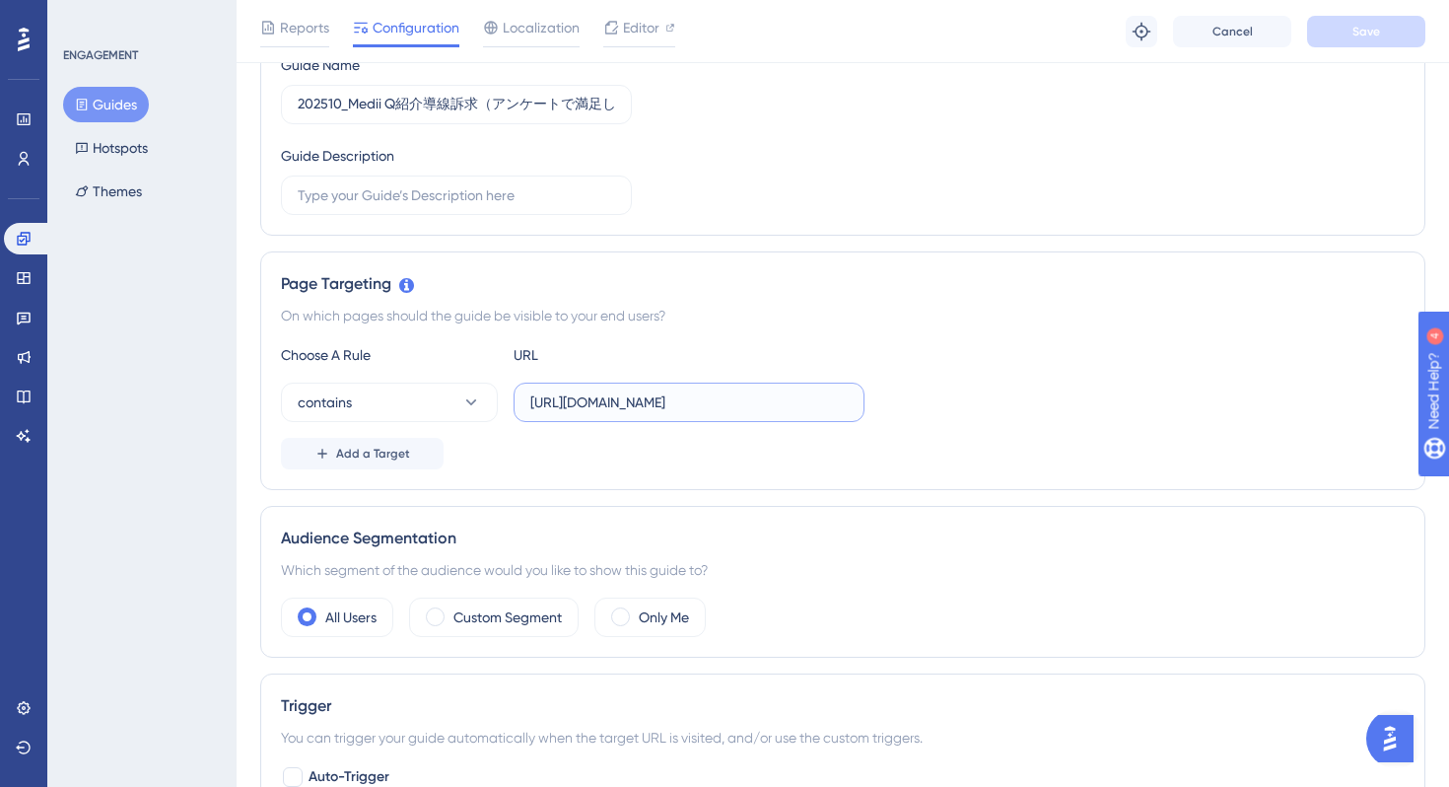
click at [643, 409] on input "[URL][DOMAIN_NAME]" at bounding box center [689, 402] width 318 height 22
paste input "/threads/"
type input "[URL][DOMAIN_NAME]"
click at [1369, 35] on span "Save" at bounding box center [1367, 32] width 28 height 16
click at [614, 37] on icon at bounding box center [611, 37] width 20 height 20
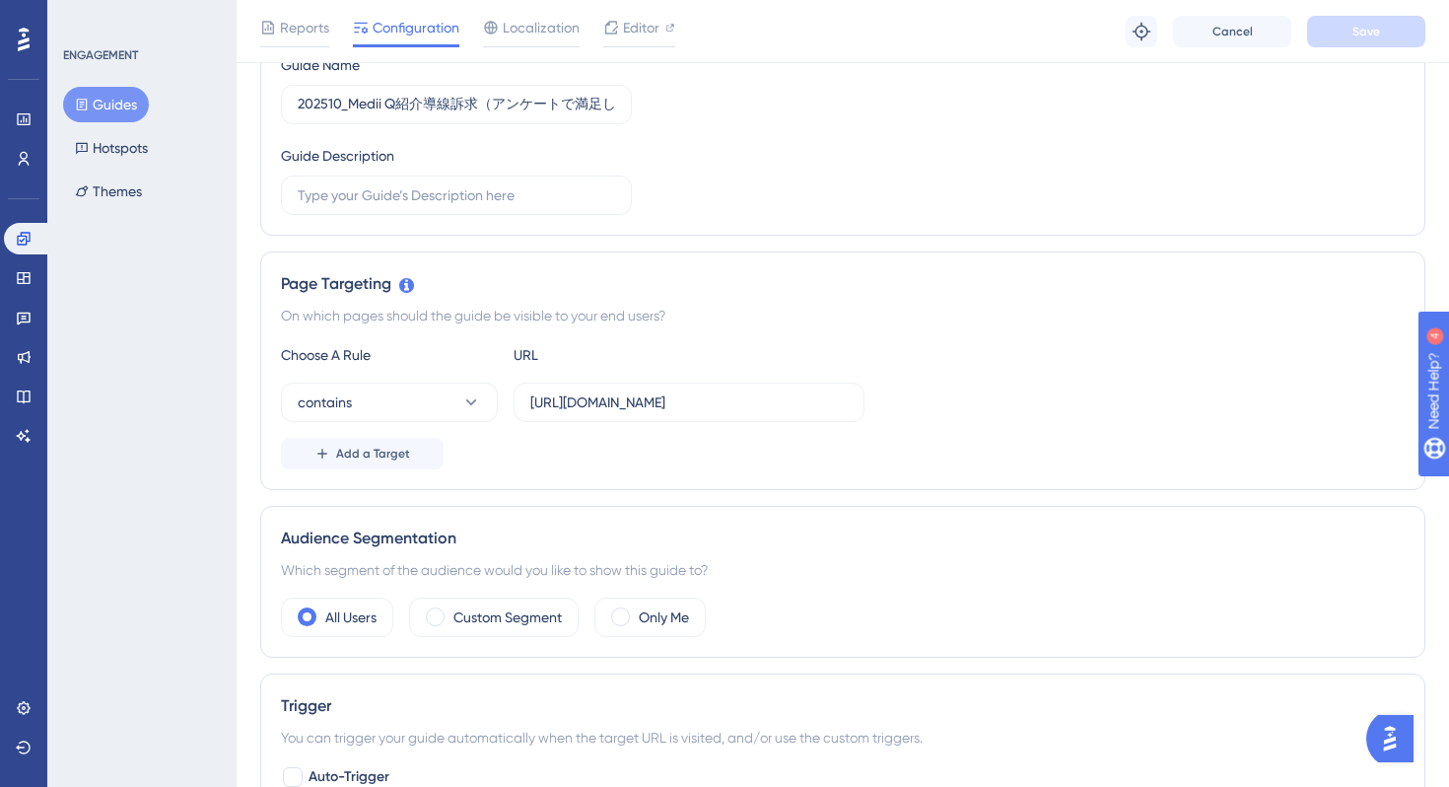
scroll to position [0, 0]
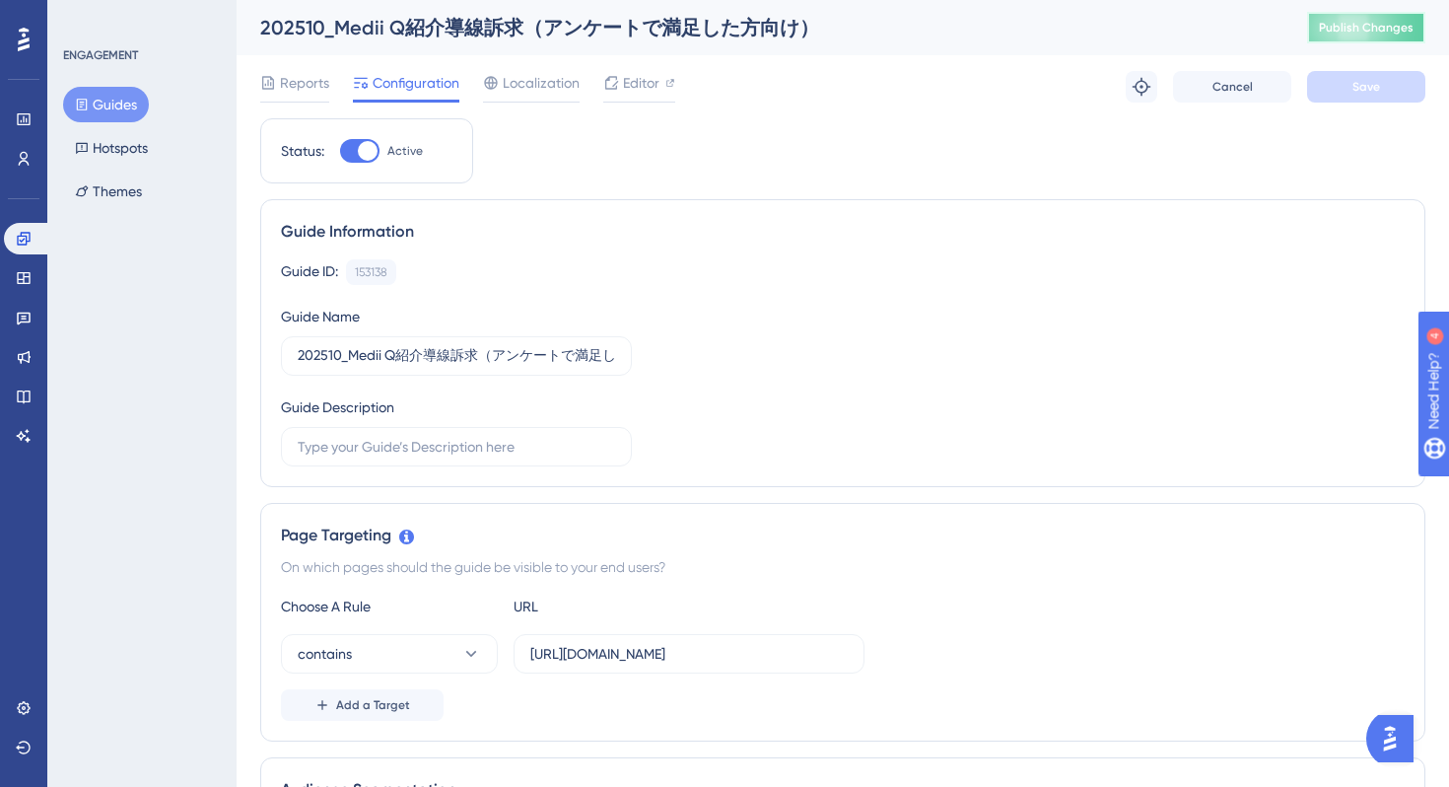
click at [1343, 18] on button "Publish Changes" at bounding box center [1366, 28] width 118 height 32
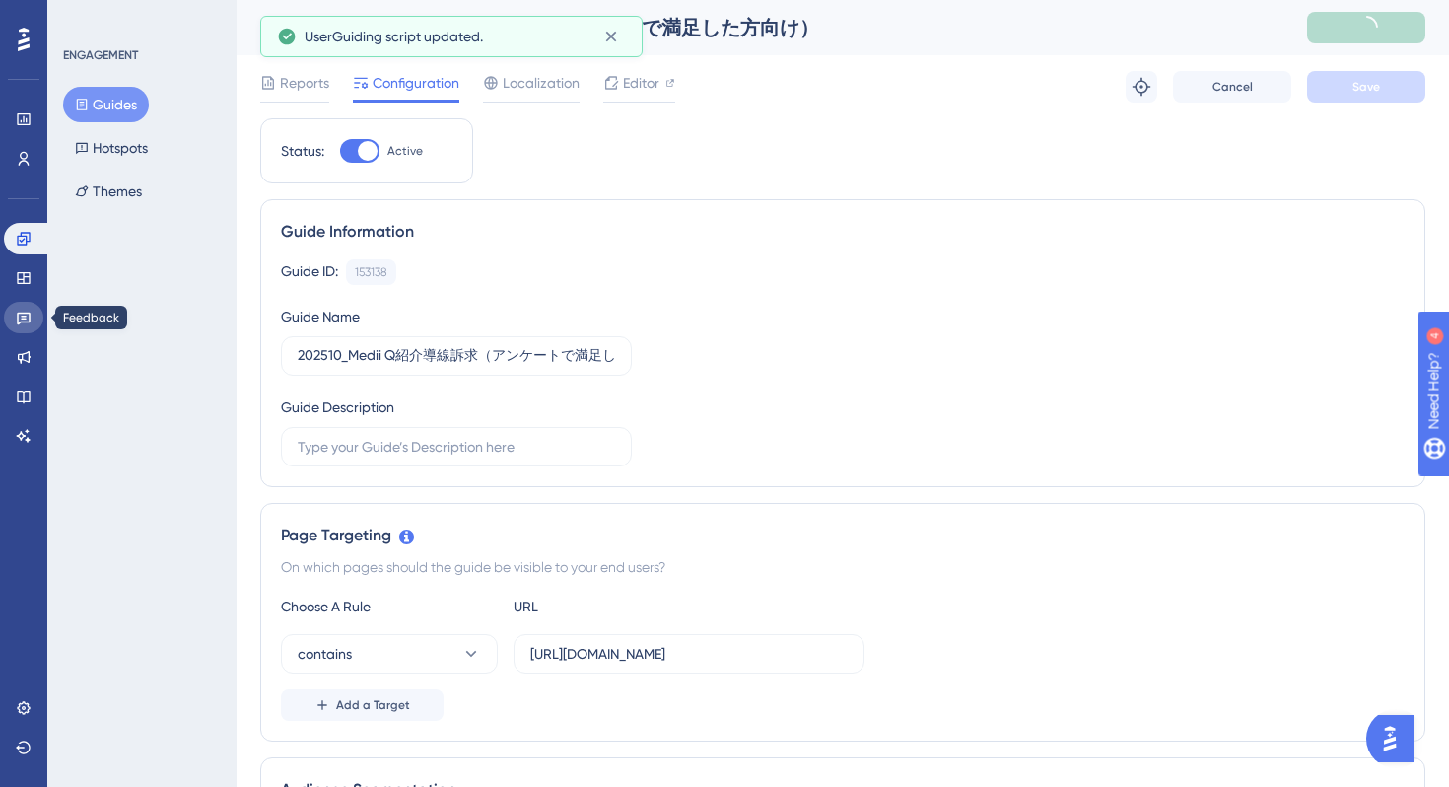
click at [18, 320] on icon at bounding box center [24, 318] width 16 height 16
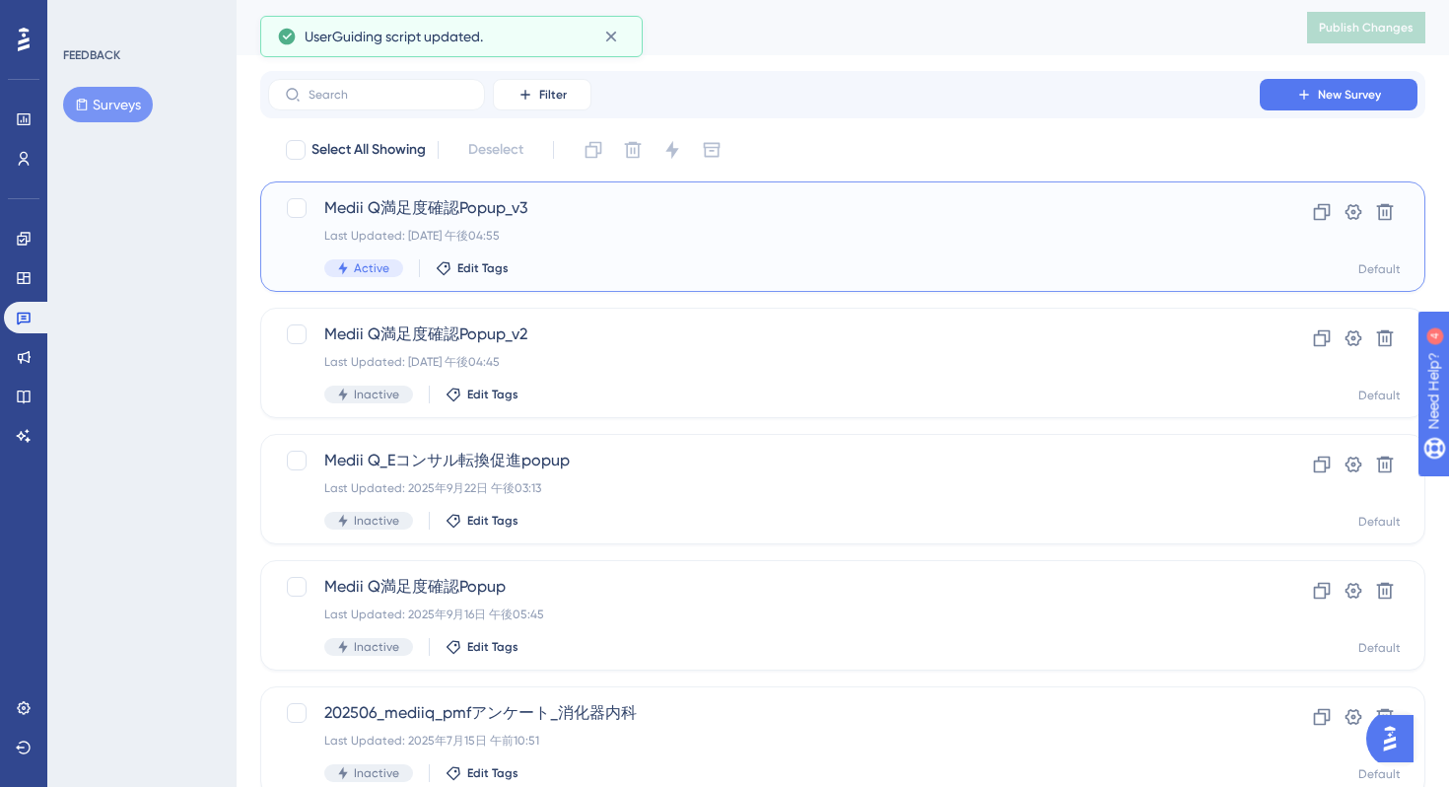
click at [663, 228] on div "Last Updated: [DATE] 午後04:55" at bounding box center [764, 236] width 880 height 16
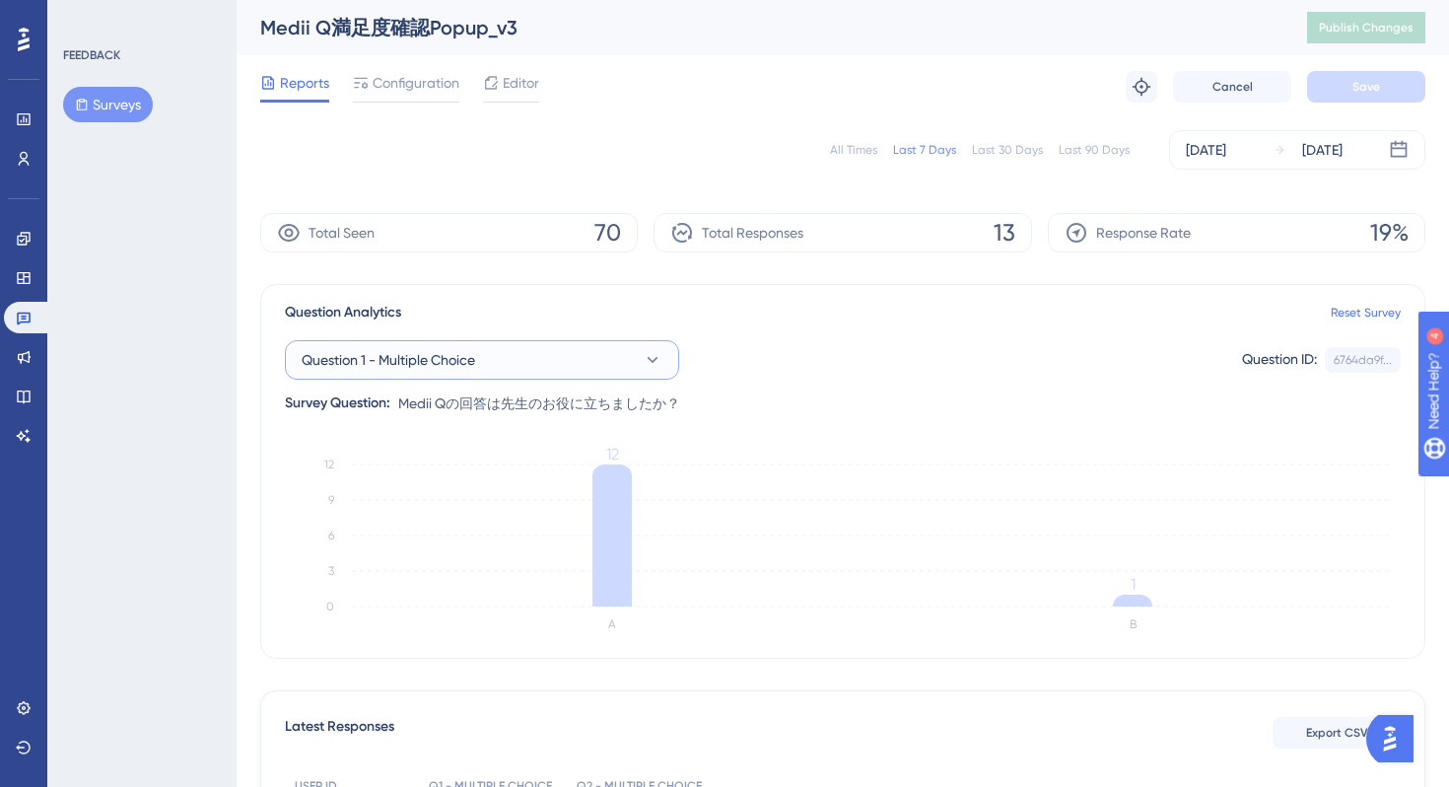
click at [629, 362] on button "Question 1 - Multiple Choice" at bounding box center [482, 359] width 394 height 39
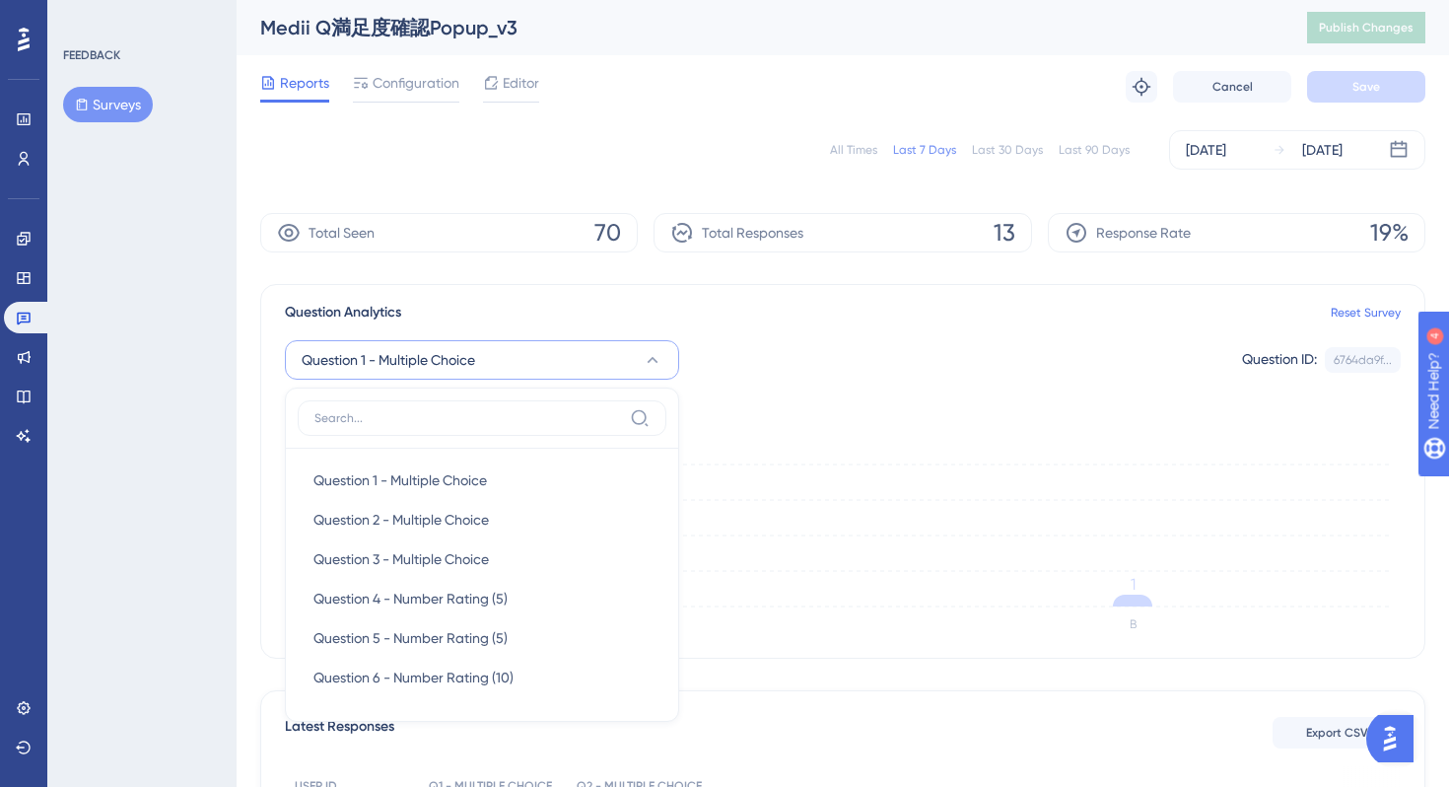
scroll to position [161, 0]
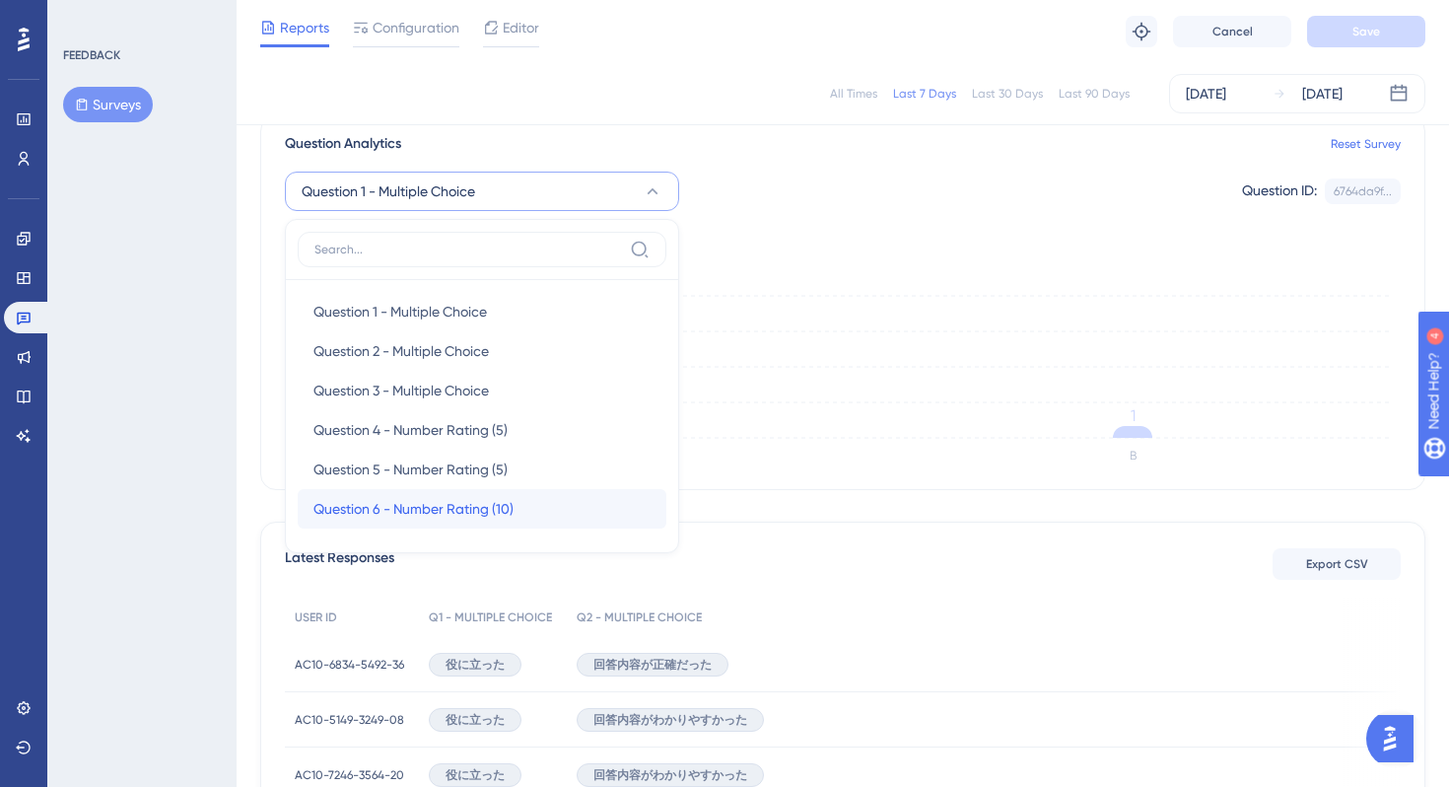
click at [514, 514] on span "Question 6 - Number Rating (10)" at bounding box center [414, 509] width 200 height 24
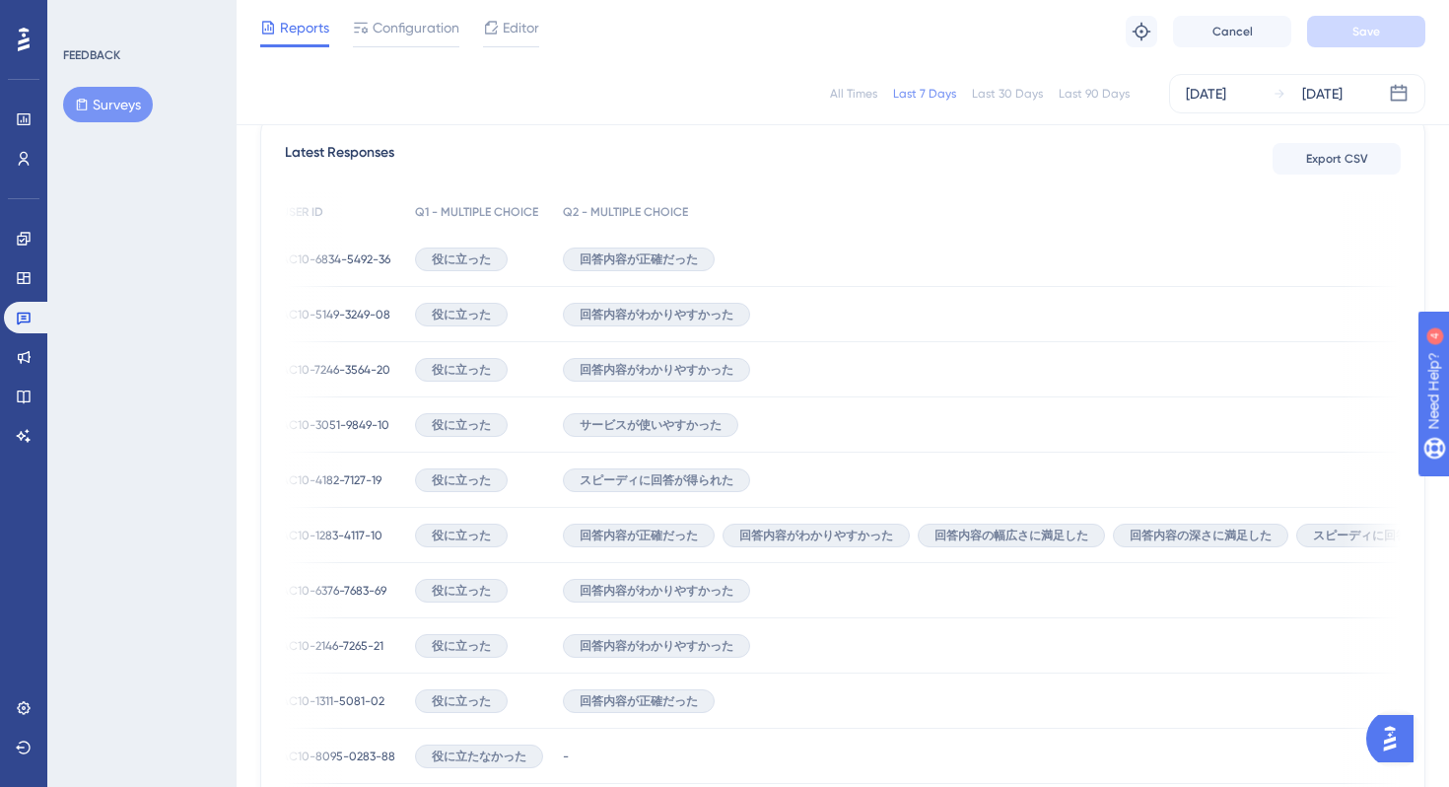
scroll to position [0, 0]
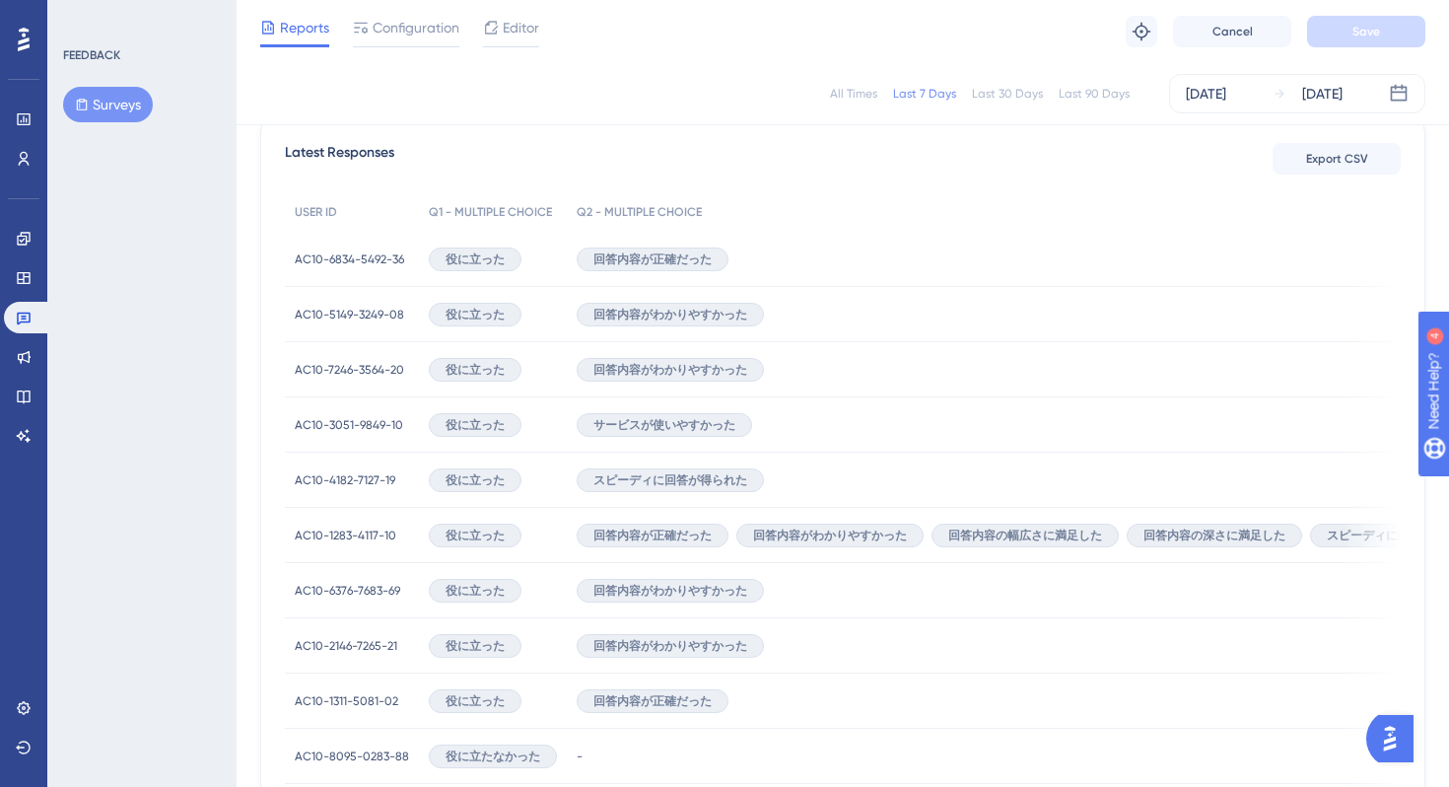
click at [351, 534] on span "AC10-1283-4117-10" at bounding box center [346, 536] width 102 height 16
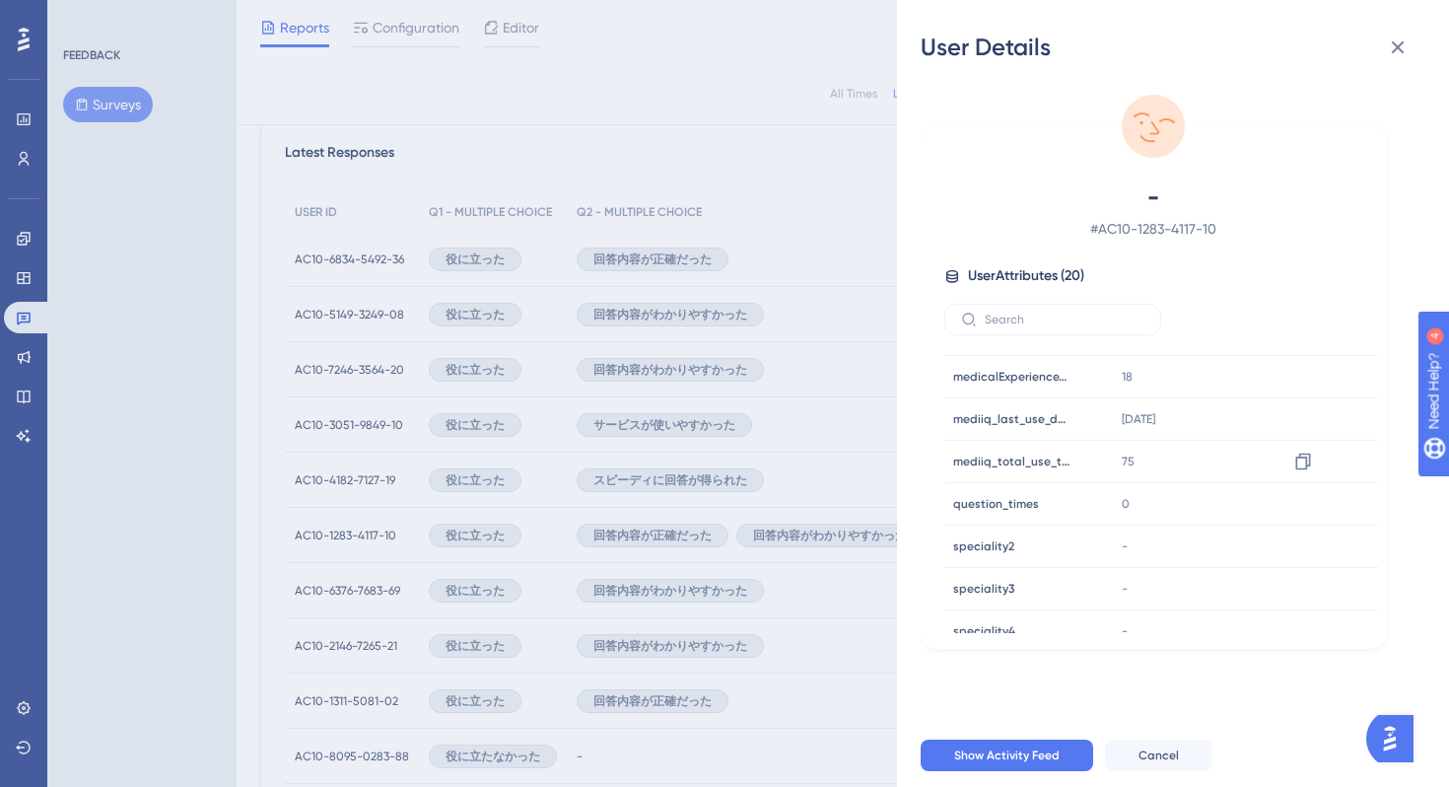
scroll to position [558, 0]
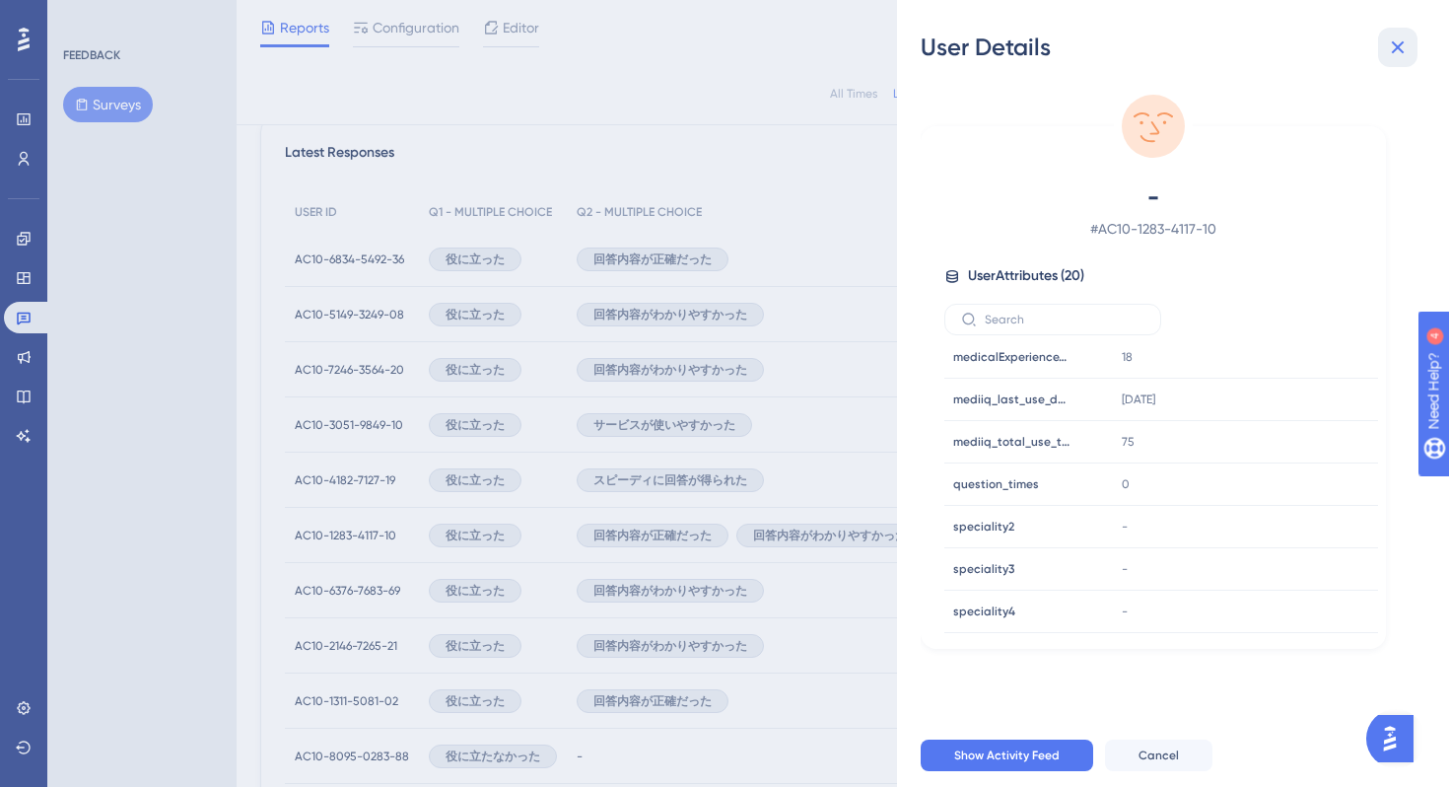
click at [1399, 42] on icon at bounding box center [1398, 47] width 24 height 24
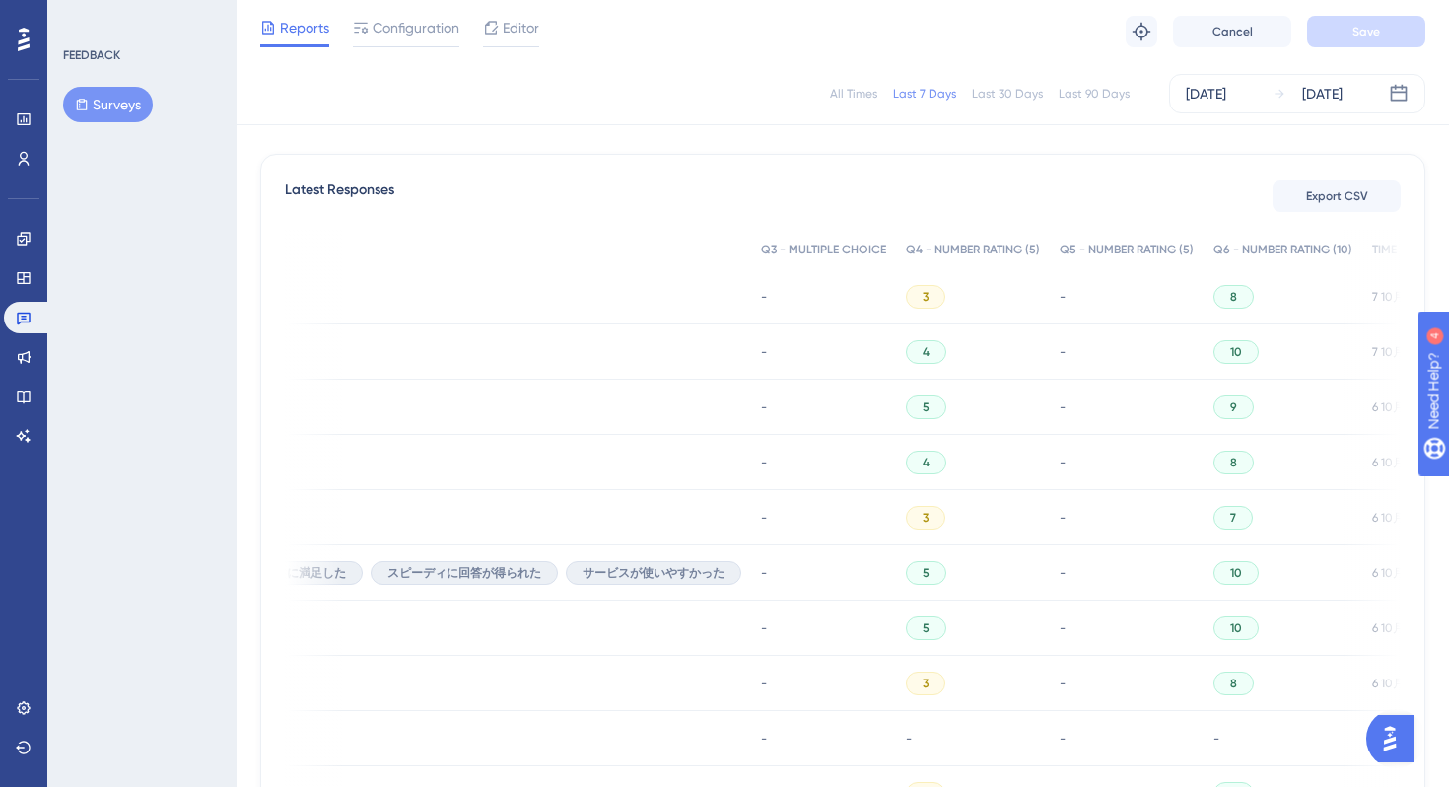
scroll to position [0, 0]
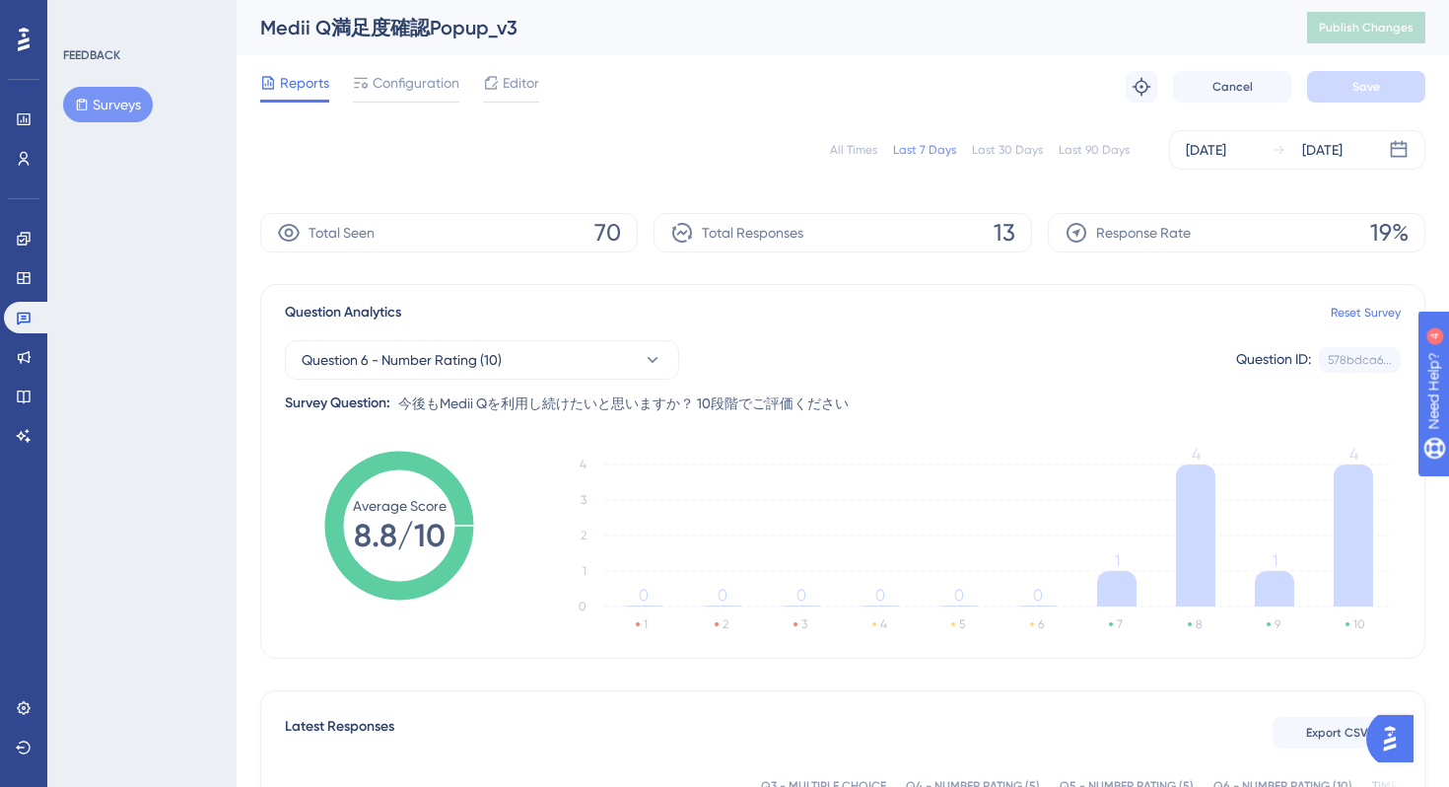
click at [297, 101] on div at bounding box center [294, 101] width 69 height 3
click at [289, 90] on span "Reports" at bounding box center [304, 83] width 49 height 24
click at [404, 82] on span "Configuration" at bounding box center [416, 83] width 87 height 24
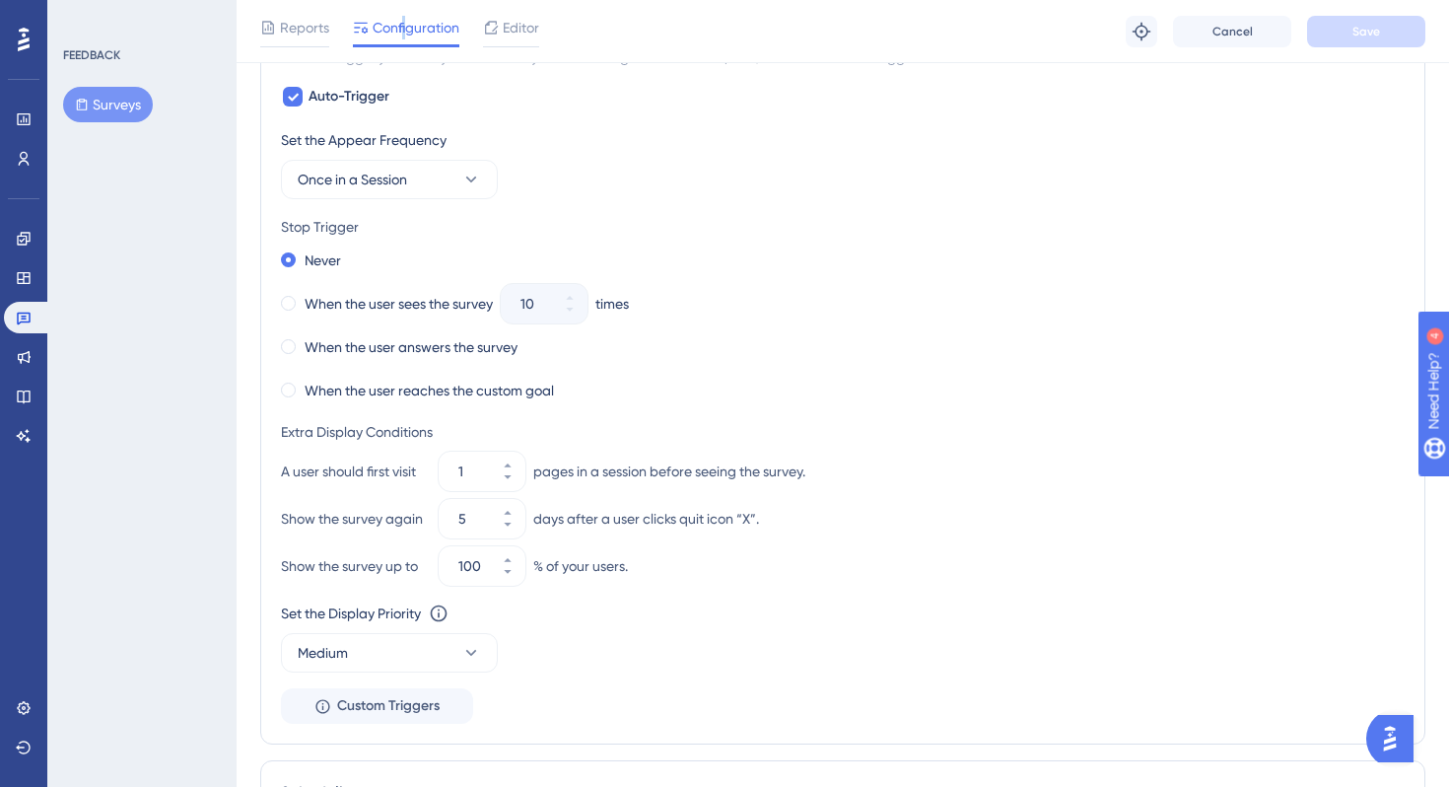
scroll to position [856, 0]
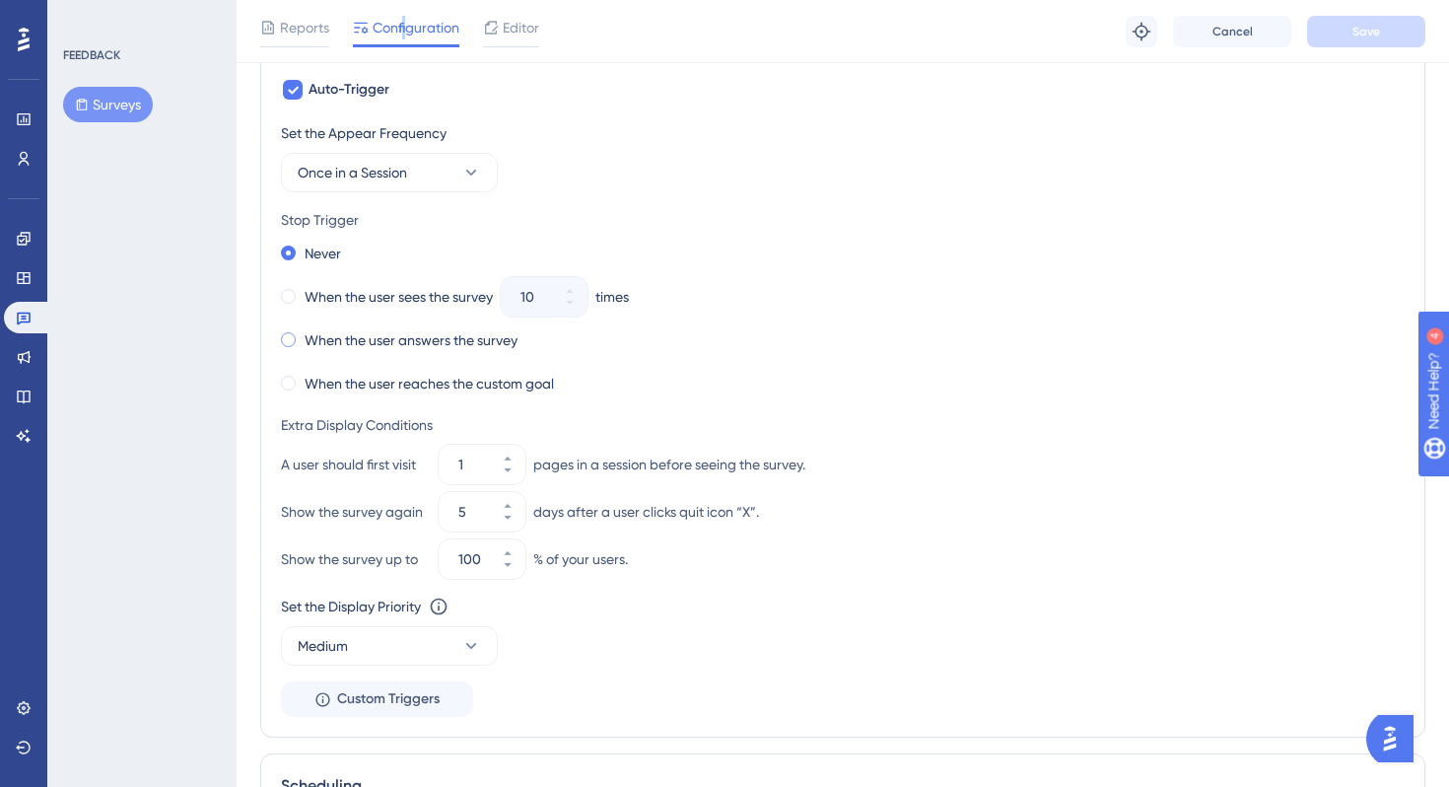
click at [486, 343] on label "When the user answers the survey" at bounding box center [411, 340] width 213 height 24
click at [1366, 27] on span "Save" at bounding box center [1367, 32] width 28 height 16
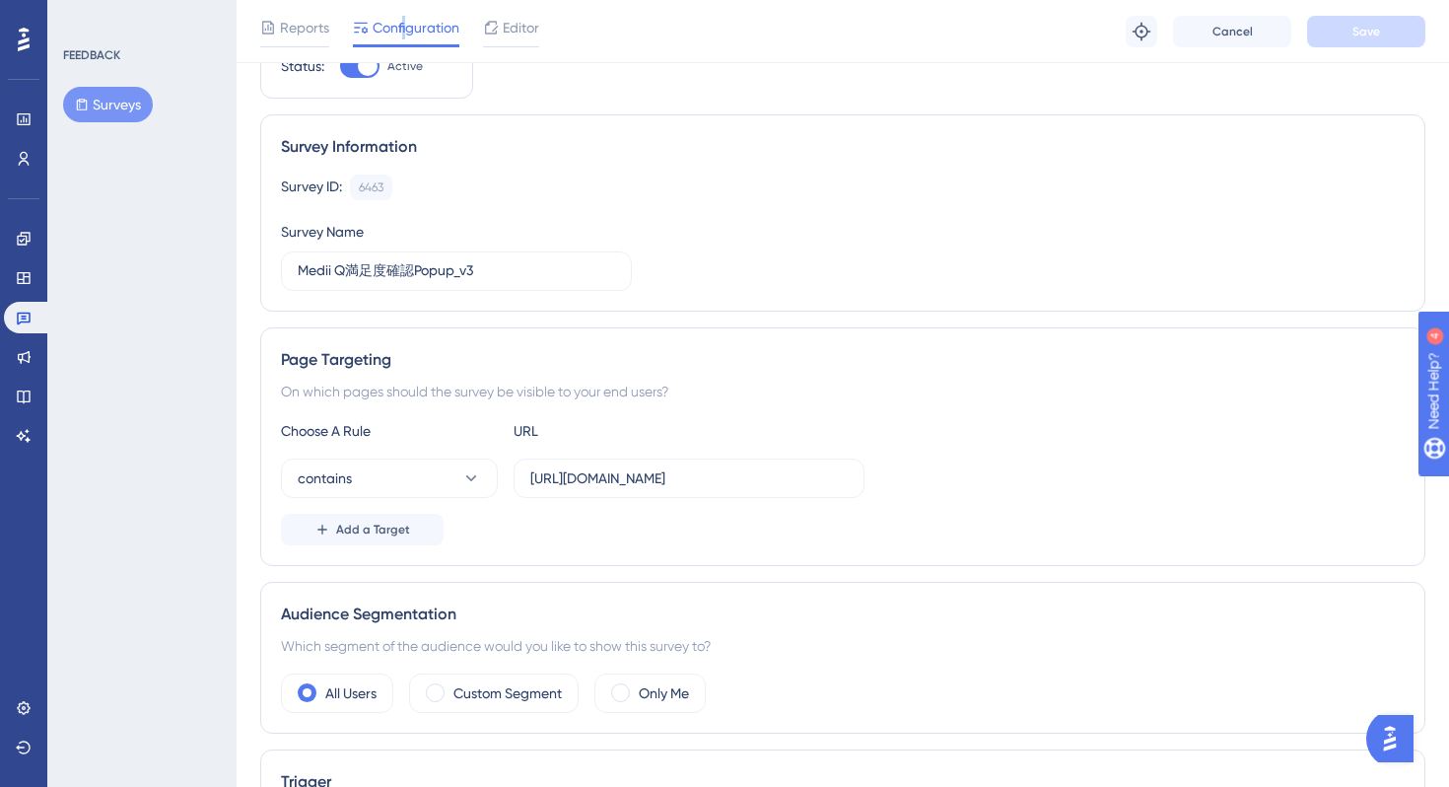
scroll to position [0, 0]
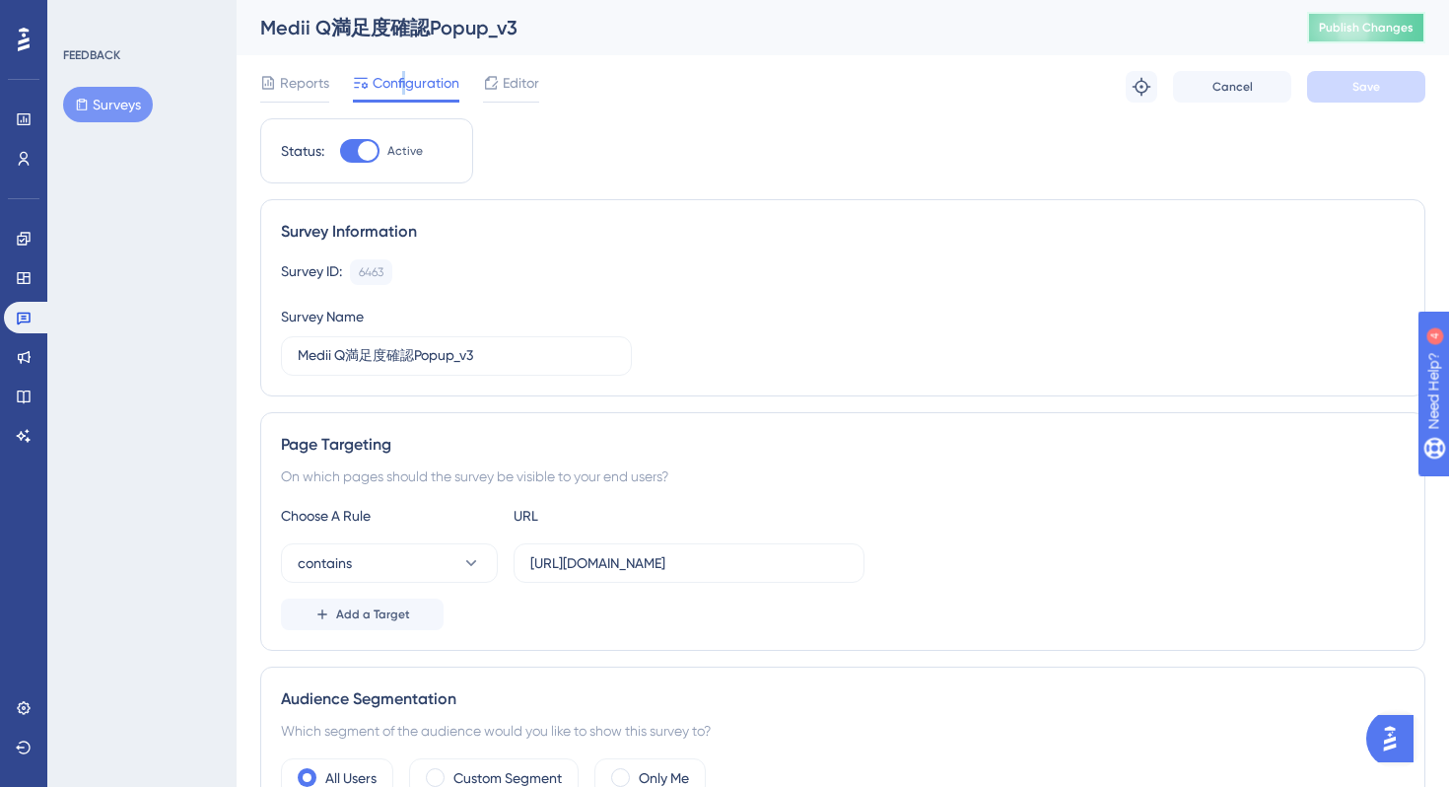
click at [1337, 35] on button "Publish Changes" at bounding box center [1366, 28] width 118 height 32
click at [24, 249] on link at bounding box center [23, 239] width 39 height 32
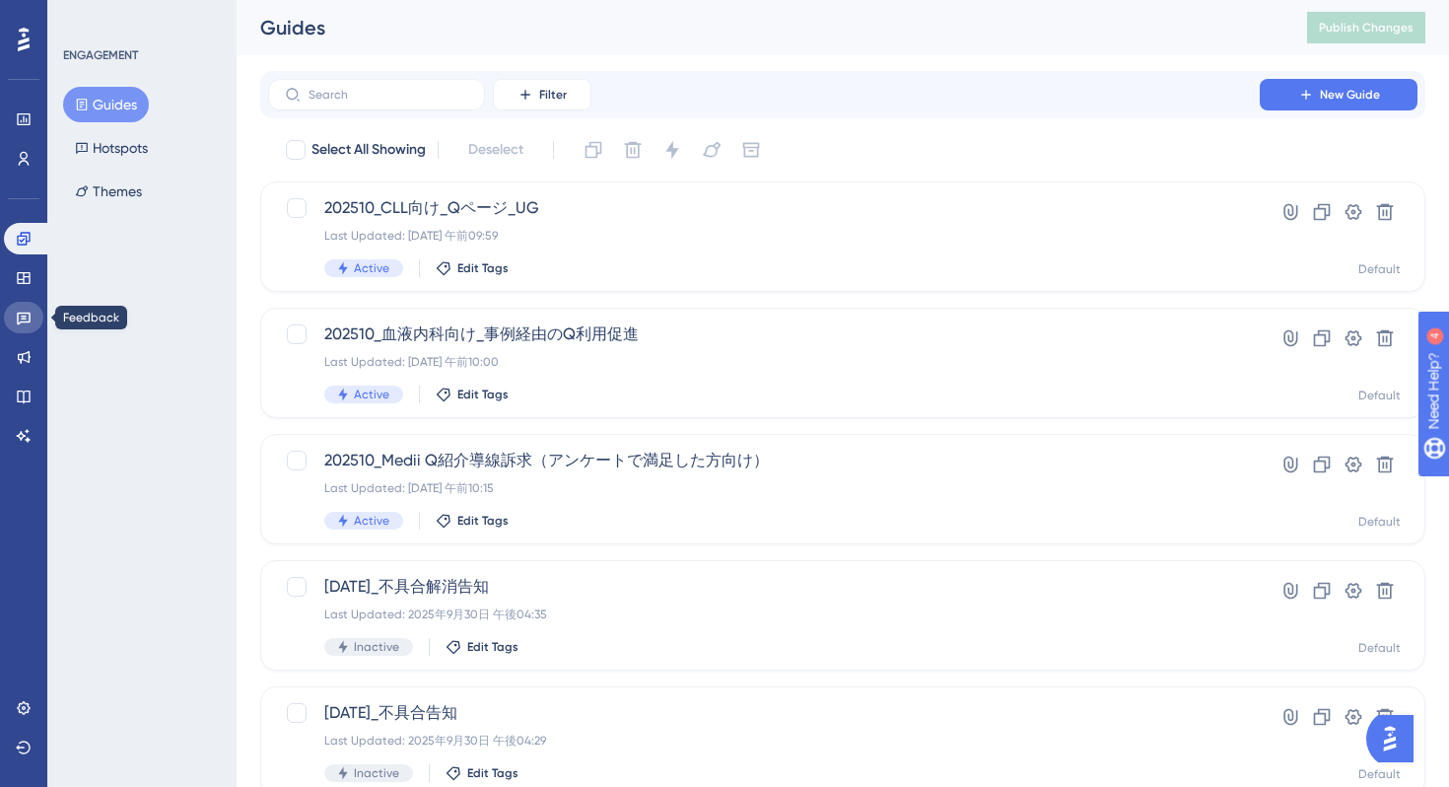
click at [22, 310] on icon at bounding box center [24, 318] width 16 height 16
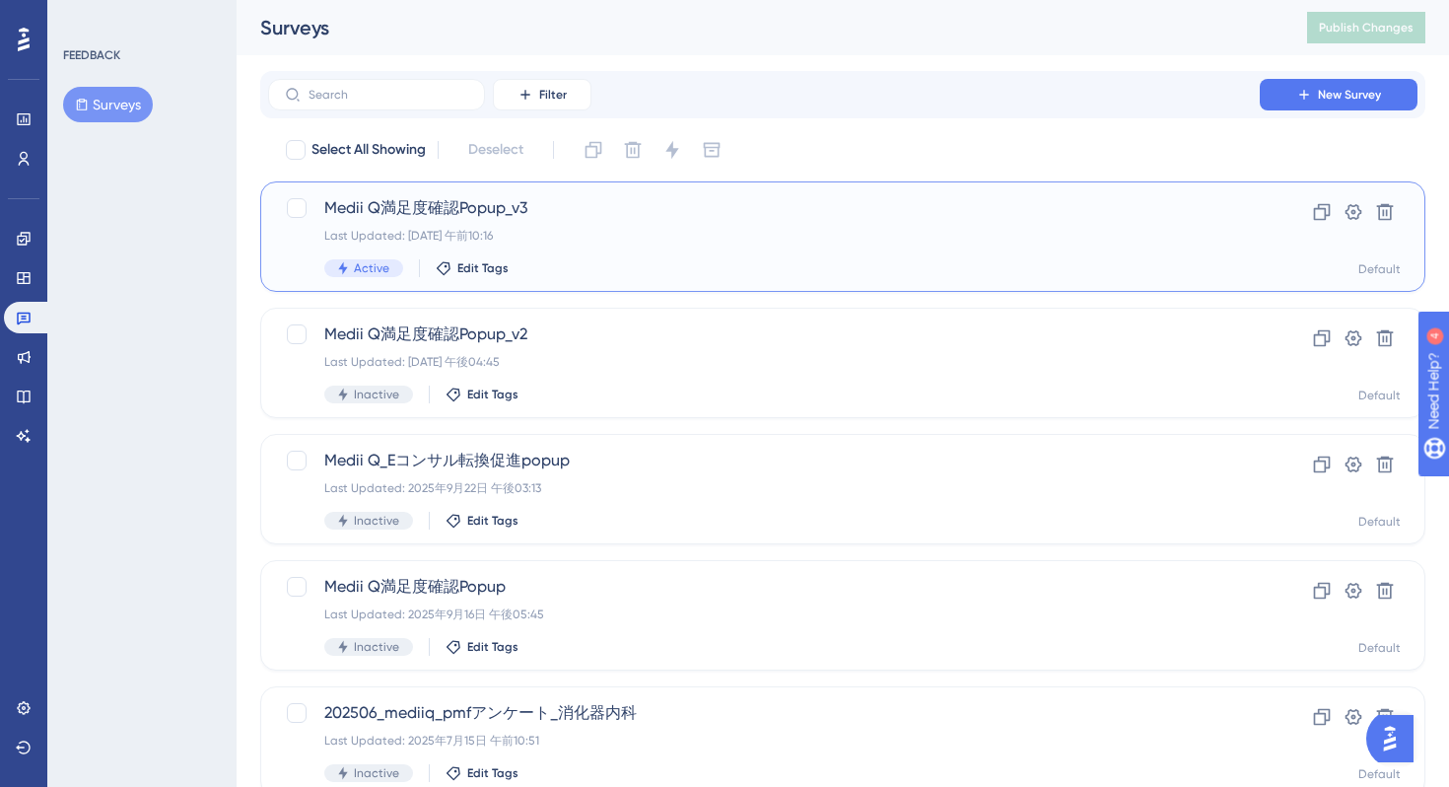
click at [671, 253] on div "Medii Q満足度確認Popup_v3 Last Updated: [DATE] 午前10:16 Active Edit Tags" at bounding box center [764, 236] width 880 height 81
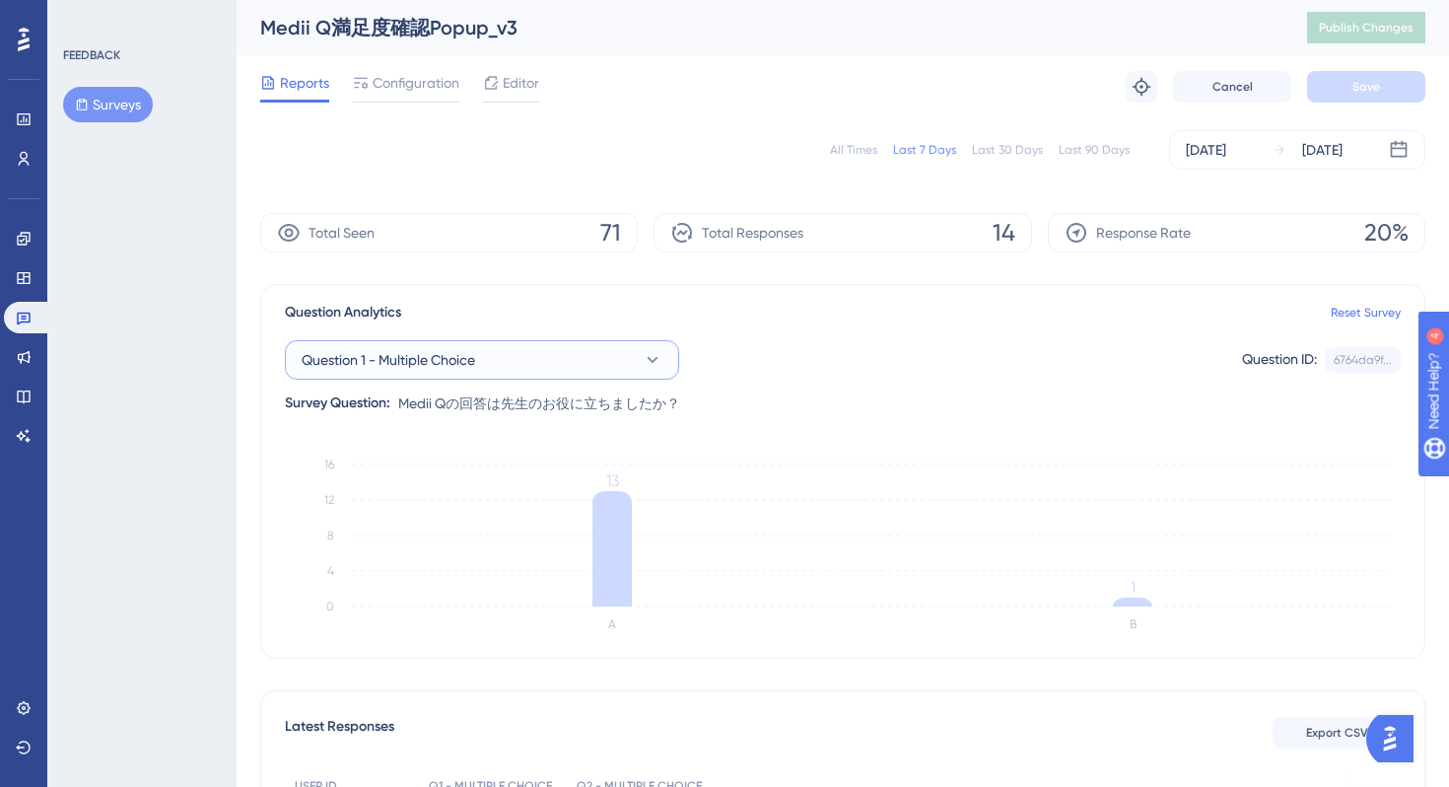
click at [547, 363] on button "Question 1 - Multiple Choice" at bounding box center [482, 359] width 394 height 39
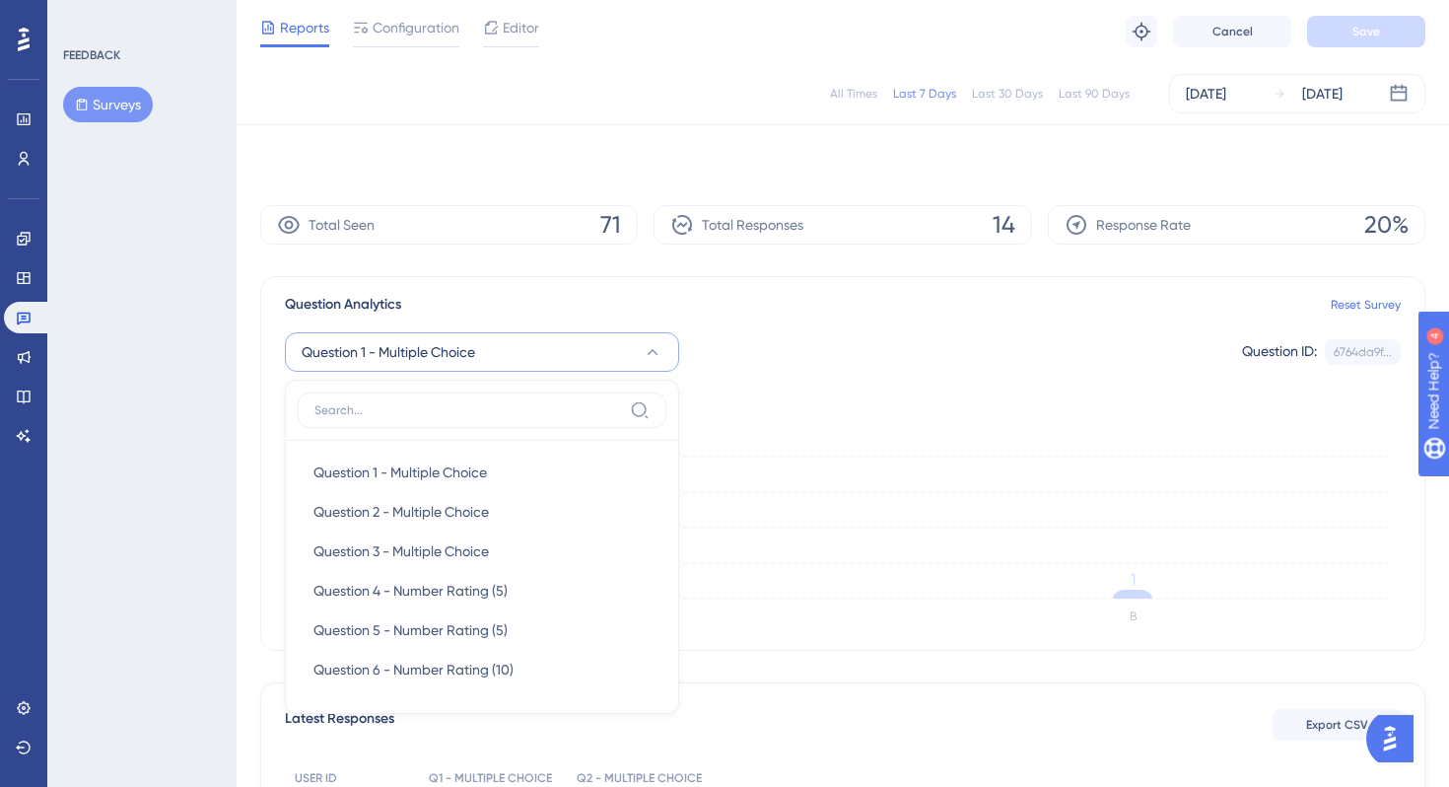
scroll to position [161, 0]
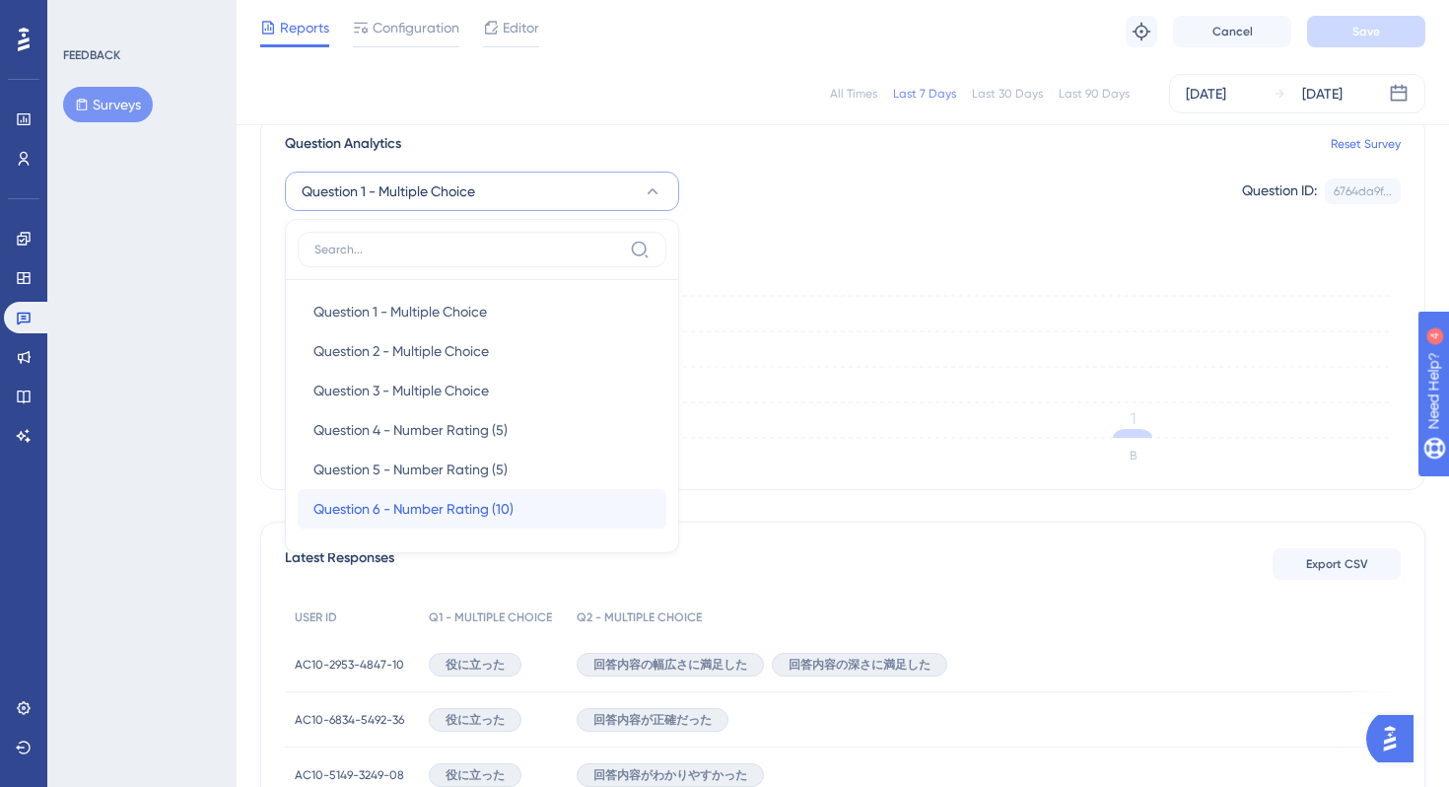
click at [509, 498] on span "Question 6 - Number Rating (10)" at bounding box center [414, 509] width 200 height 24
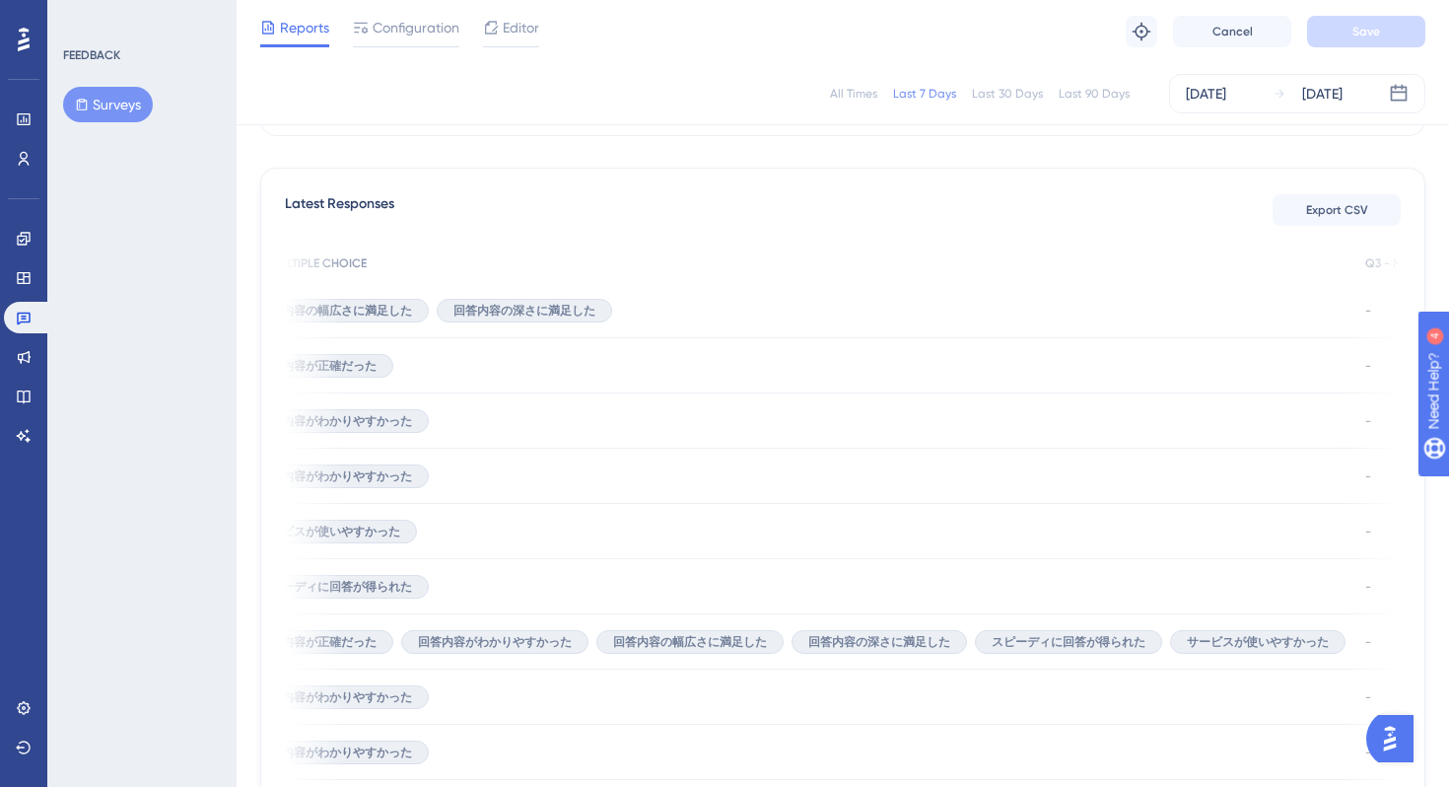
scroll to position [0, 0]
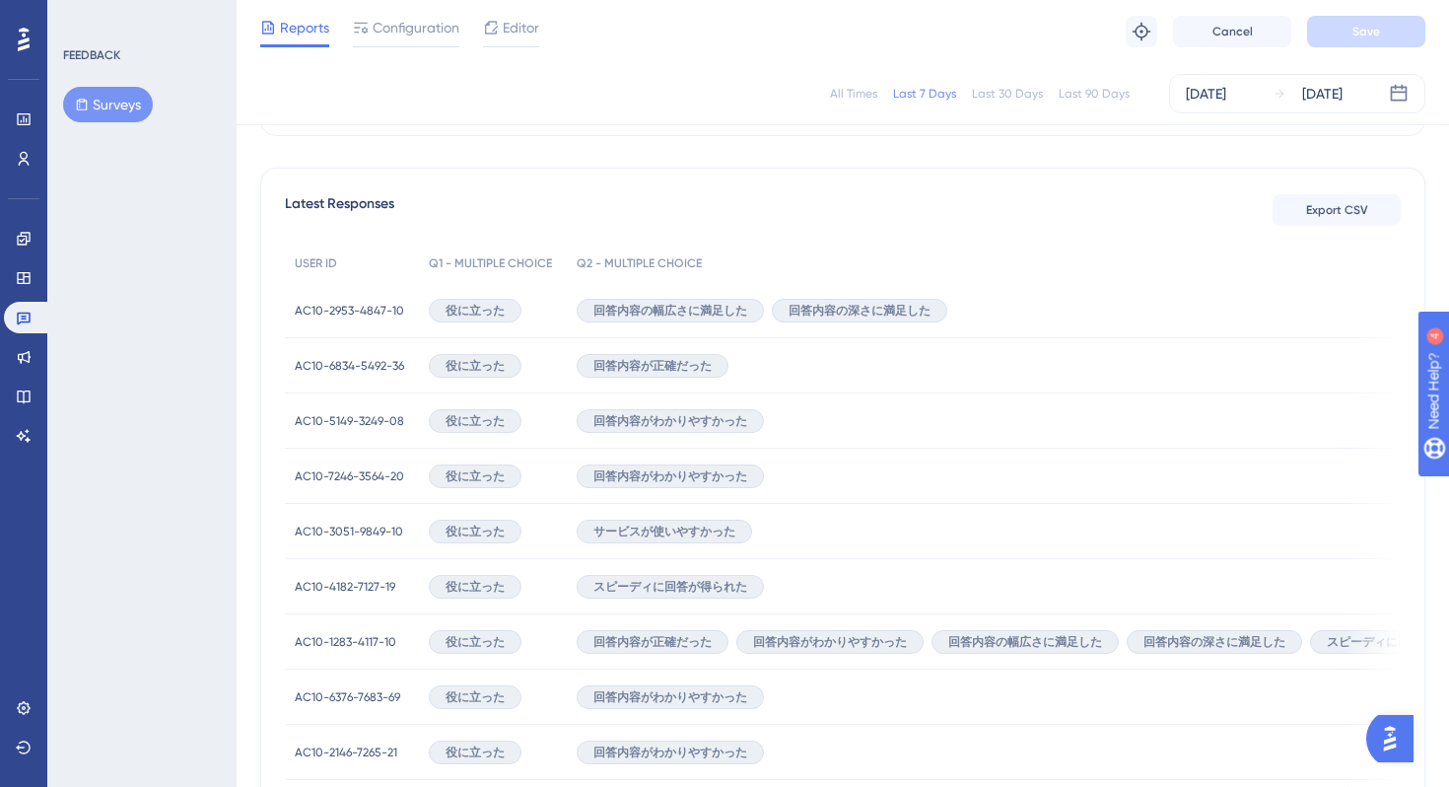
click at [324, 533] on span "AC10-3051-9849-10" at bounding box center [349, 532] width 108 height 16
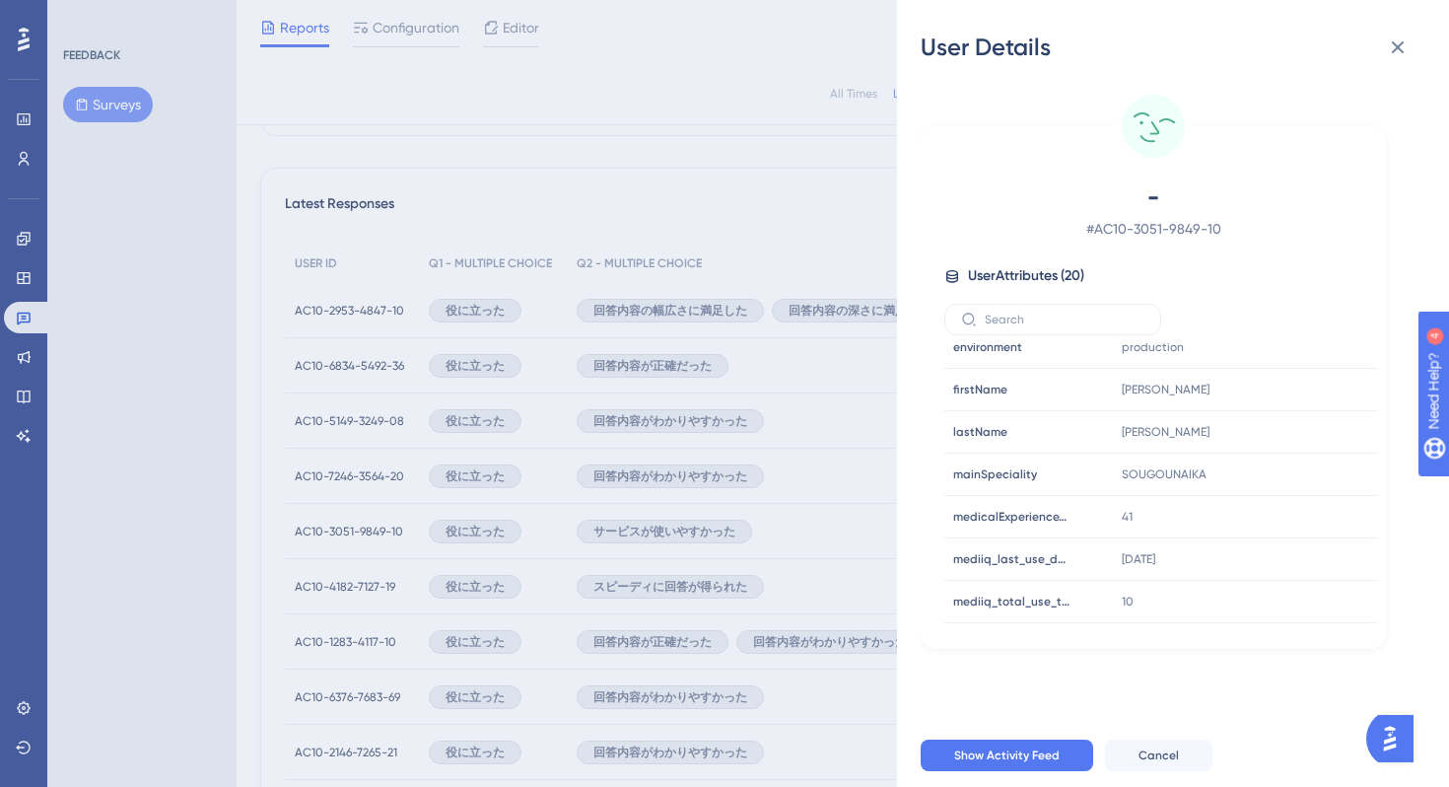
scroll to position [383, 0]
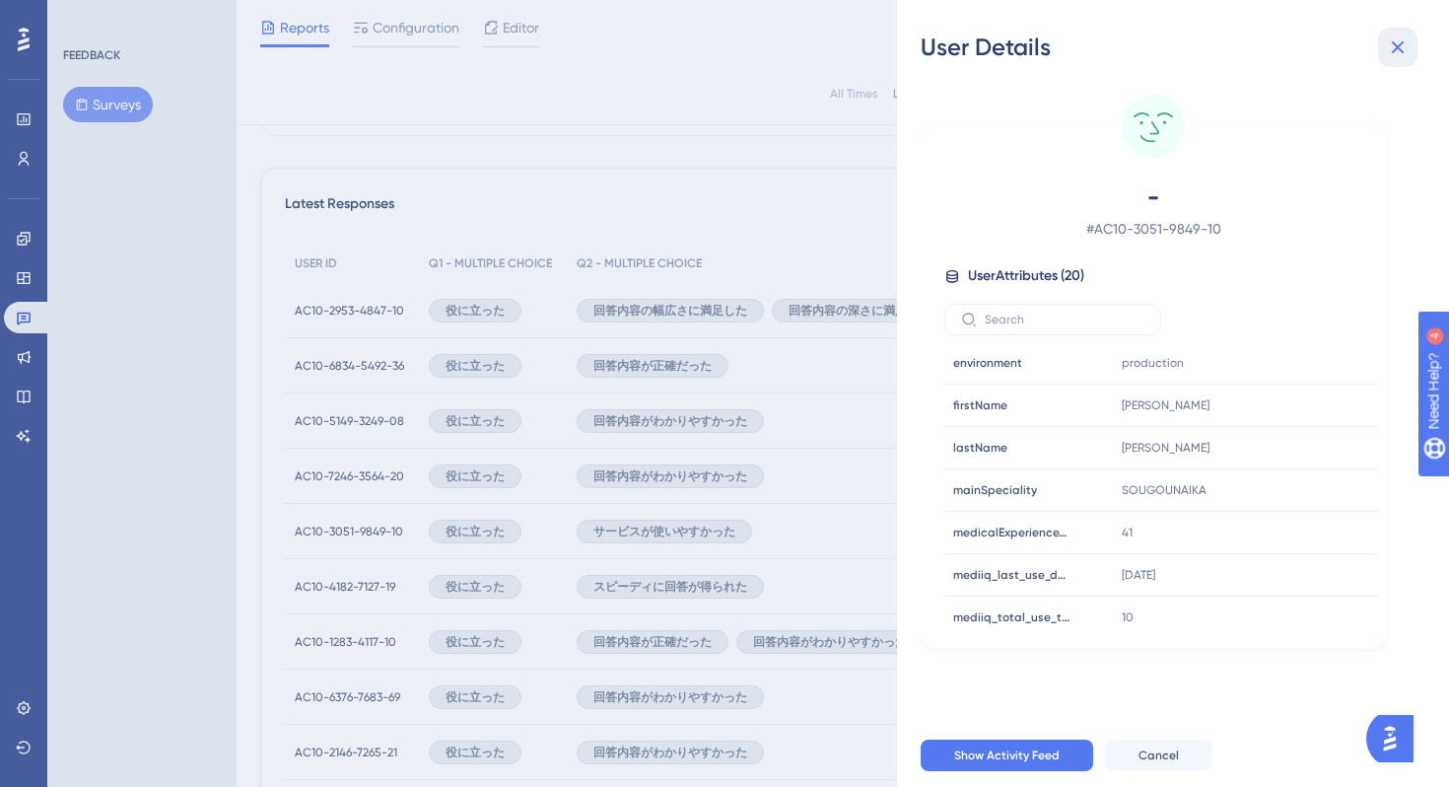
click at [1402, 47] on icon at bounding box center [1398, 47] width 24 height 24
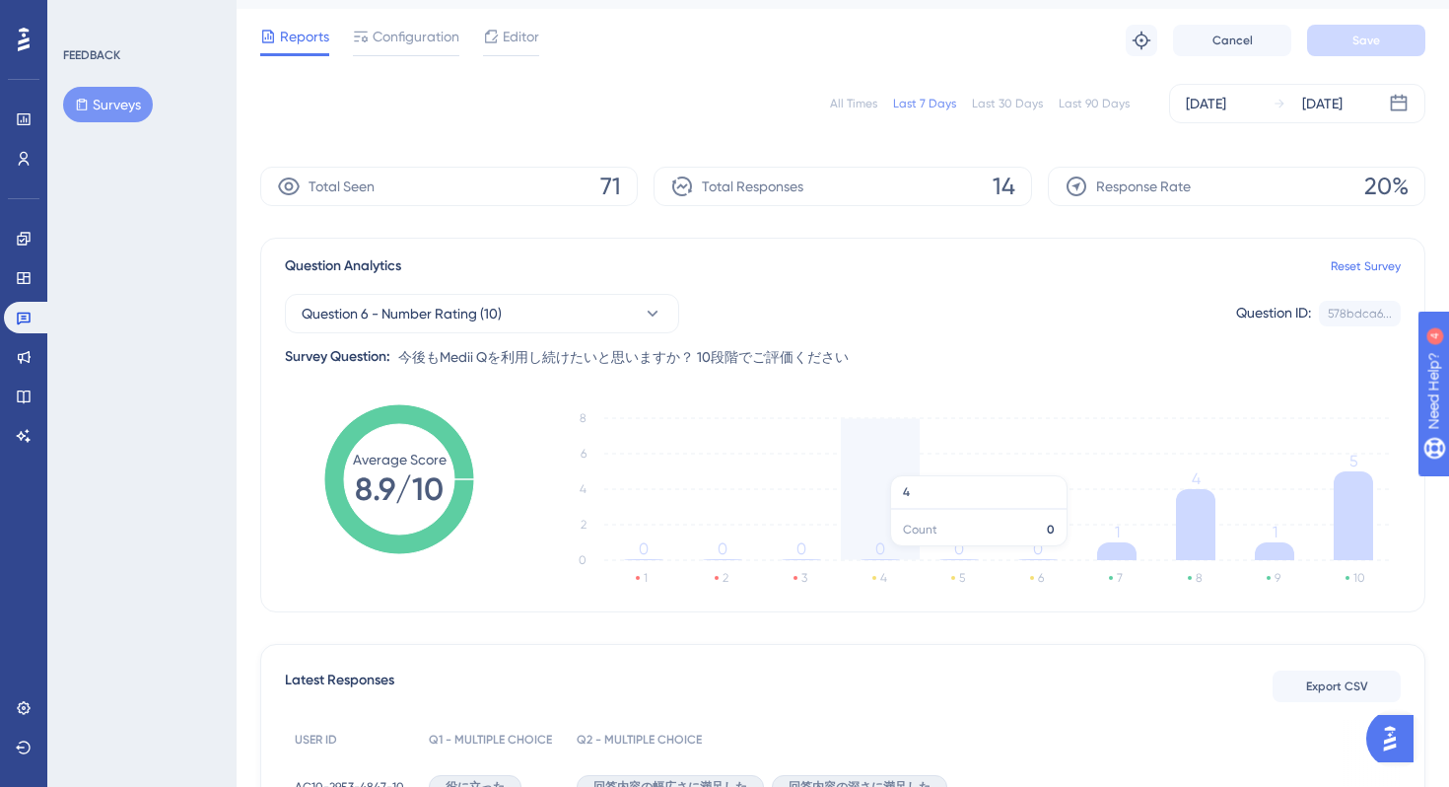
scroll to position [42, 0]
